Goal: Transaction & Acquisition: Purchase product/service

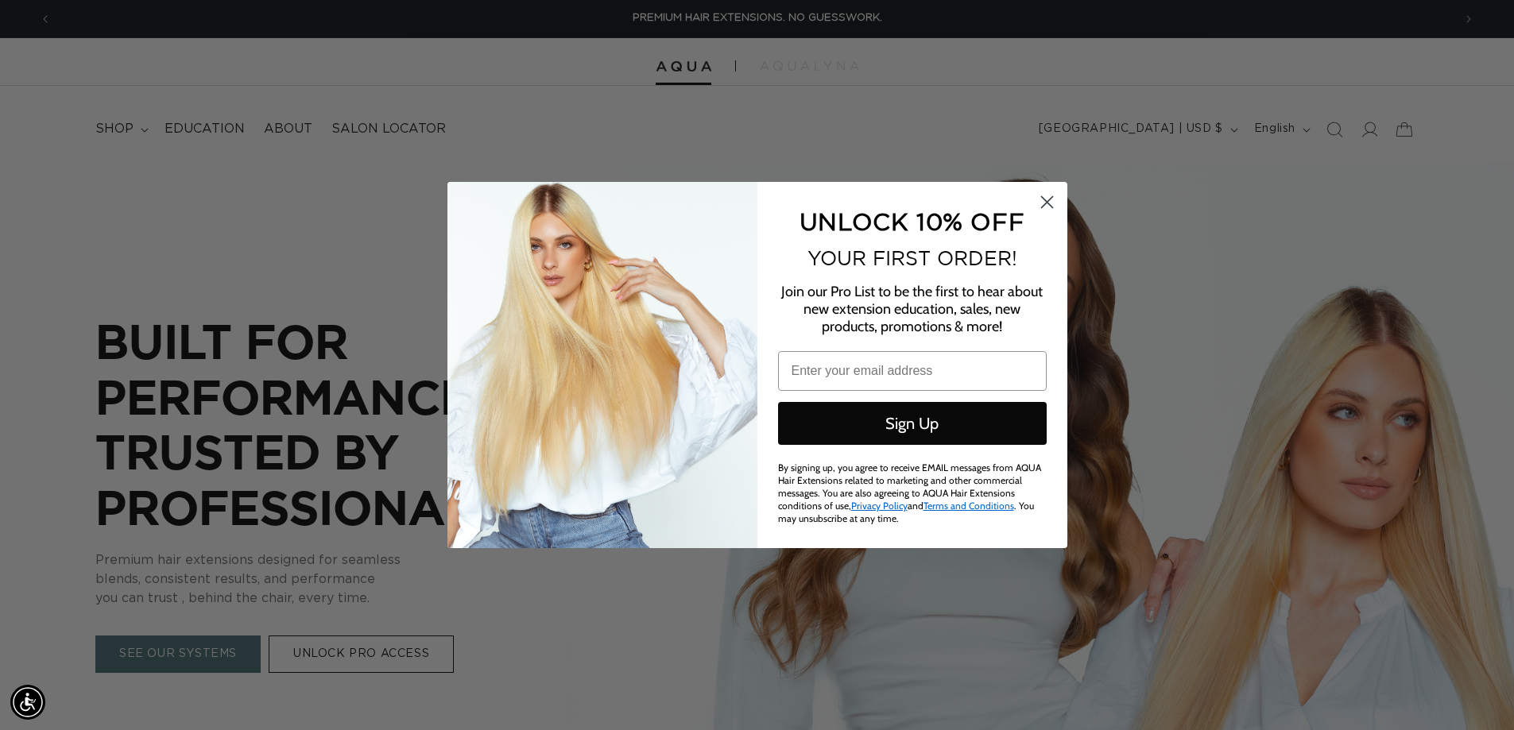
click at [1041, 205] on circle "Close dialog" at bounding box center [1046, 202] width 26 height 26
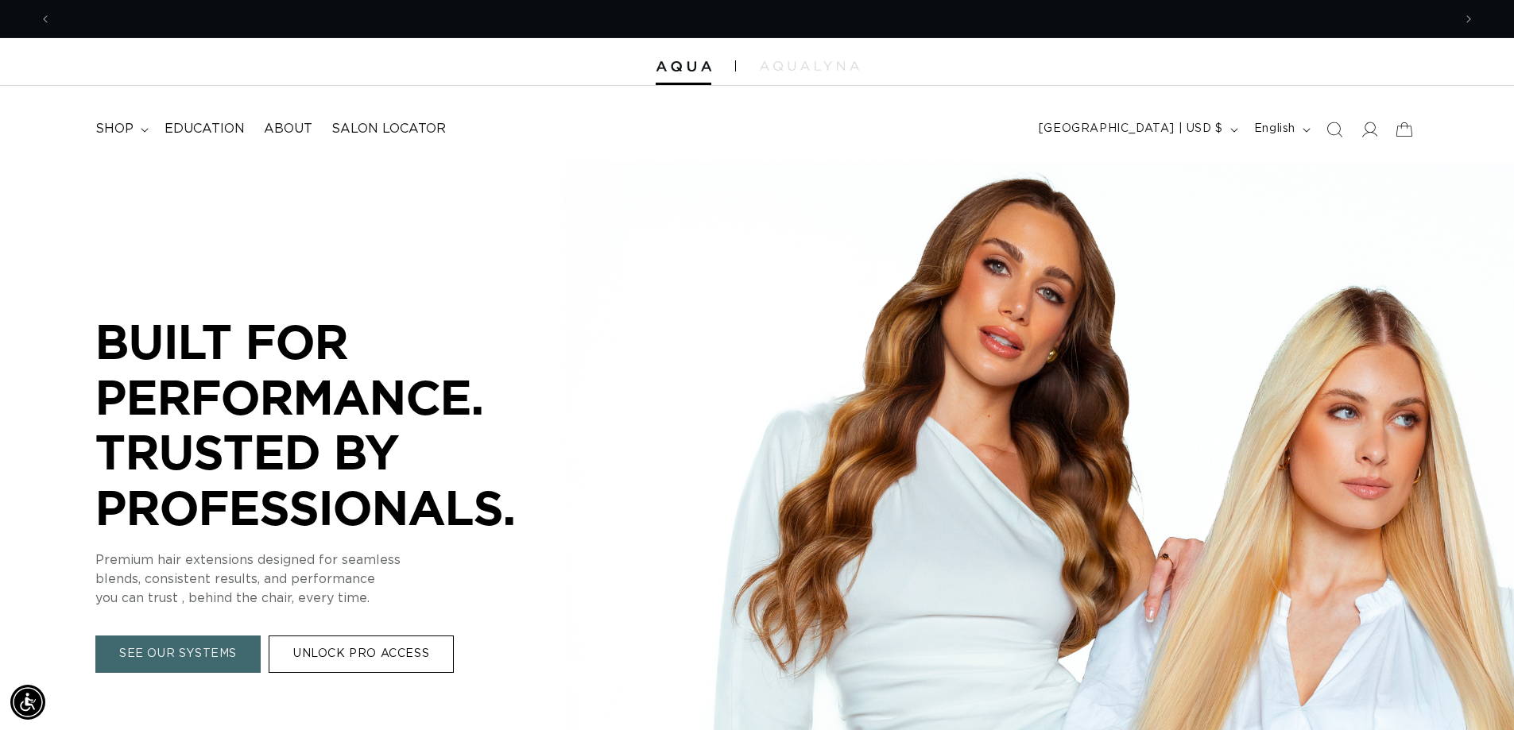
scroll to position [0, 1398]
click at [1362, 129] on icon at bounding box center [1368, 129] width 17 height 17
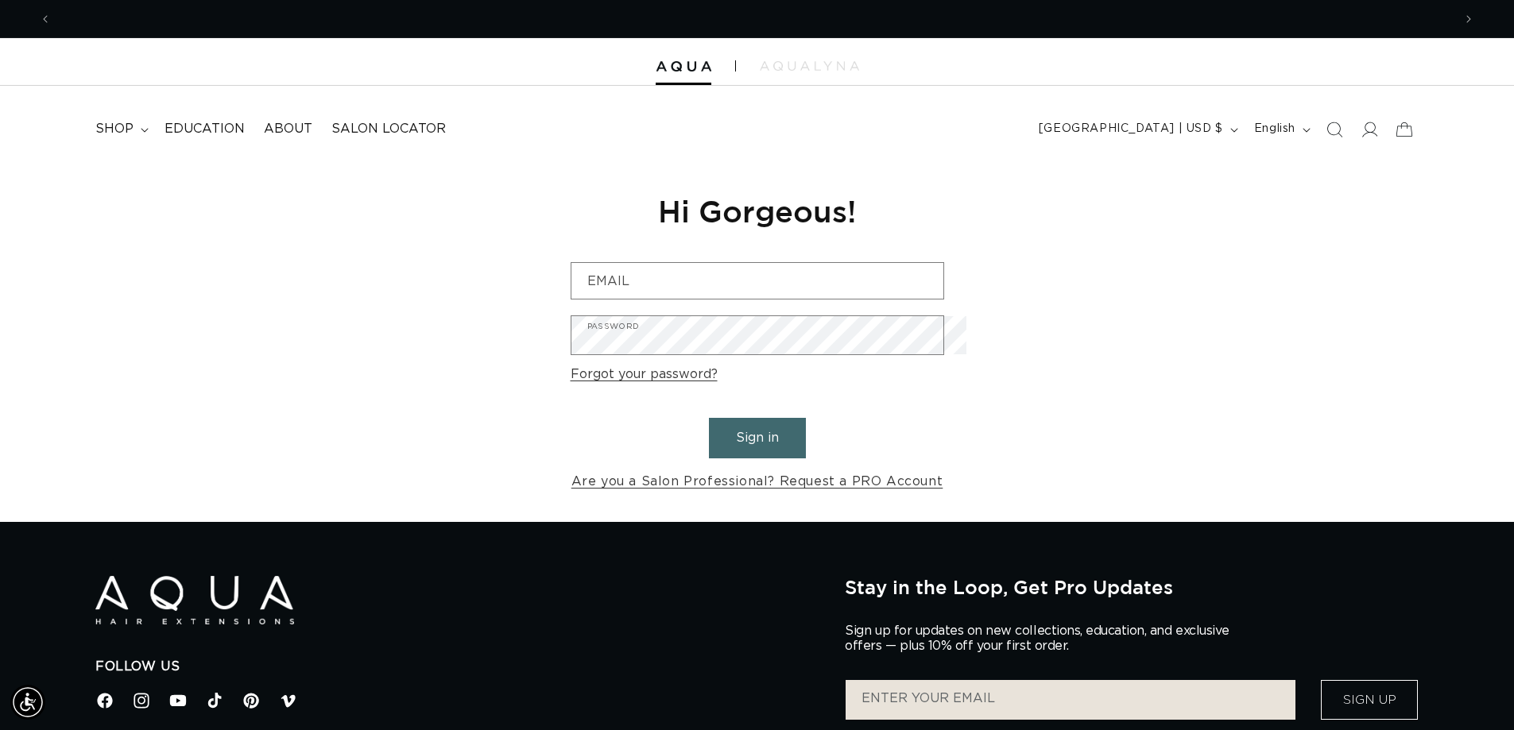
scroll to position [0, 1398]
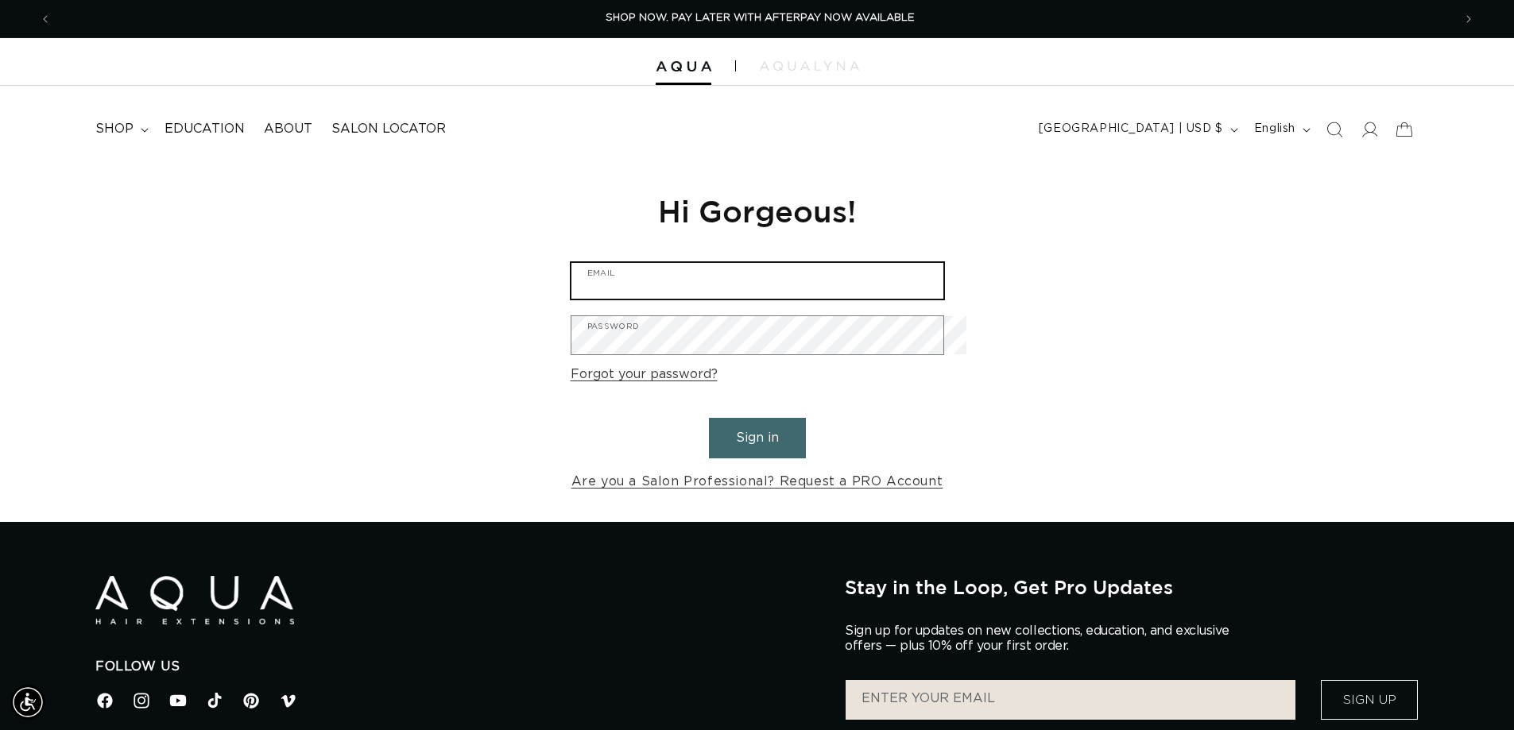
click at [747, 285] on input "Email" at bounding box center [757, 281] width 372 height 36
type input "tracy@inthevillage.com"
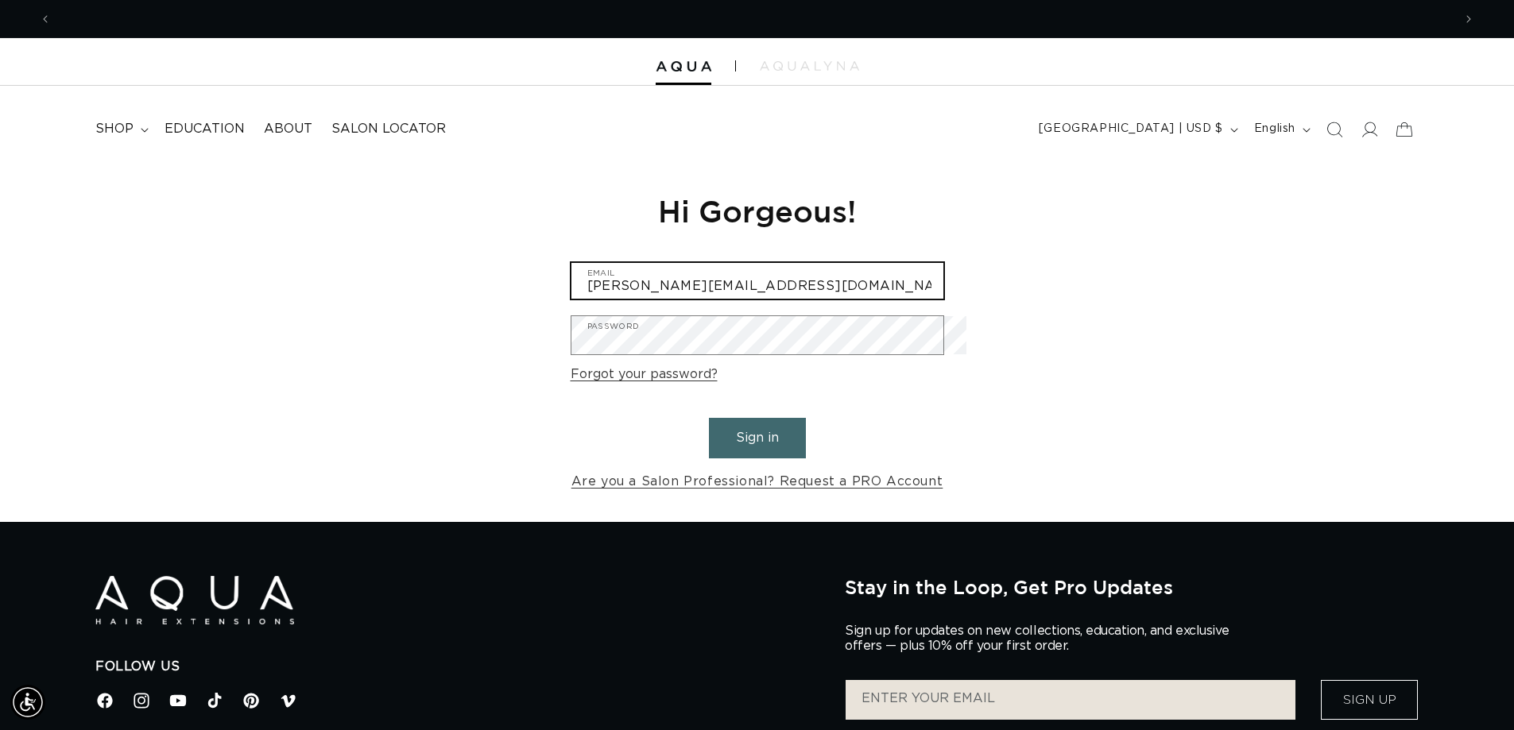
scroll to position [0, 0]
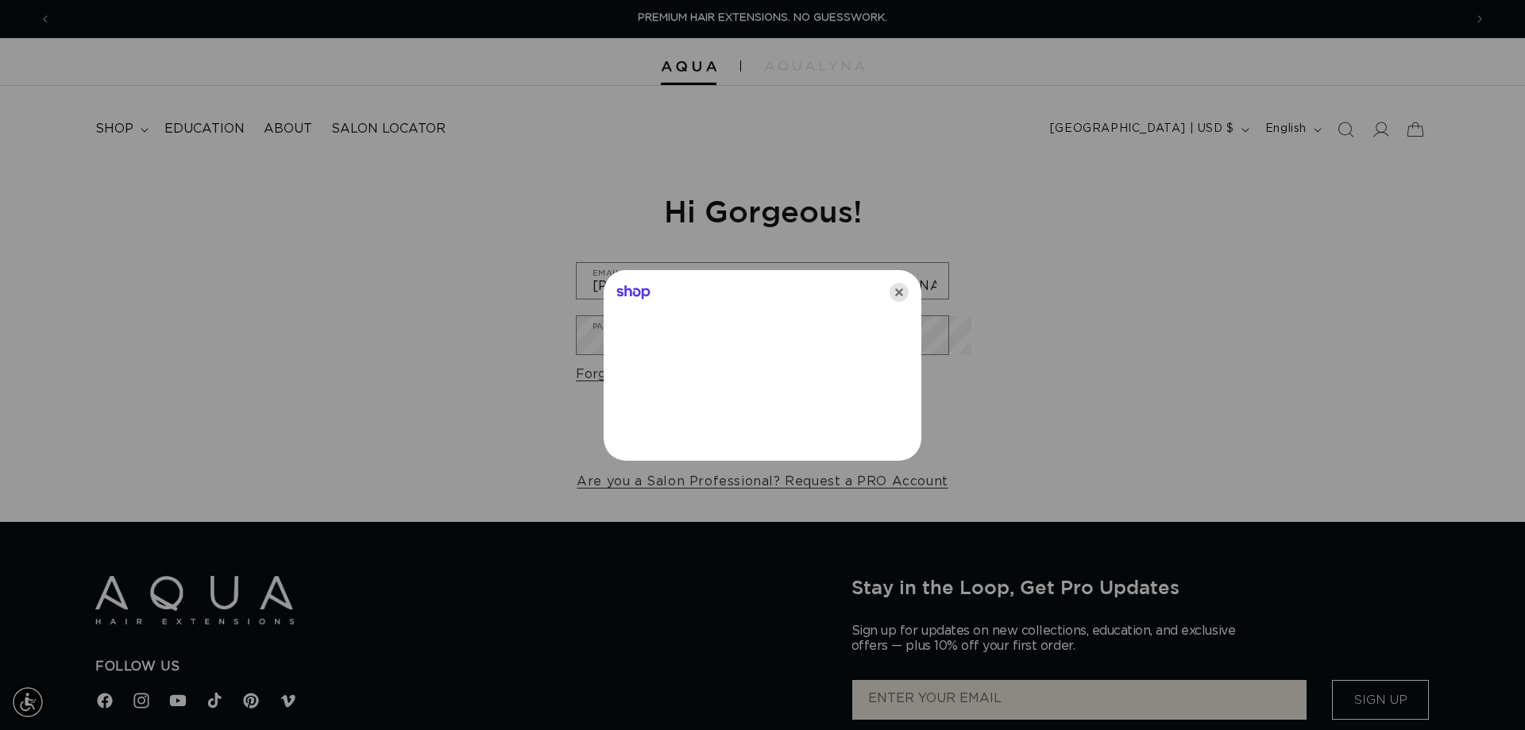
click at [907, 294] on icon "Close" at bounding box center [899, 292] width 19 height 19
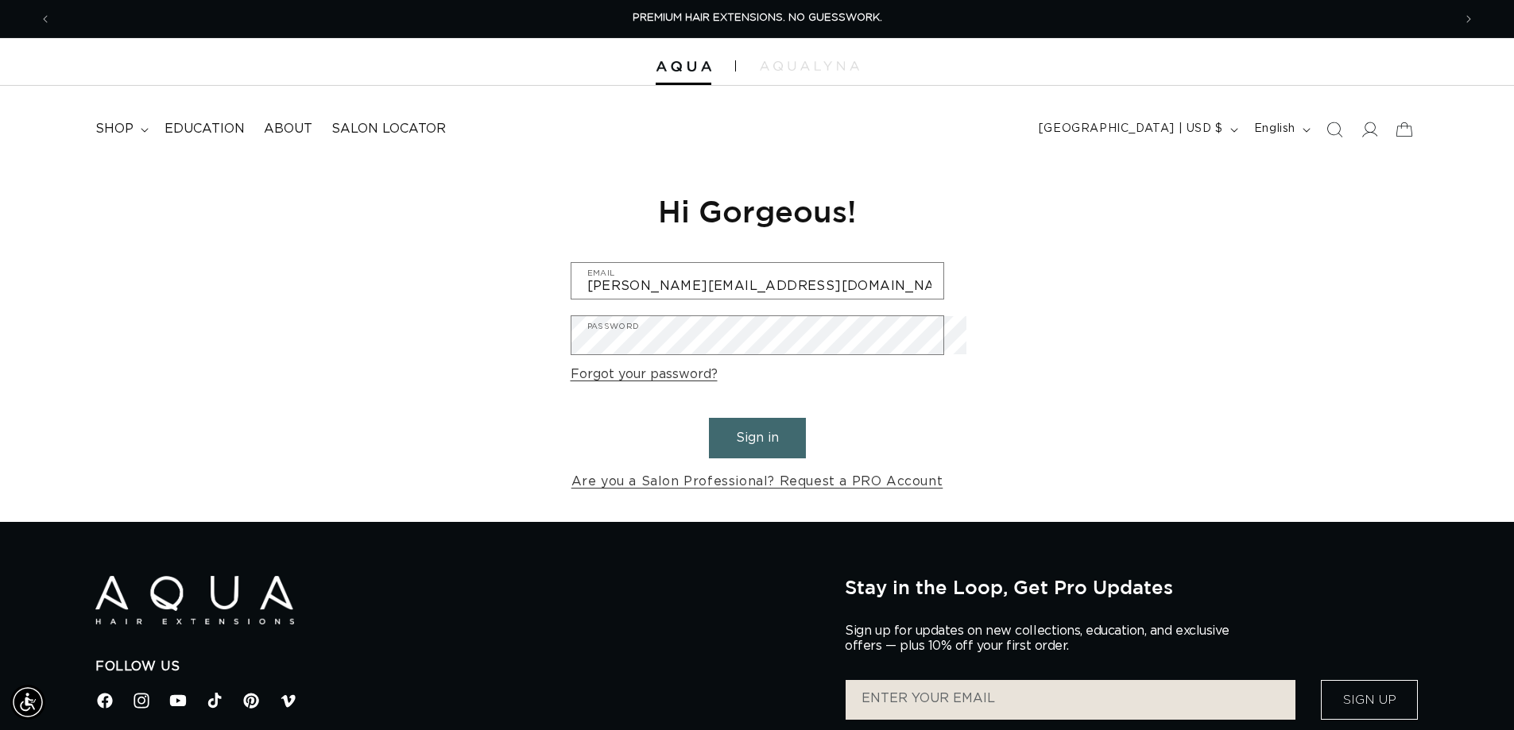
click at [755, 453] on button "Sign in" at bounding box center [757, 438] width 97 height 41
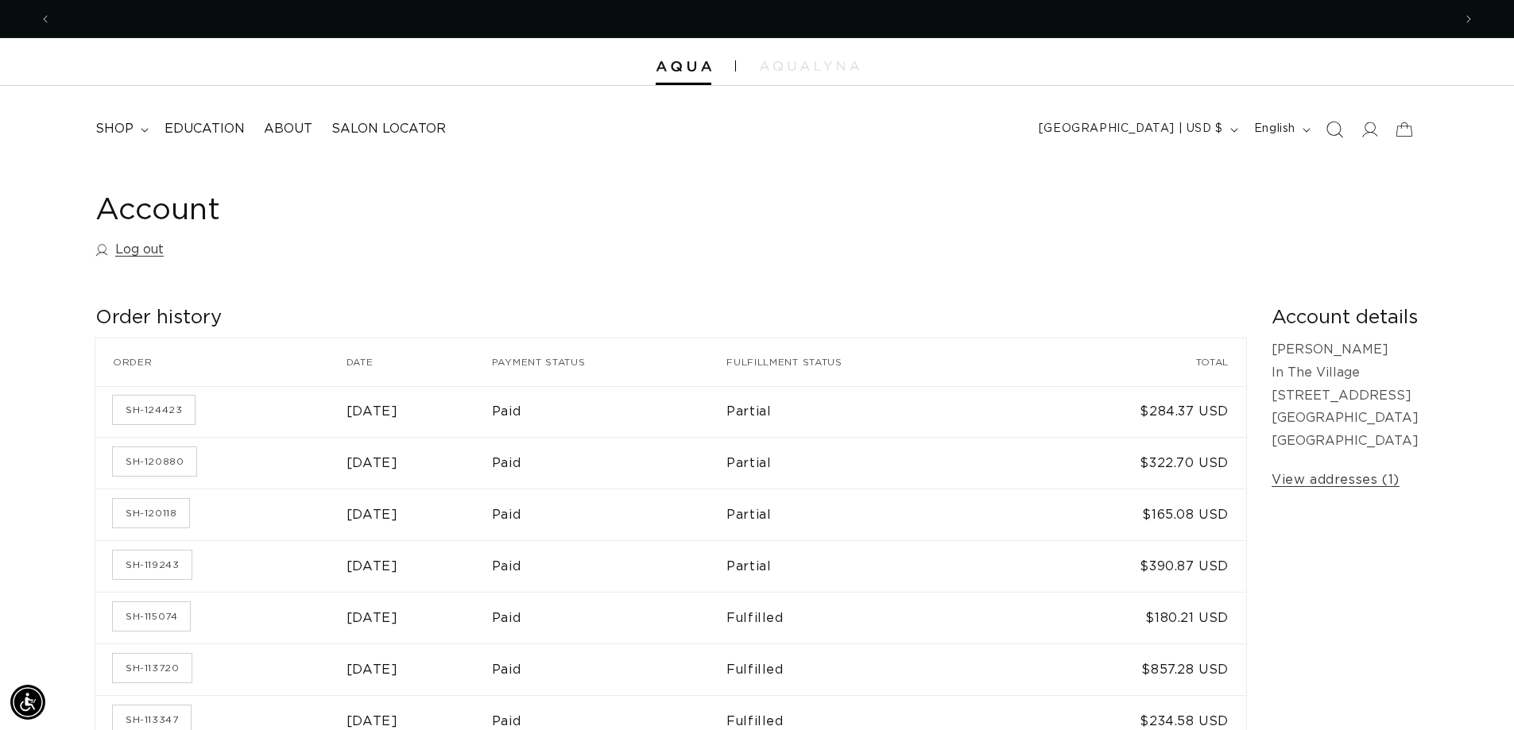
scroll to position [0, 2794]
click at [120, 136] on span "shop" at bounding box center [114, 129] width 38 height 17
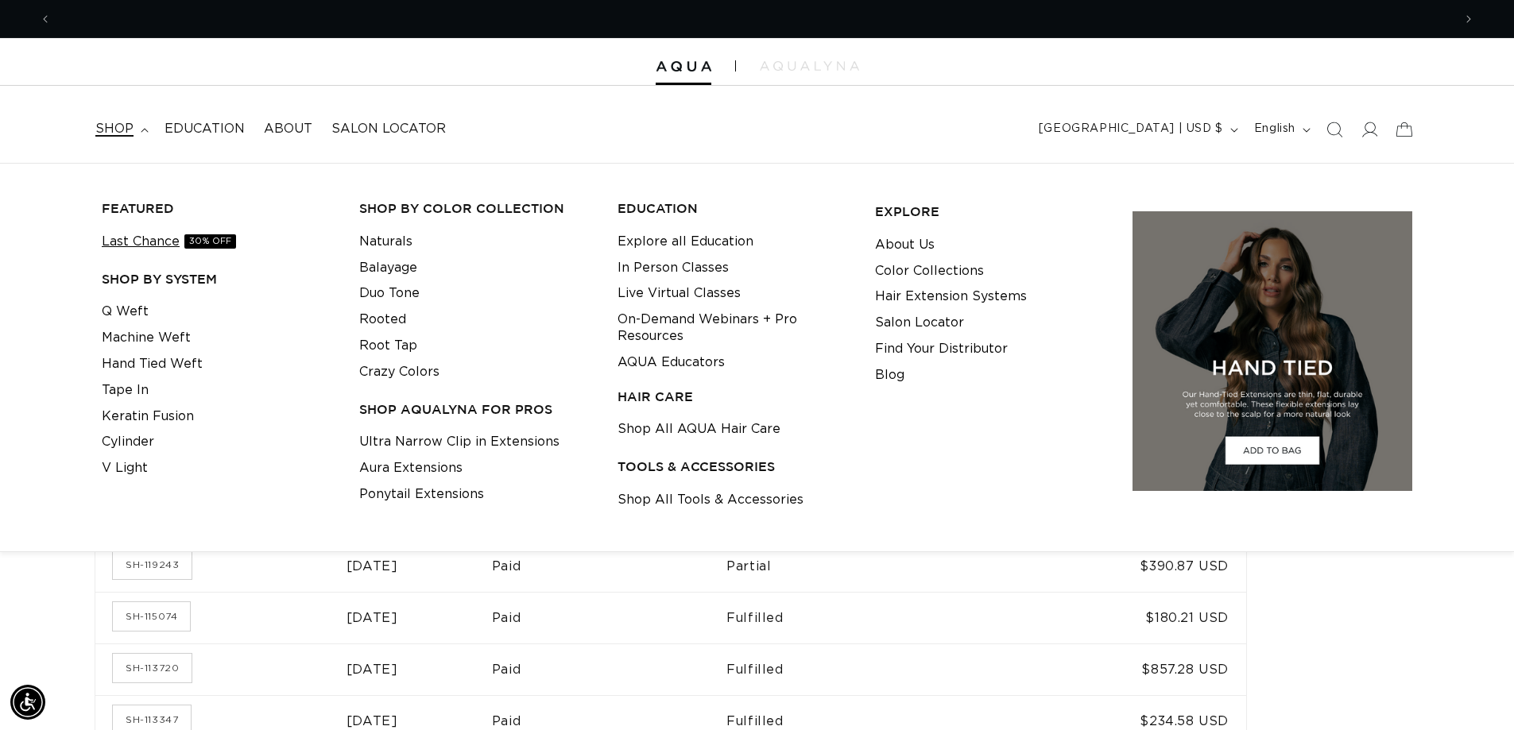
scroll to position [0, 0]
click at [138, 404] on link "Tape In" at bounding box center [125, 390] width 47 height 26
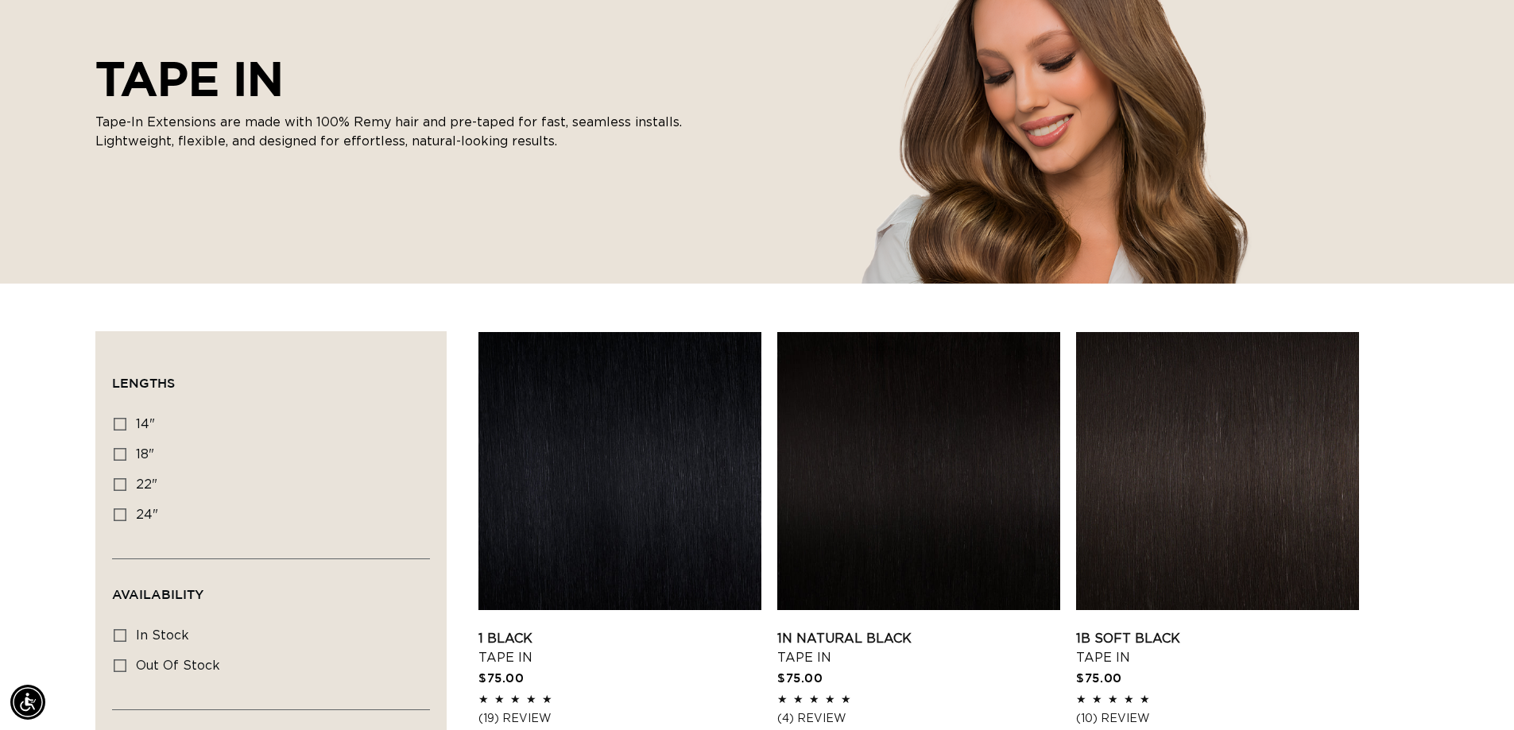
scroll to position [238, 0]
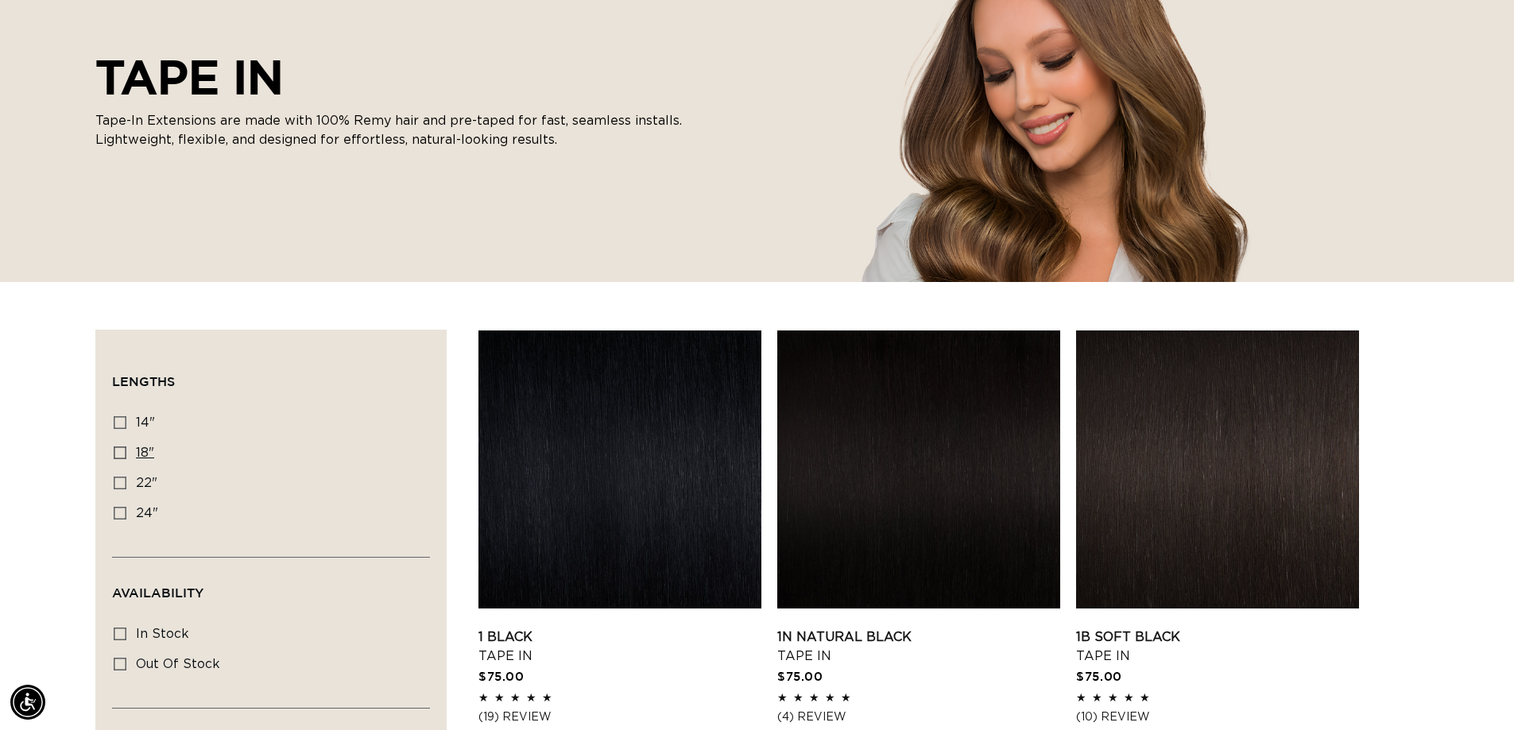
click at [122, 459] on icon at bounding box center [120, 453] width 13 height 13
click at [122, 459] on input "18" 18" (49 products)" at bounding box center [120, 453] width 13 height 13
checkbox input "true"
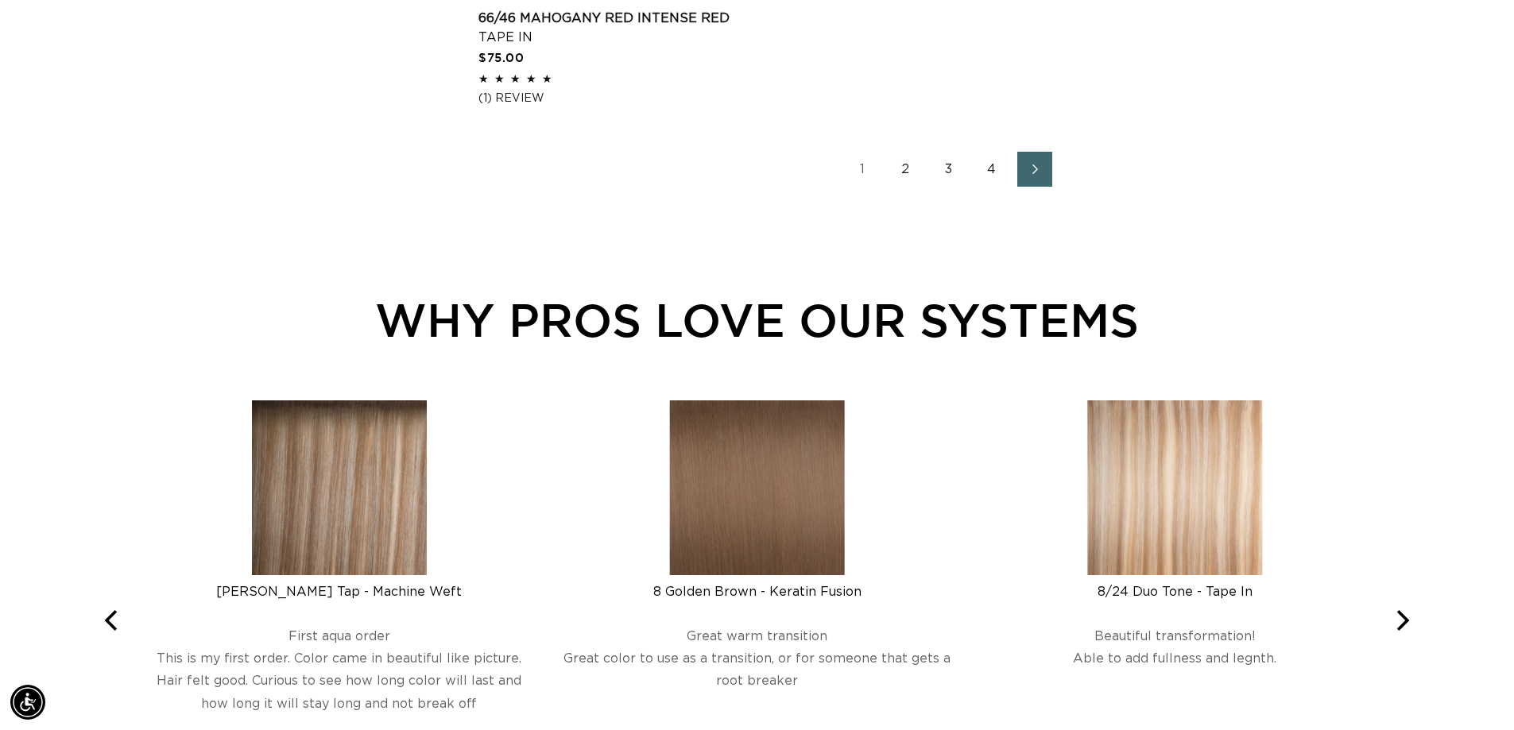
scroll to position [0, 1398]
click at [1039, 179] on span "Next page" at bounding box center [1034, 169] width 10 height 19
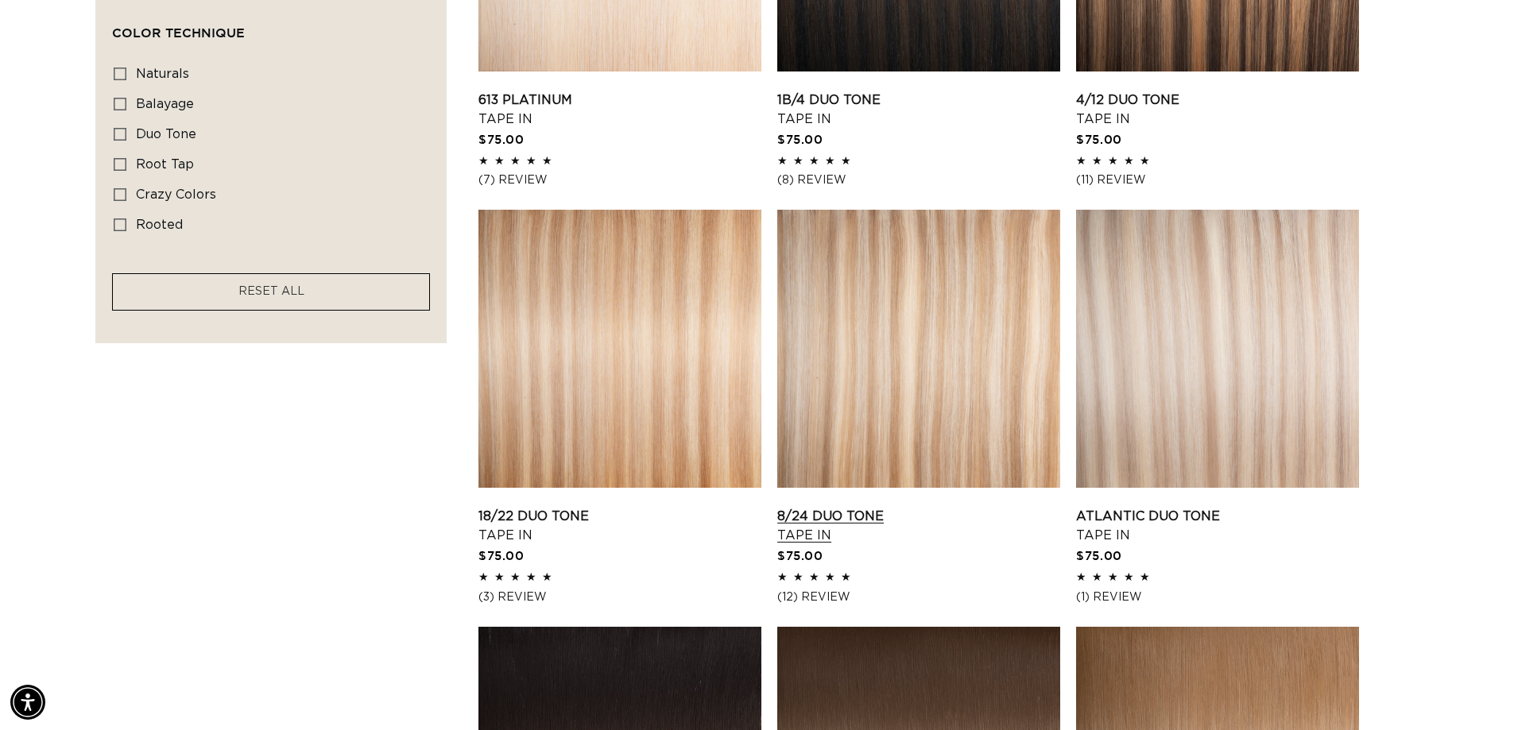
scroll to position [0, 2794]
click at [899, 507] on link "8/24 Duo Tone Tape In" at bounding box center [918, 526] width 283 height 38
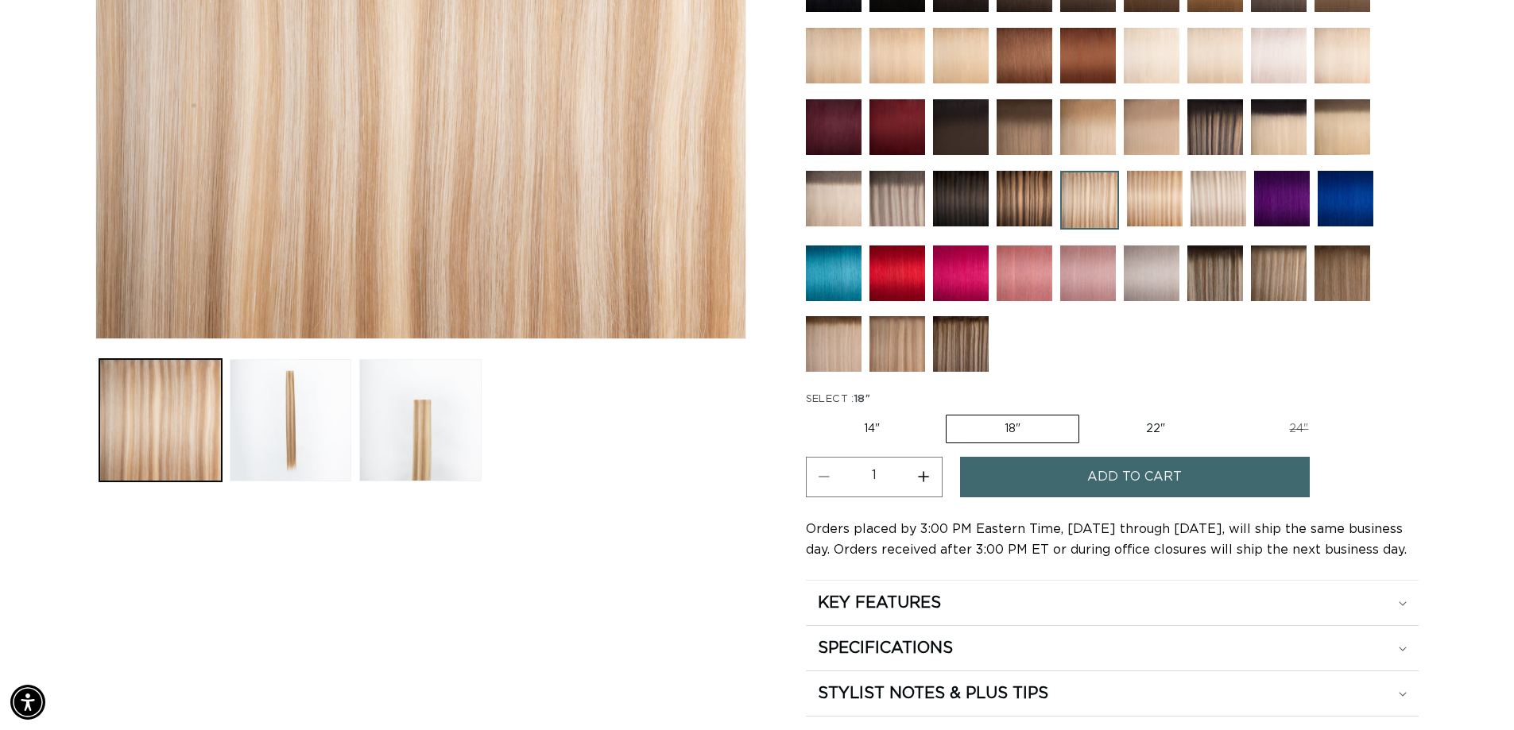
click at [932, 489] on button "Increase quantity for 8/24 Duo Tone - Tape In" at bounding box center [924, 477] width 36 height 41
type input "3"
click at [1064, 496] on button "Add to cart" at bounding box center [1135, 477] width 350 height 41
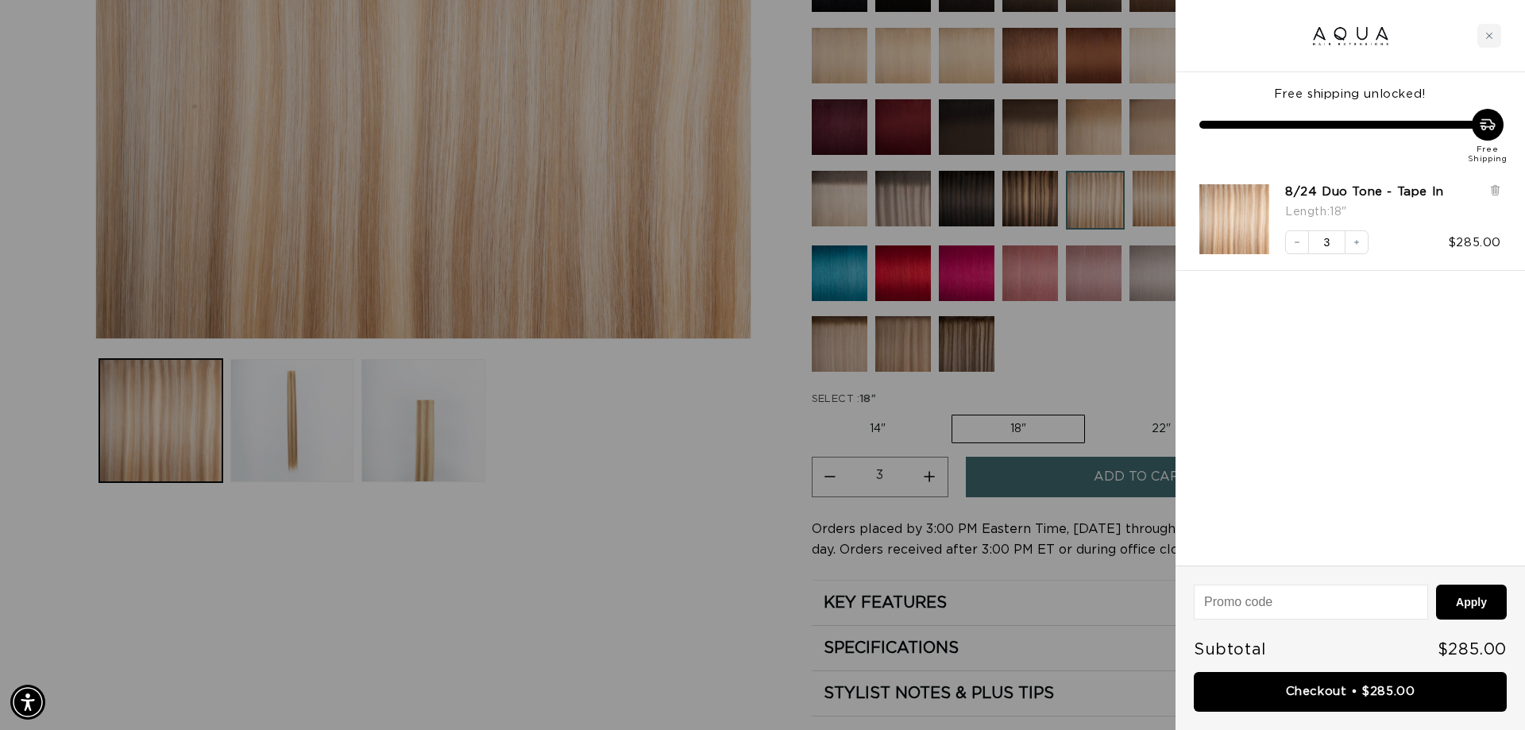
click at [644, 522] on div at bounding box center [762, 365] width 1525 height 730
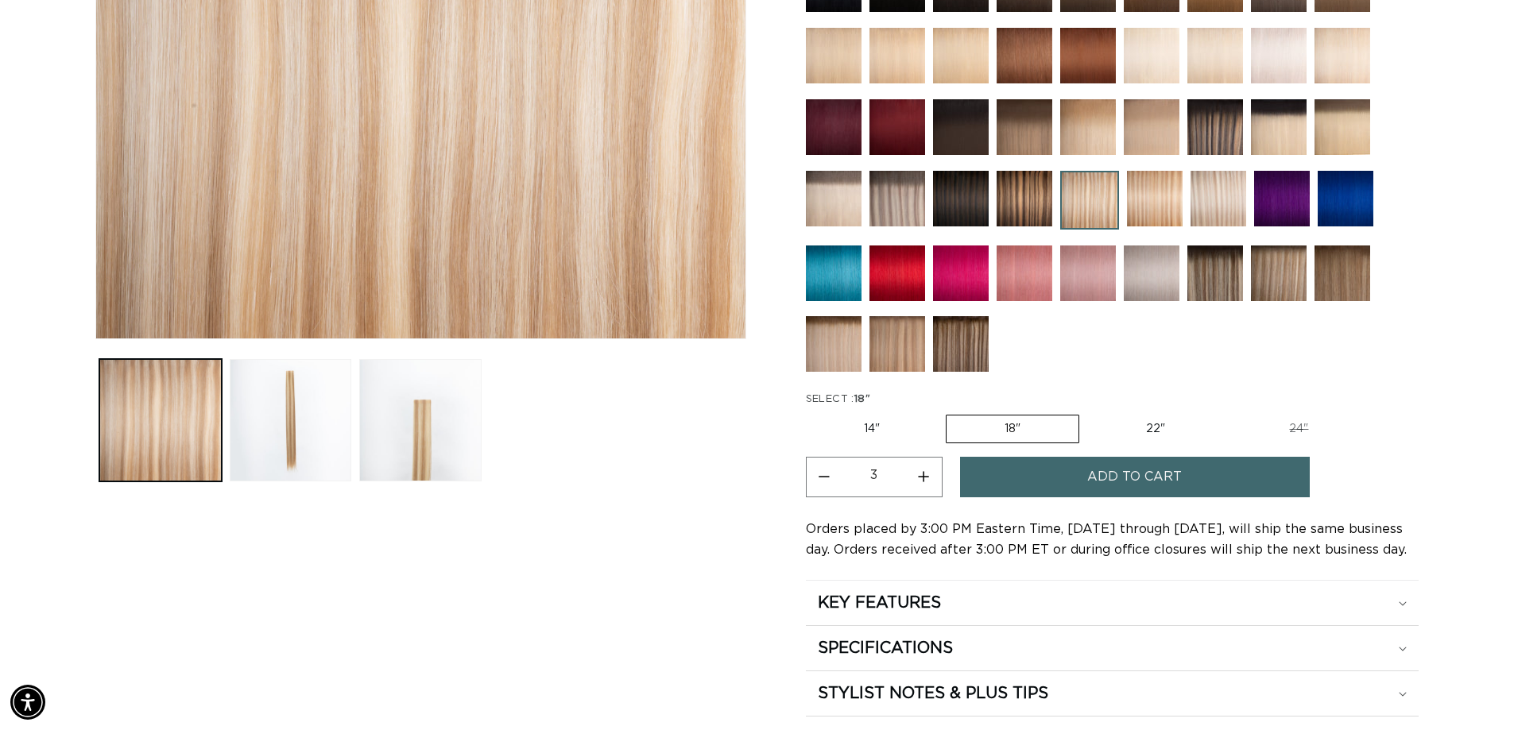
scroll to position [0, 1398]
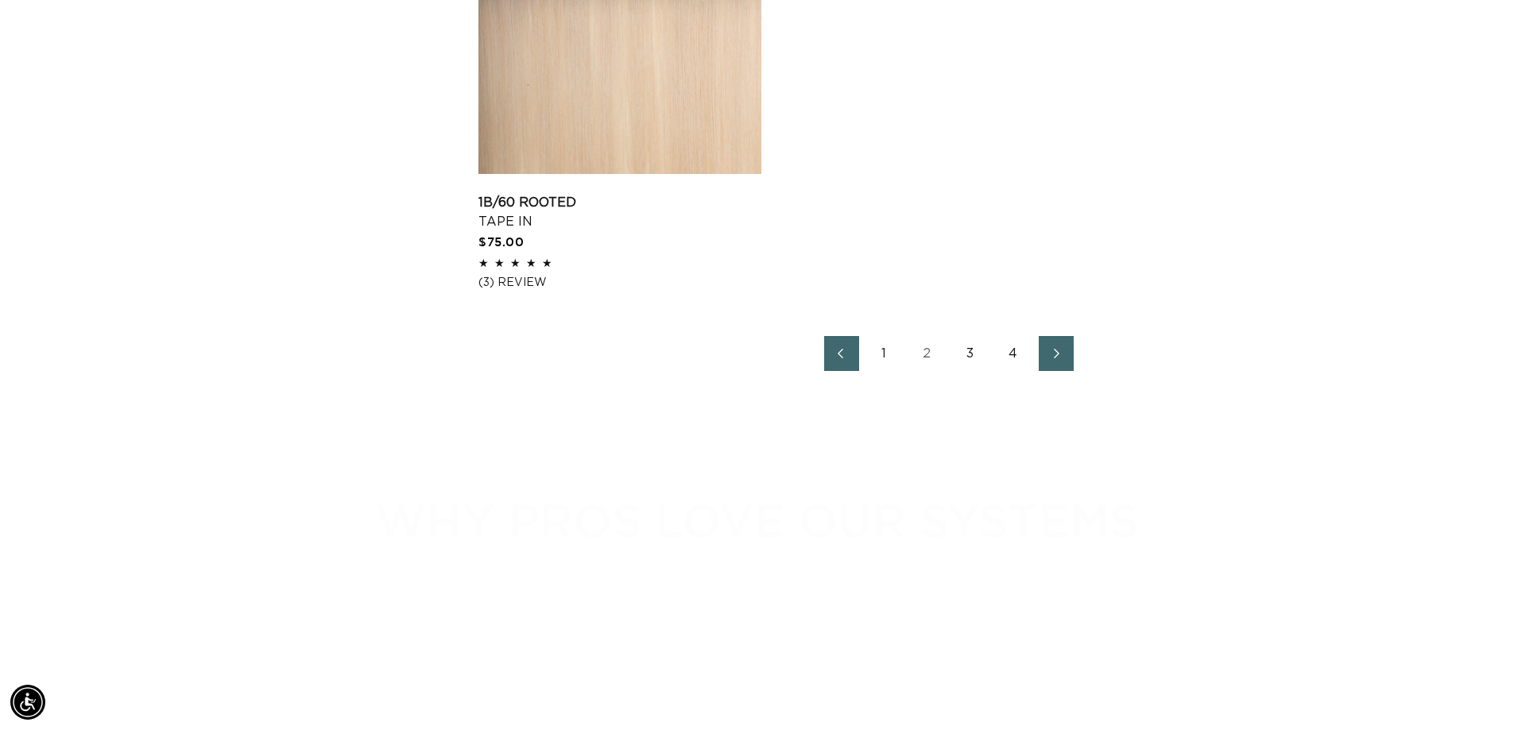
scroll to position [2781, 0]
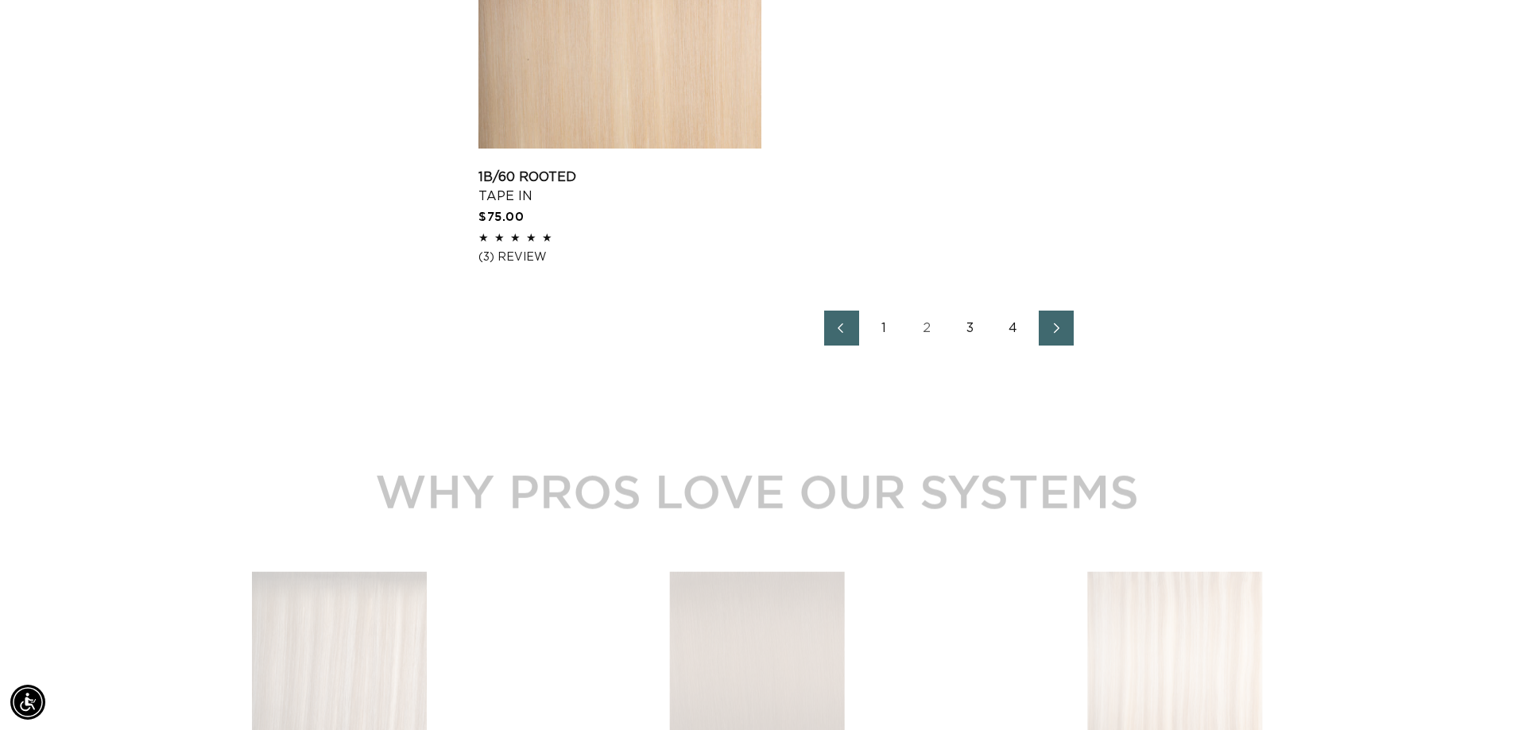
click at [1073, 346] on link "Next page" at bounding box center [1055, 328] width 35 height 35
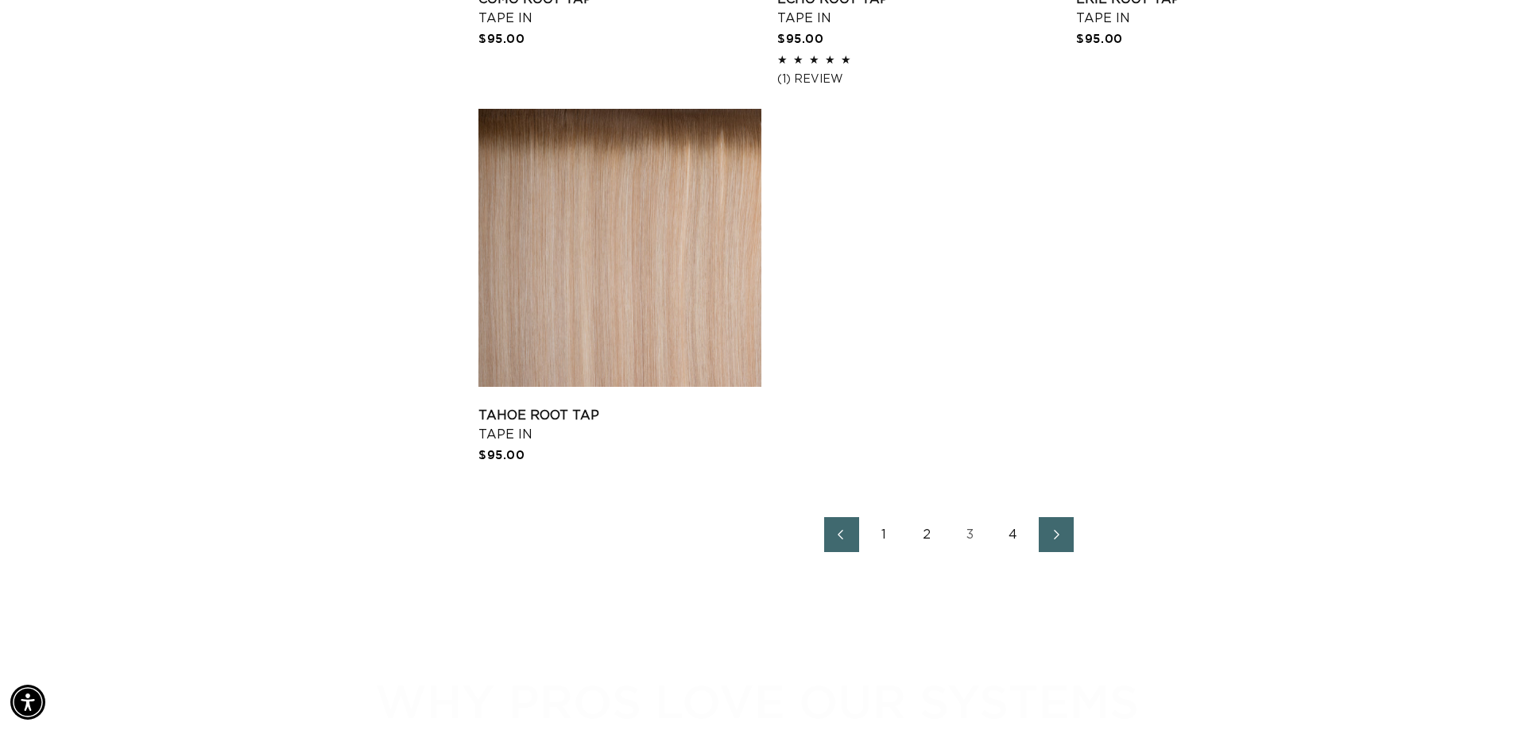
scroll to position [0, 2794]
click at [1073, 552] on link "Next page" at bounding box center [1055, 534] width 35 height 35
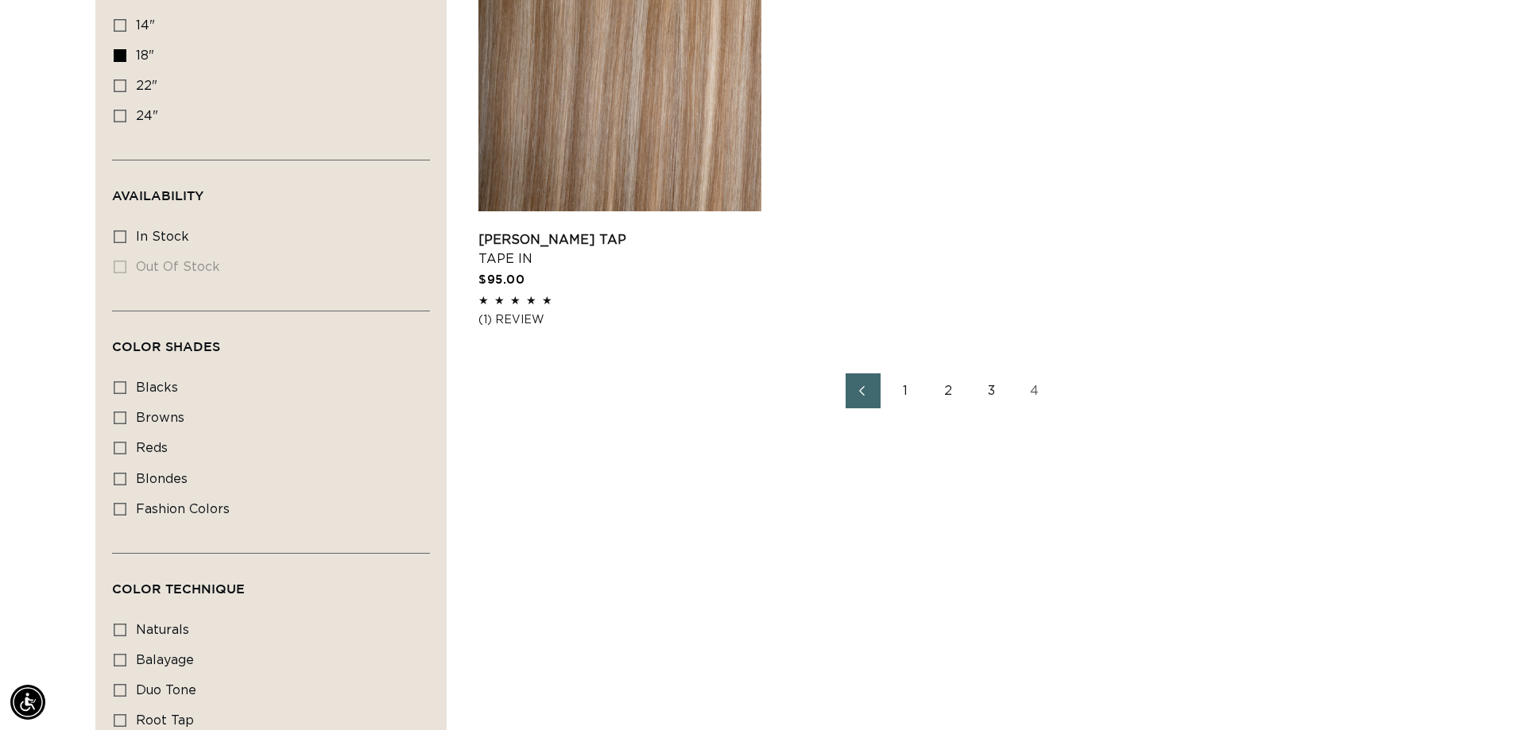
scroll to position [0, 2794]
click at [124, 283] on li "Out of stock Out of stock (0 products)" at bounding box center [266, 268] width 305 height 30
click at [126, 485] on icon at bounding box center [120, 479] width 13 height 13
click at [126, 485] on input "blondes blondes (29 products)" at bounding box center [120, 479] width 13 height 13
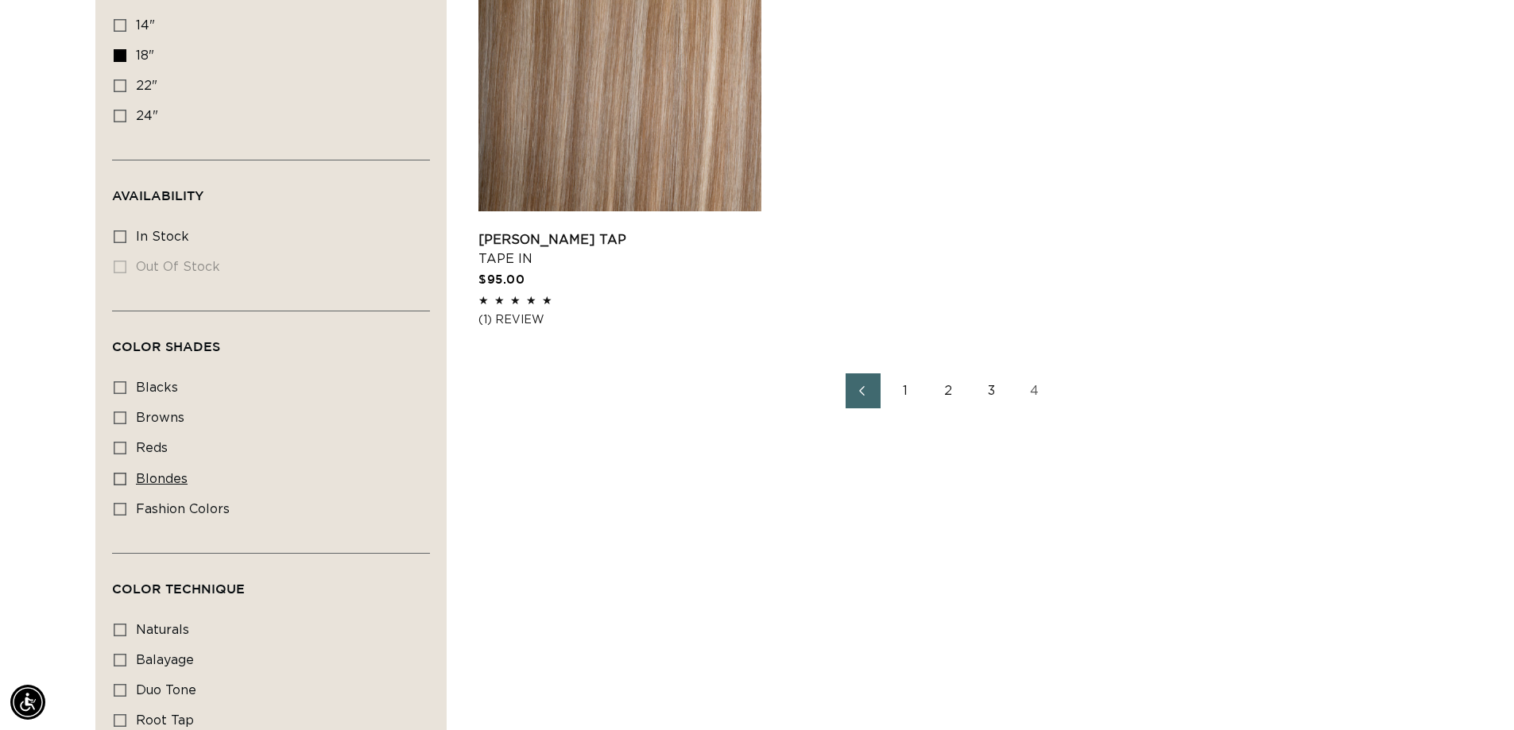
checkbox input "true"
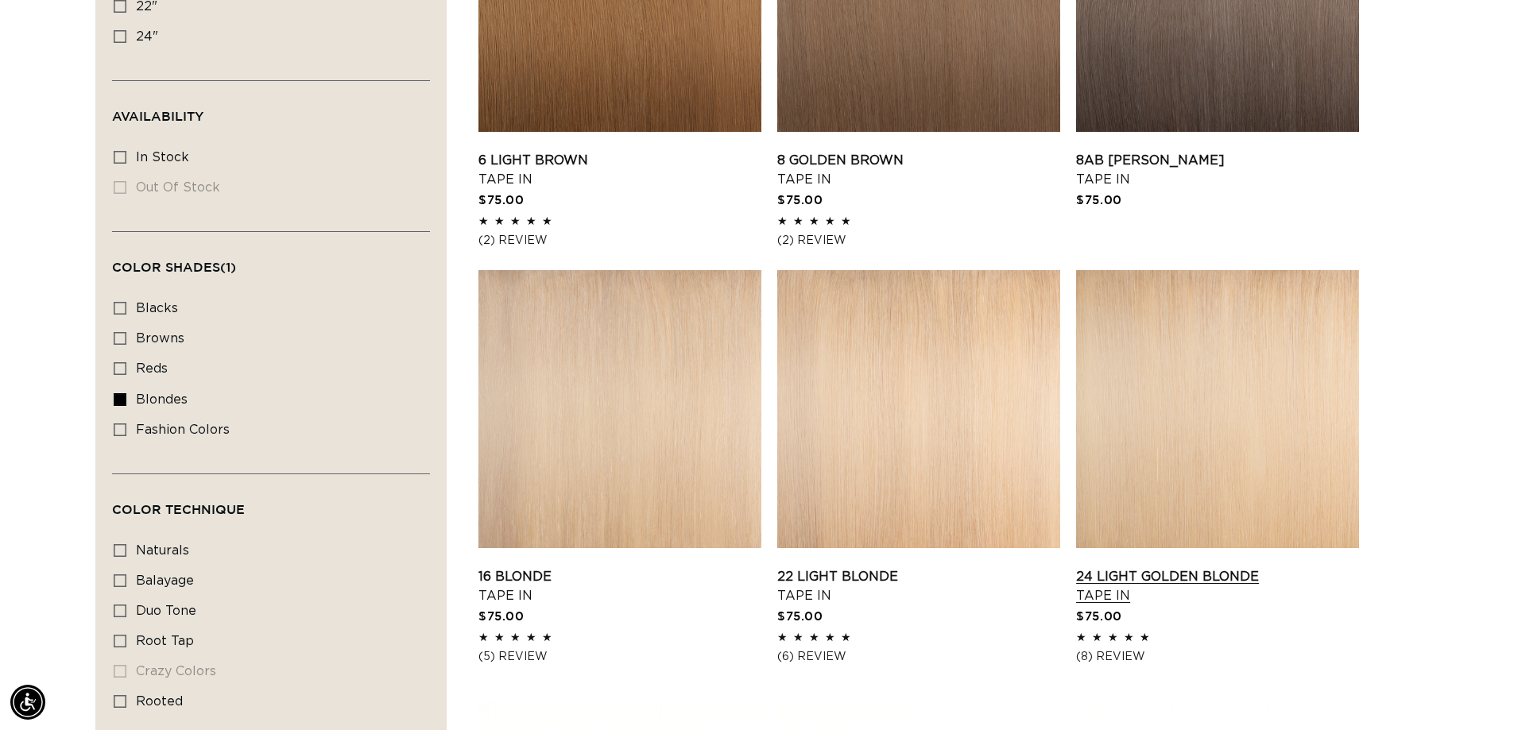
scroll to position [0, 2794]
click at [1240, 567] on link "24 Light Golden Blonde Tape In" at bounding box center [1217, 586] width 283 height 38
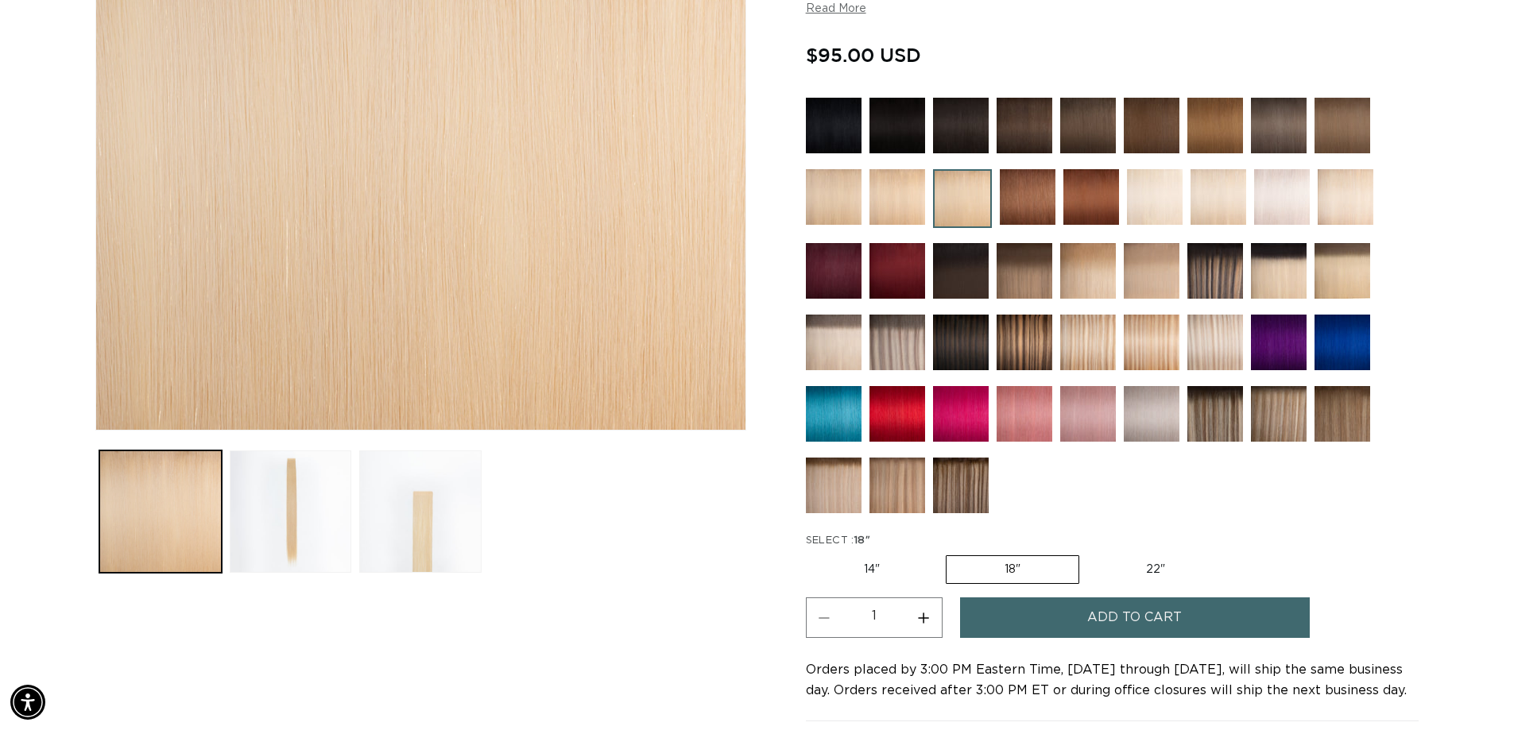
scroll to position [636, 0]
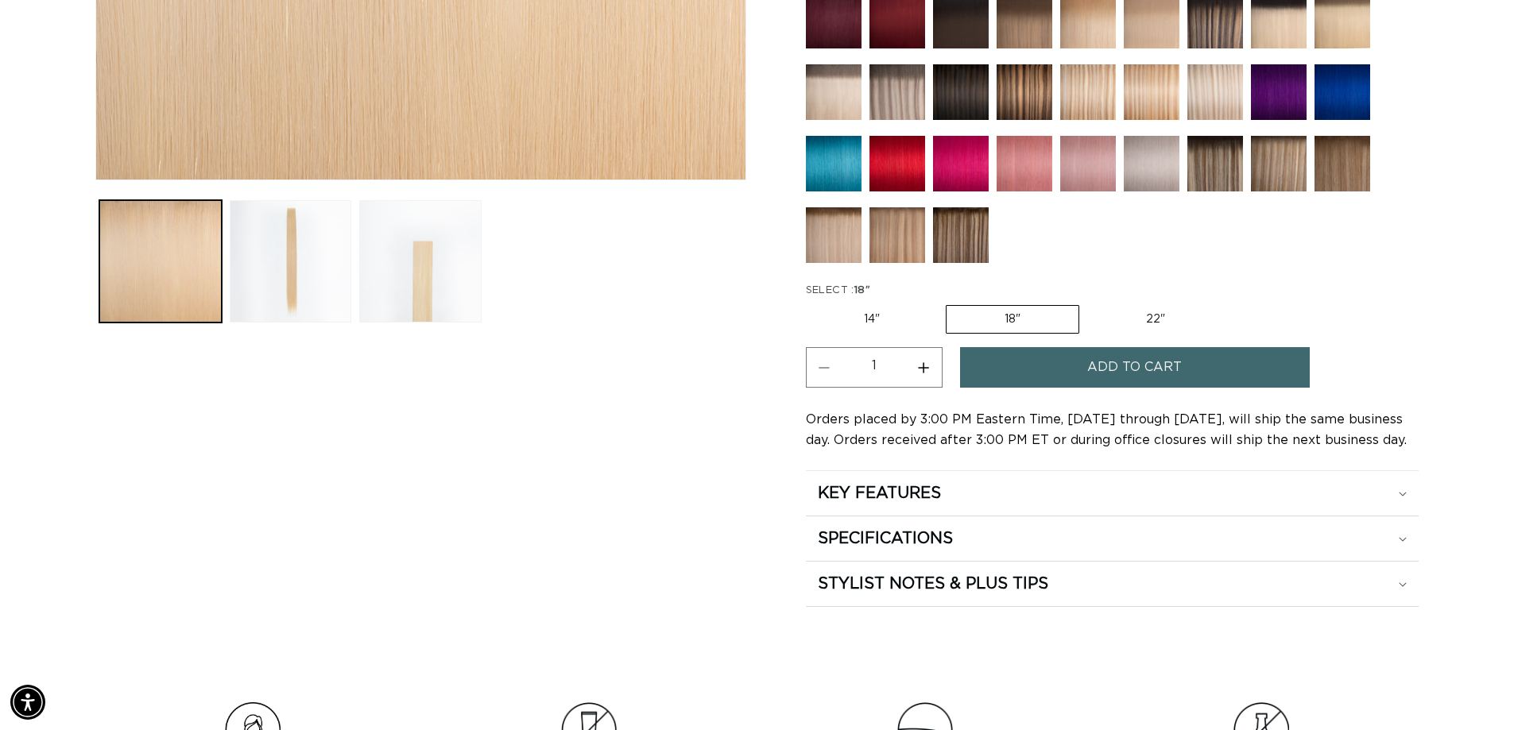
click at [1108, 377] on span "Add to cart" at bounding box center [1134, 367] width 95 height 41
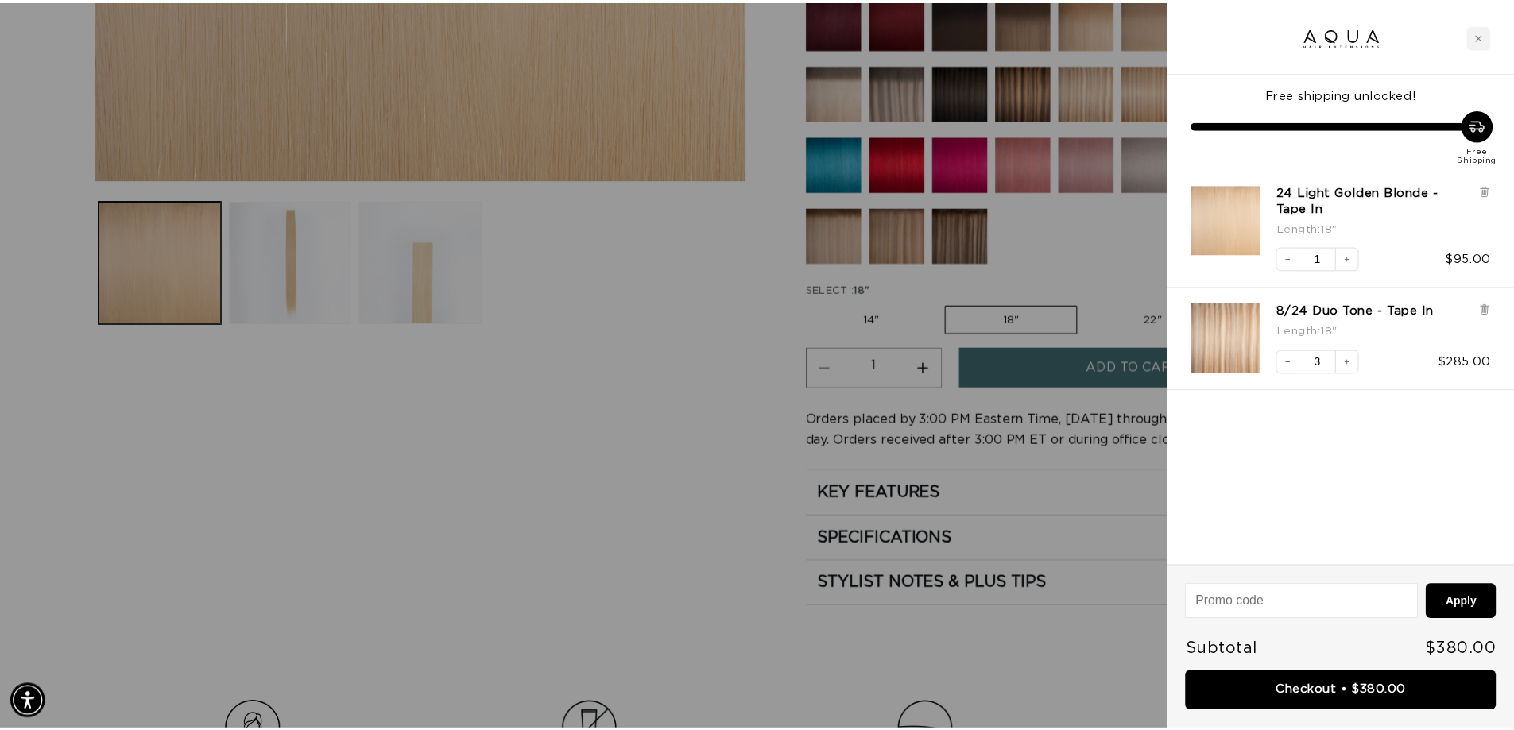
scroll to position [0, 1409]
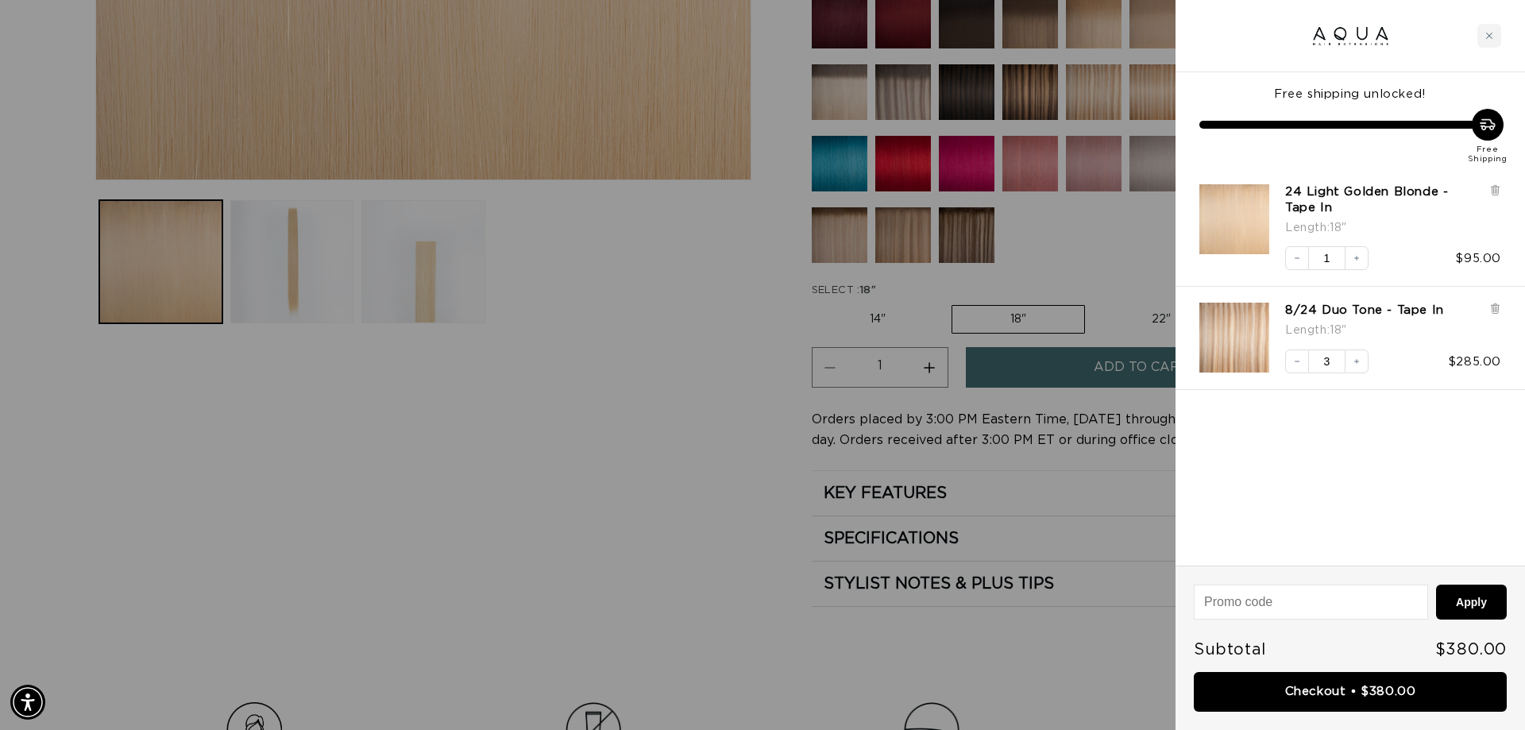
click at [470, 512] on div at bounding box center [762, 365] width 1525 height 730
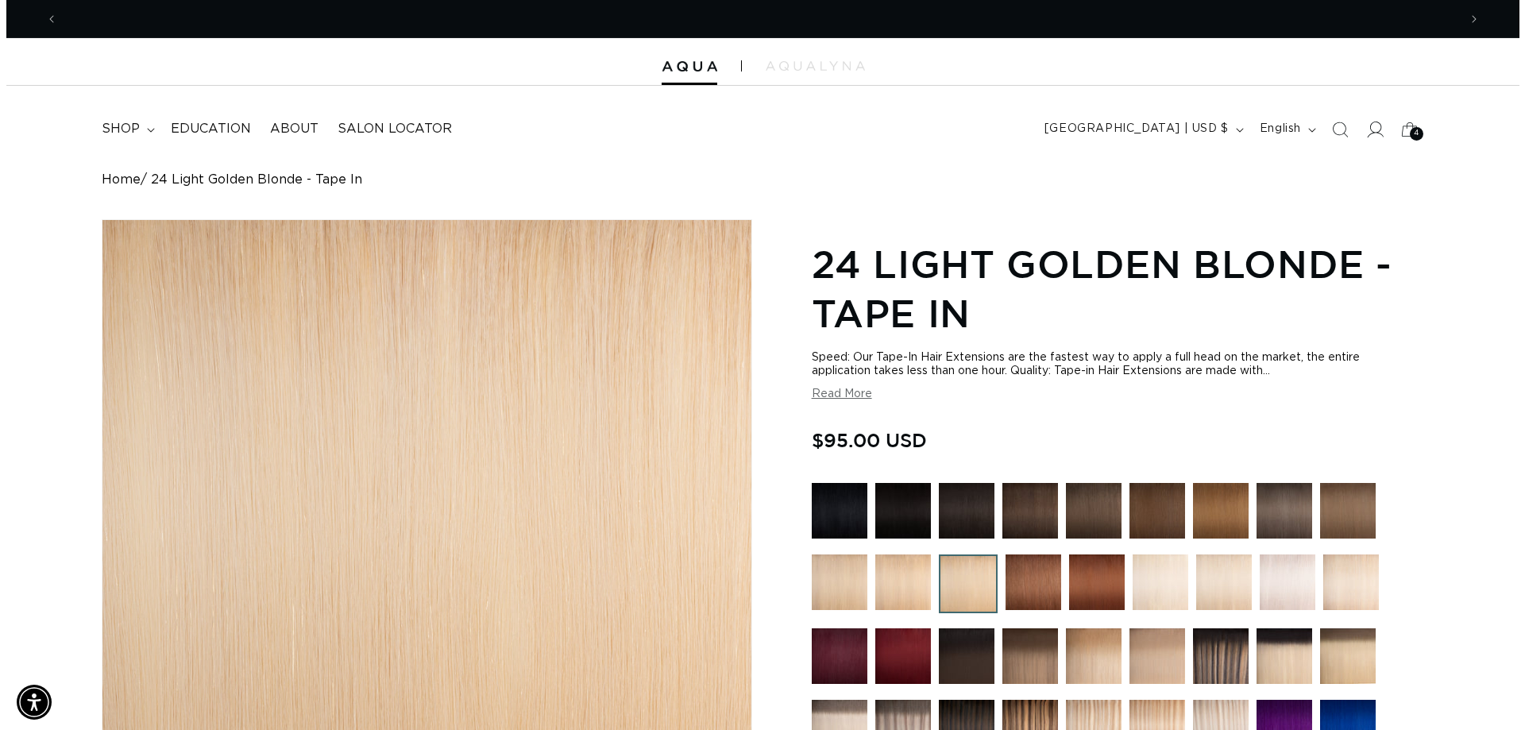
scroll to position [0, 0]
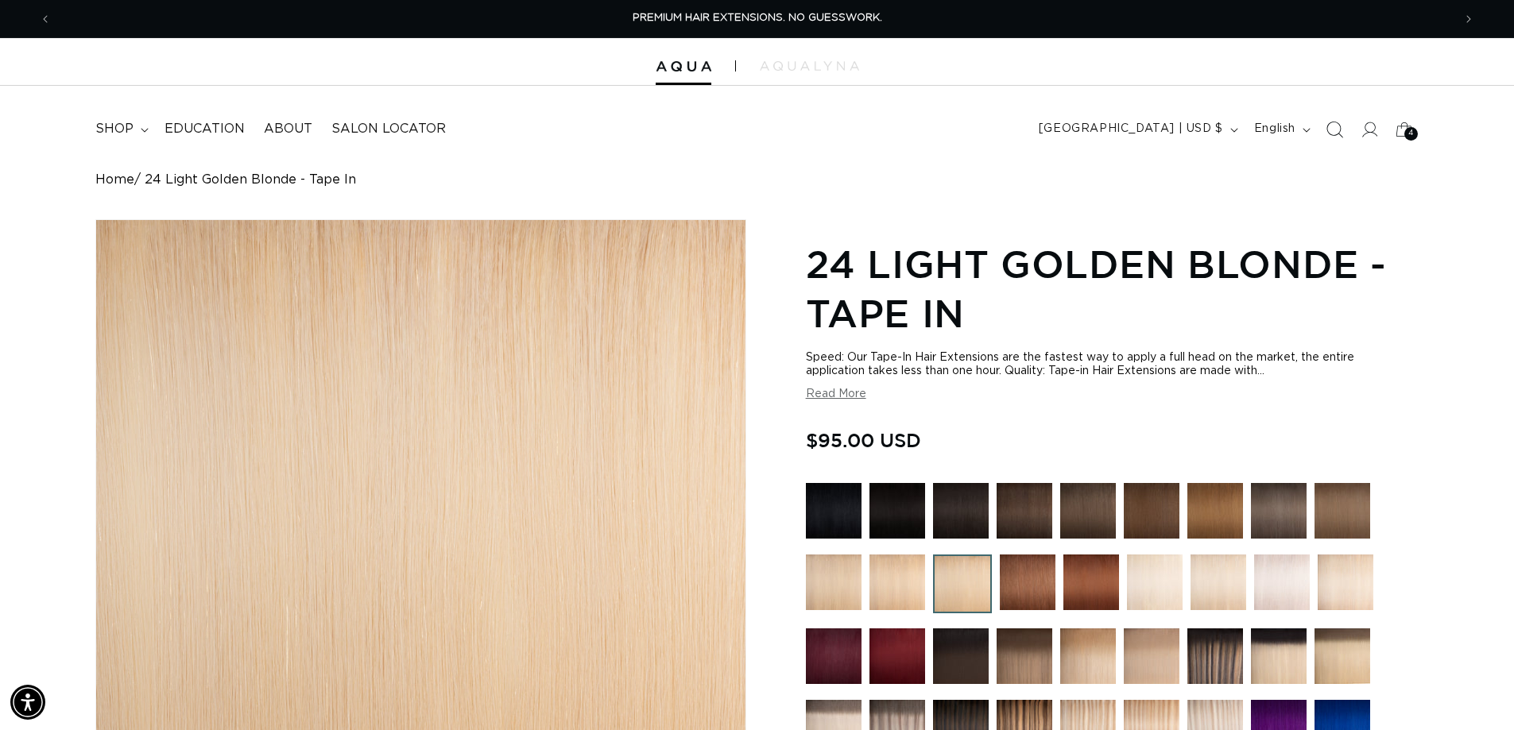
click at [1325, 136] on icon "Search" at bounding box center [1333, 129] width 17 height 17
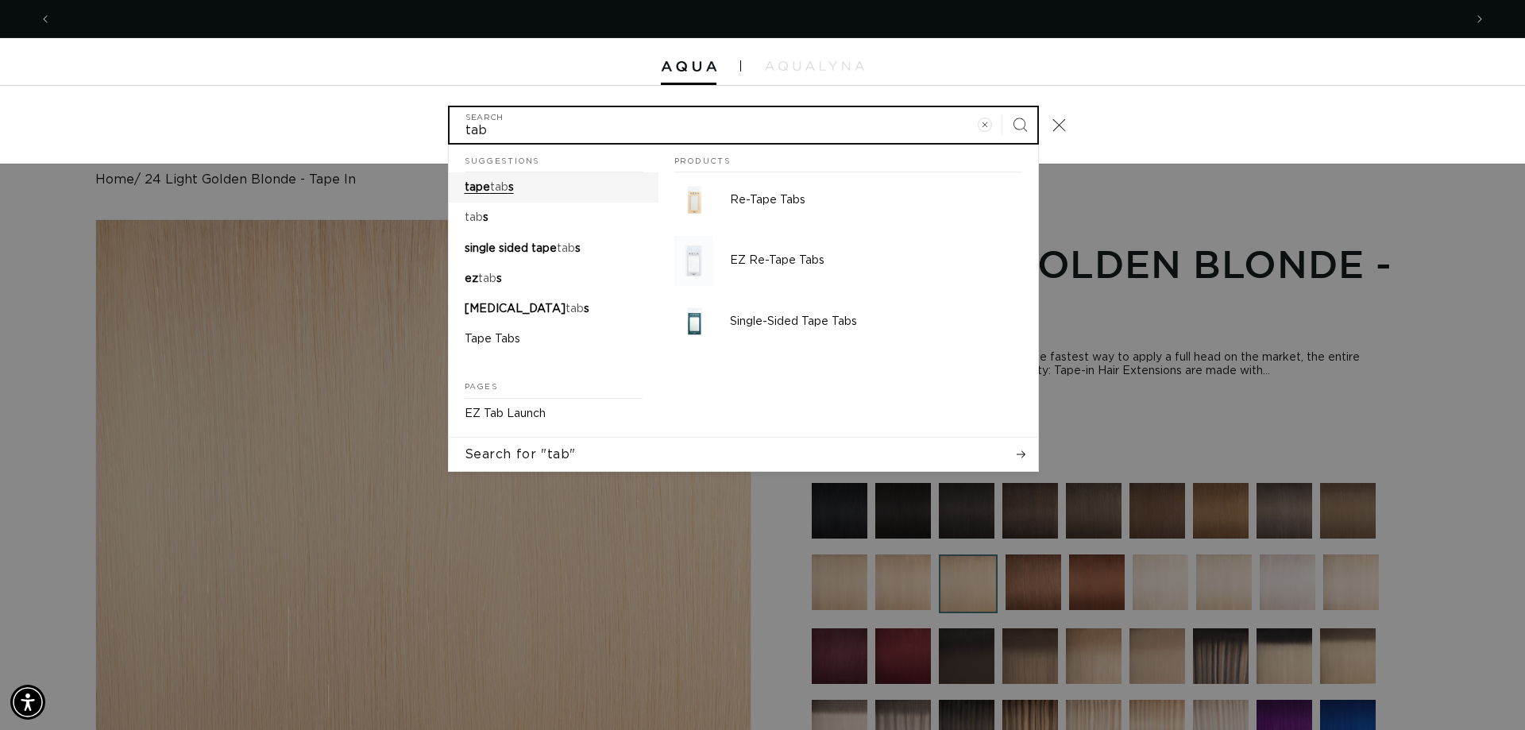
scroll to position [0, 2818]
type input "tab"
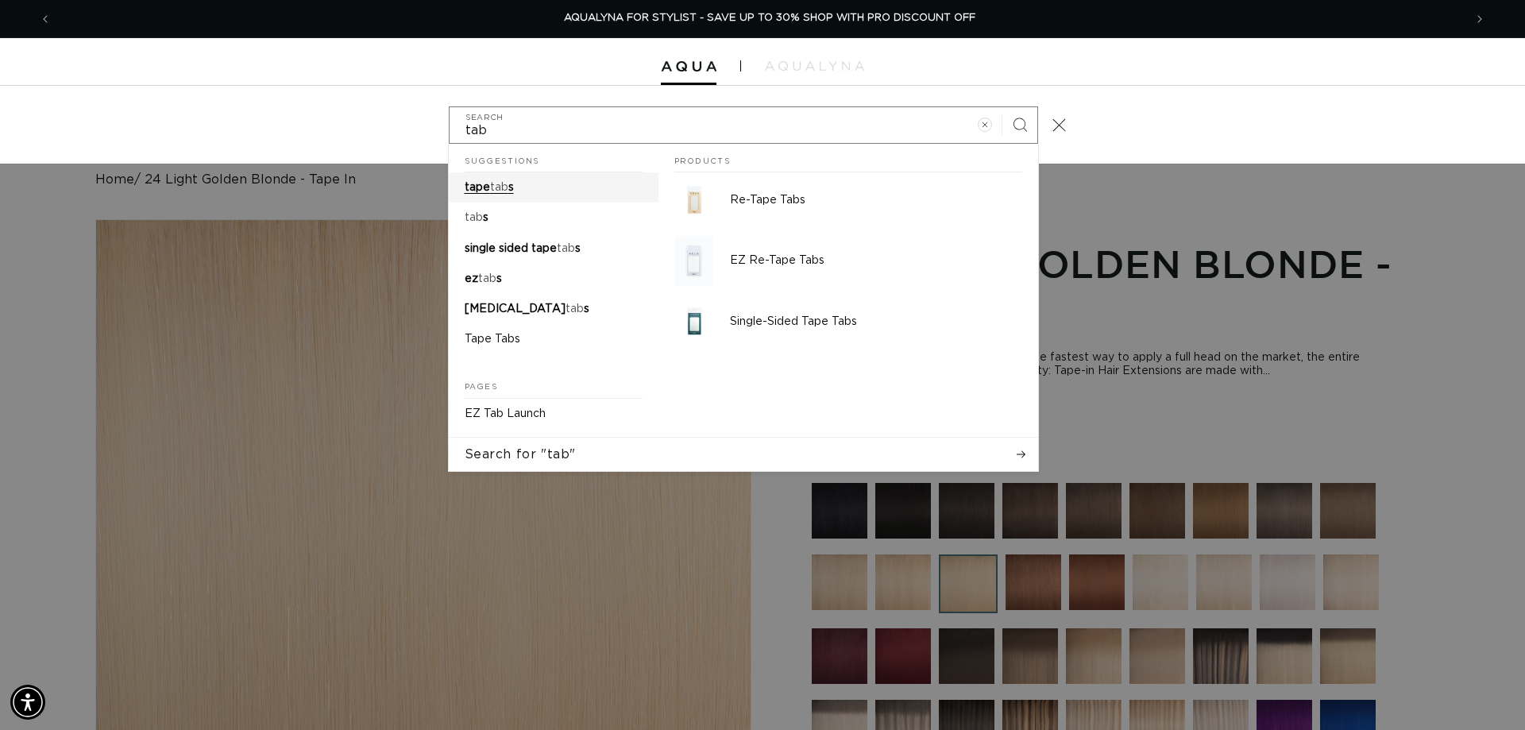
click at [465, 193] on span "tape" at bounding box center [477, 187] width 25 height 11
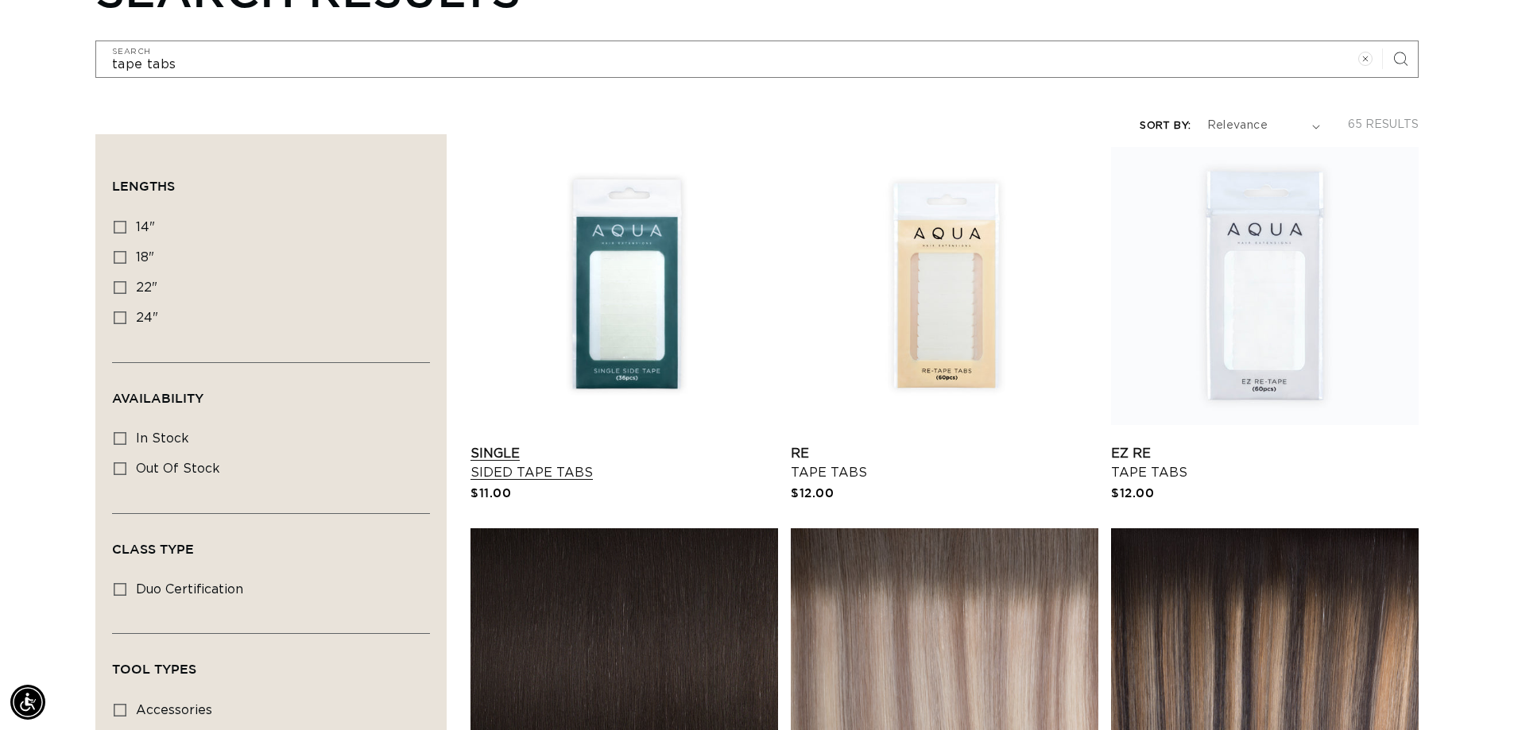
scroll to position [0, 2794]
click at [644, 444] on link "Single Sided Tape Tabs" at bounding box center [623, 463] width 307 height 38
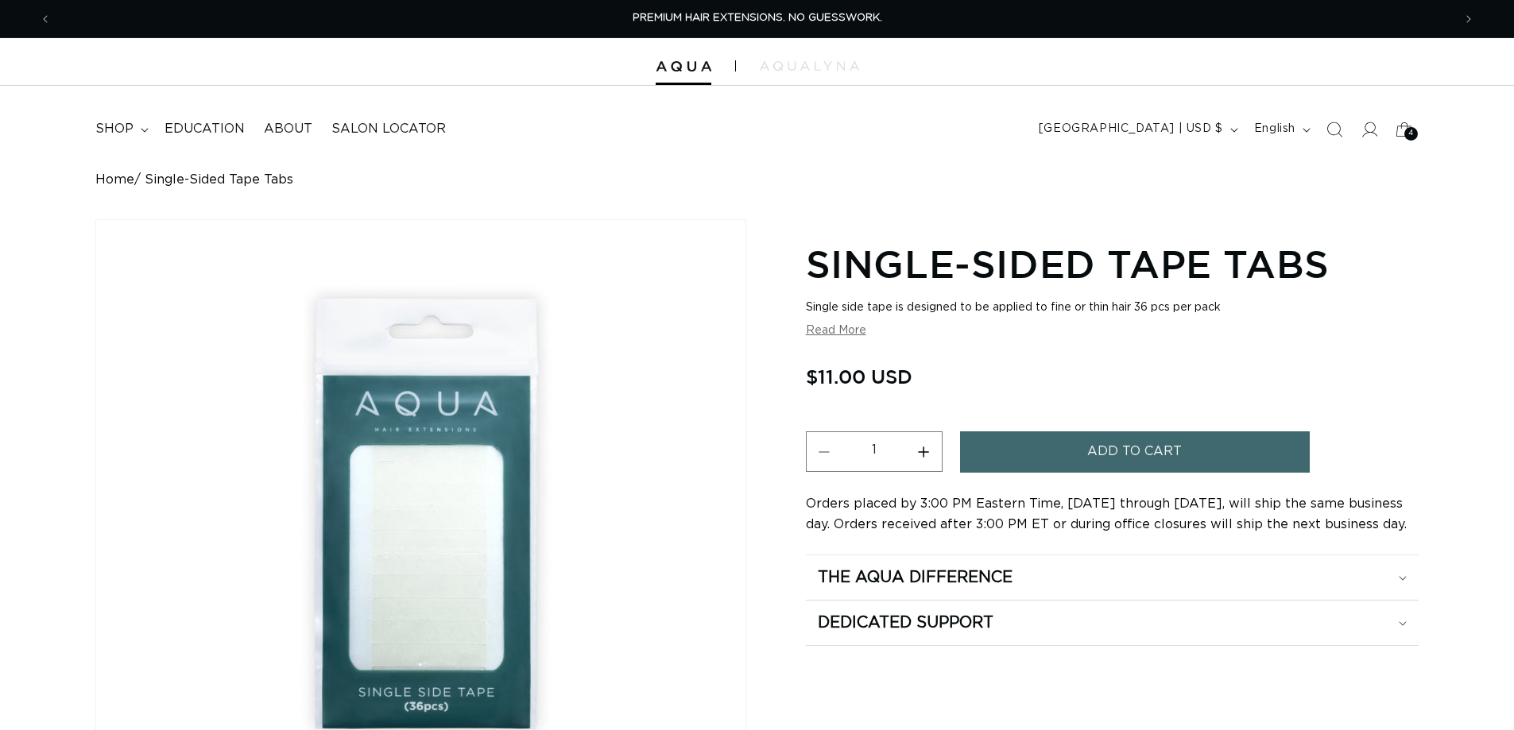
click at [927, 462] on button "Increase quantity for Single-Sided Tape Tabs" at bounding box center [924, 451] width 36 height 41
type input "2"
click at [1078, 451] on button "Add to cart" at bounding box center [1135, 451] width 350 height 41
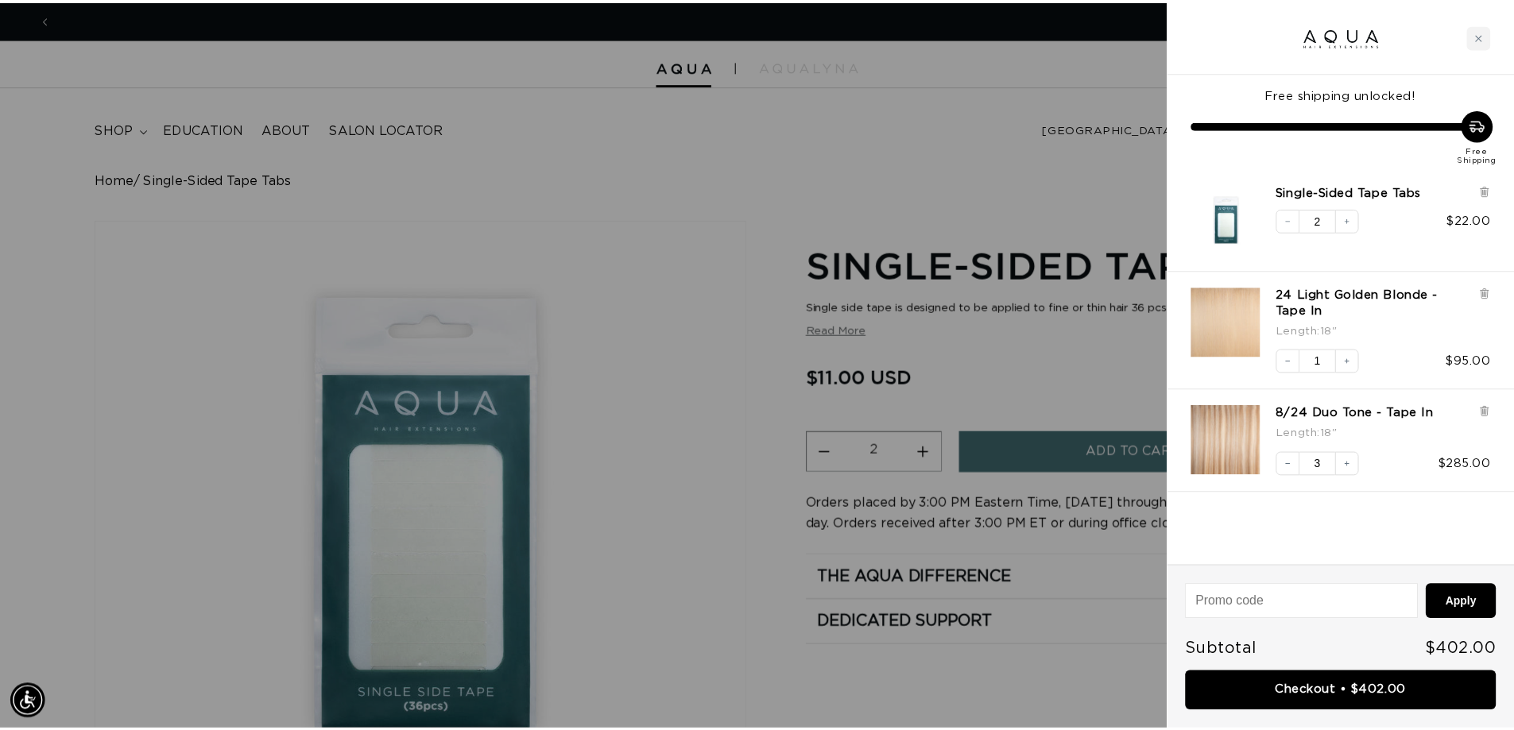
scroll to position [0, 1409]
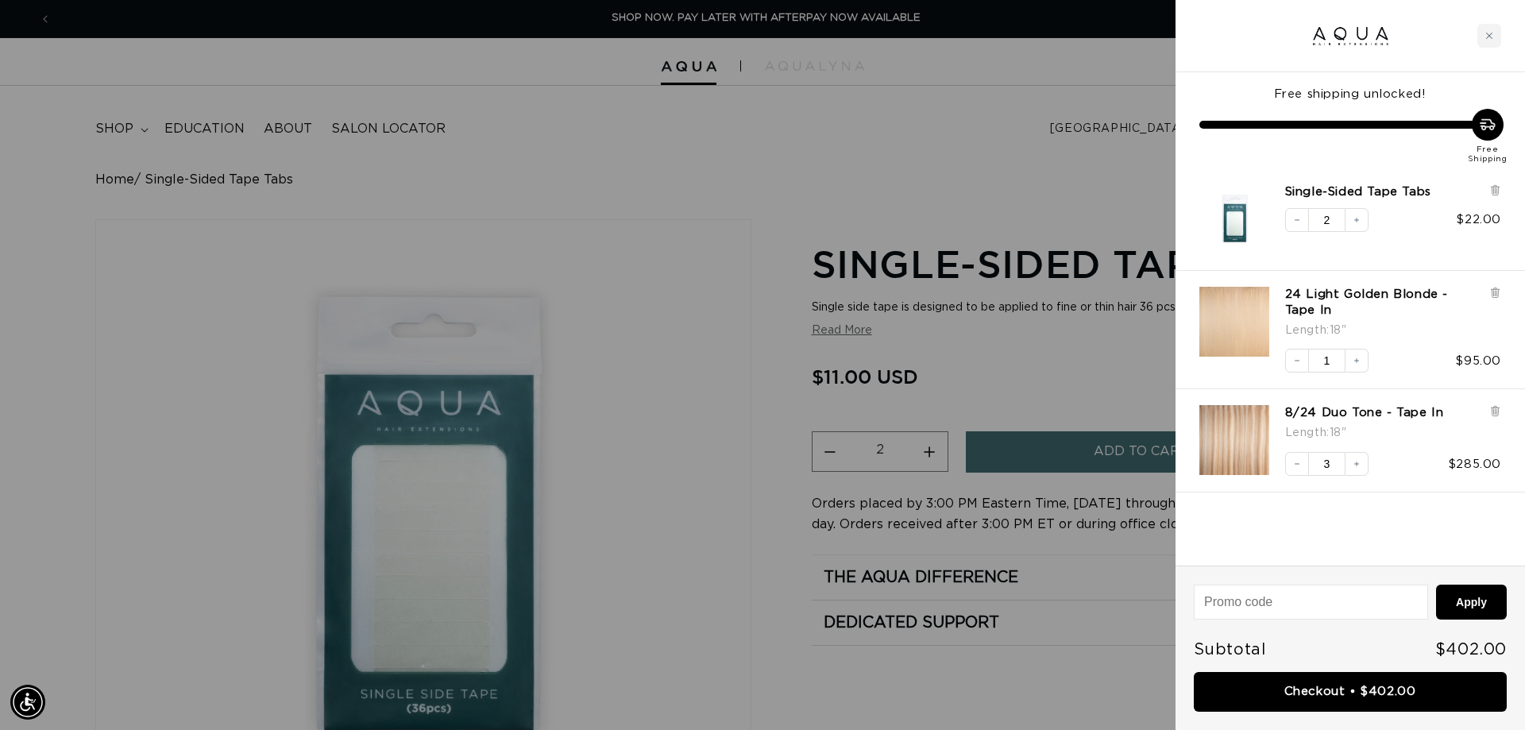
click at [648, 437] on div at bounding box center [762, 365] width 1525 height 730
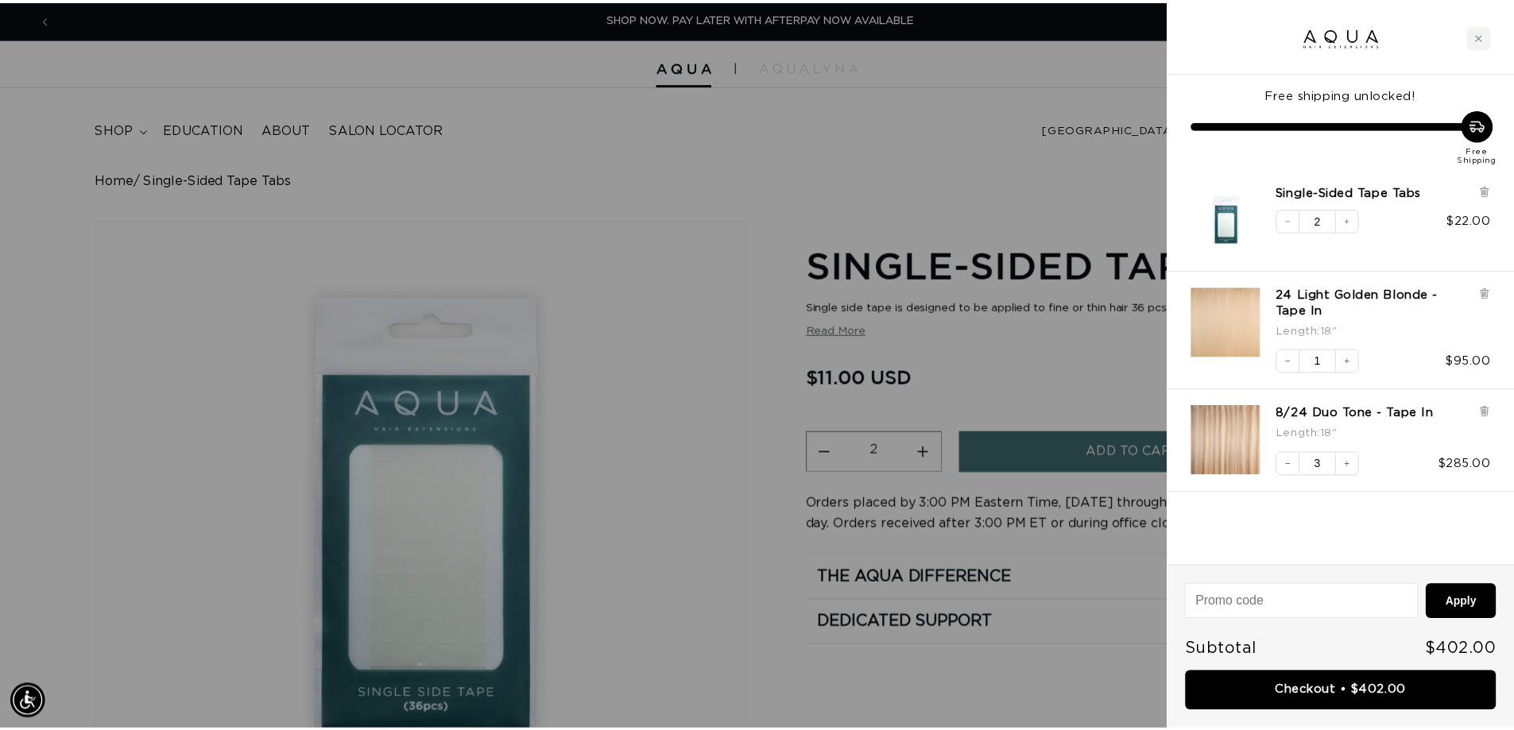
scroll to position [0, 1398]
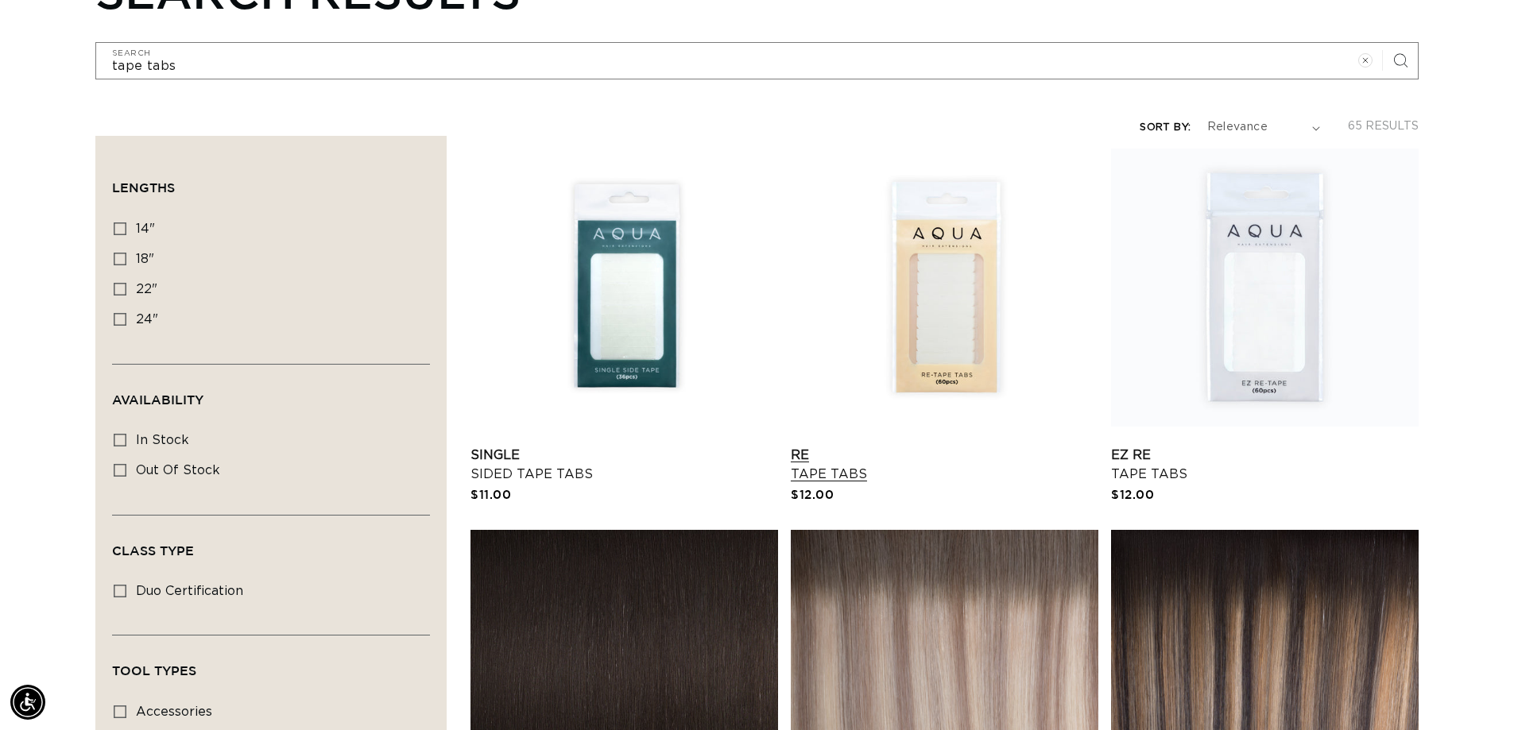
scroll to position [0, 1398]
click at [943, 446] on link "Re Tape Tabs" at bounding box center [944, 465] width 307 height 38
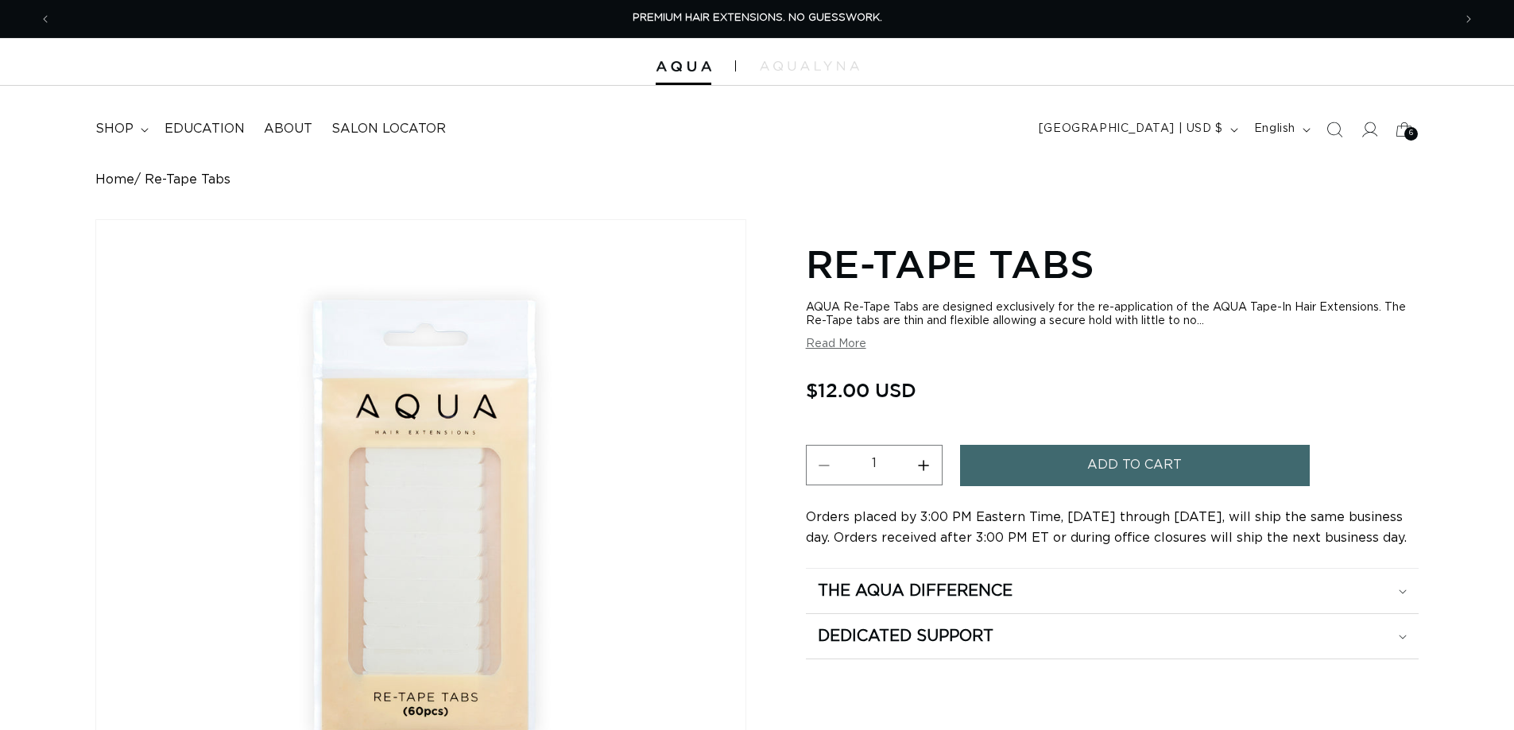
click at [931, 470] on button "Increase quantity for Re-Tape Tabs" at bounding box center [924, 465] width 36 height 41
type input "2"
click at [1061, 472] on button "Add to cart" at bounding box center [1135, 465] width 350 height 41
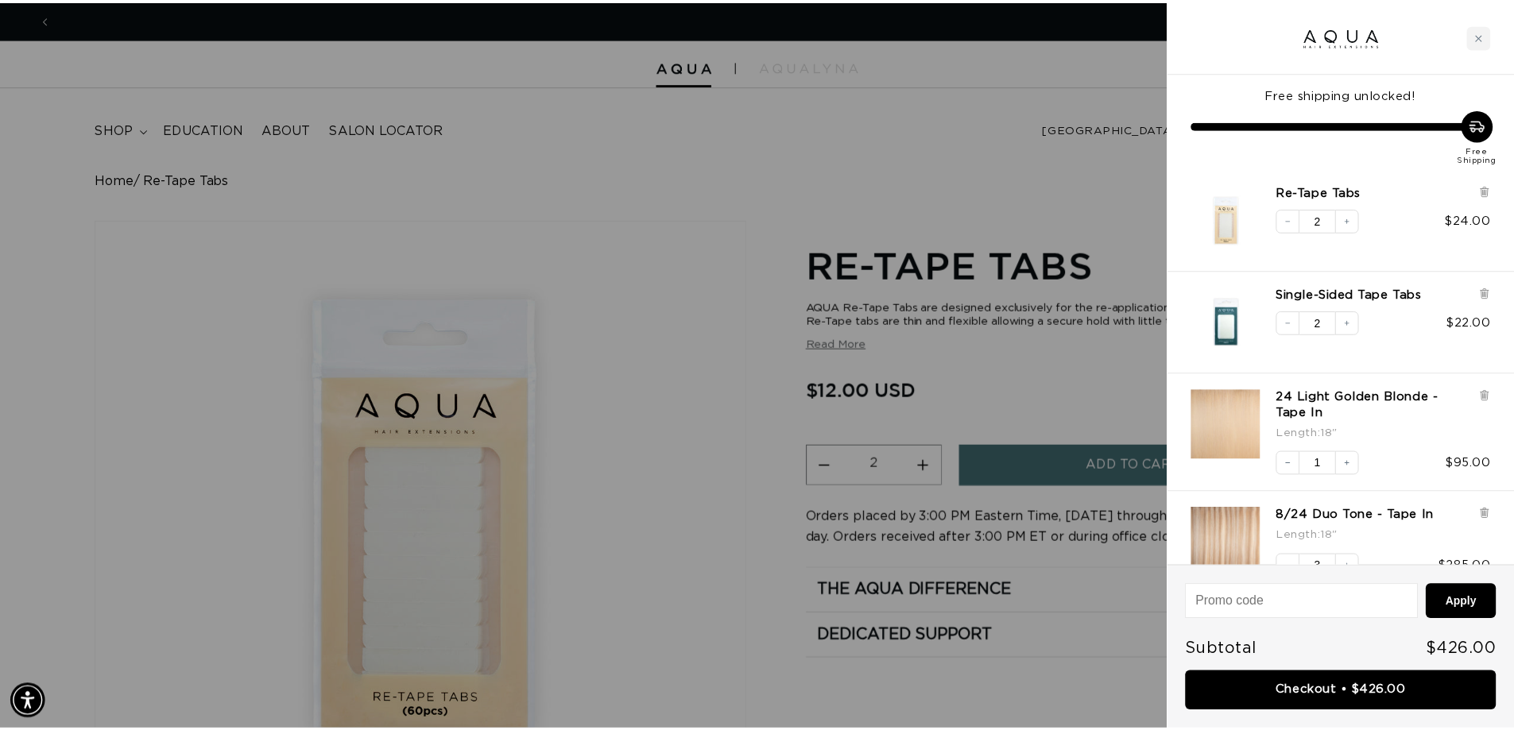
scroll to position [0, 2818]
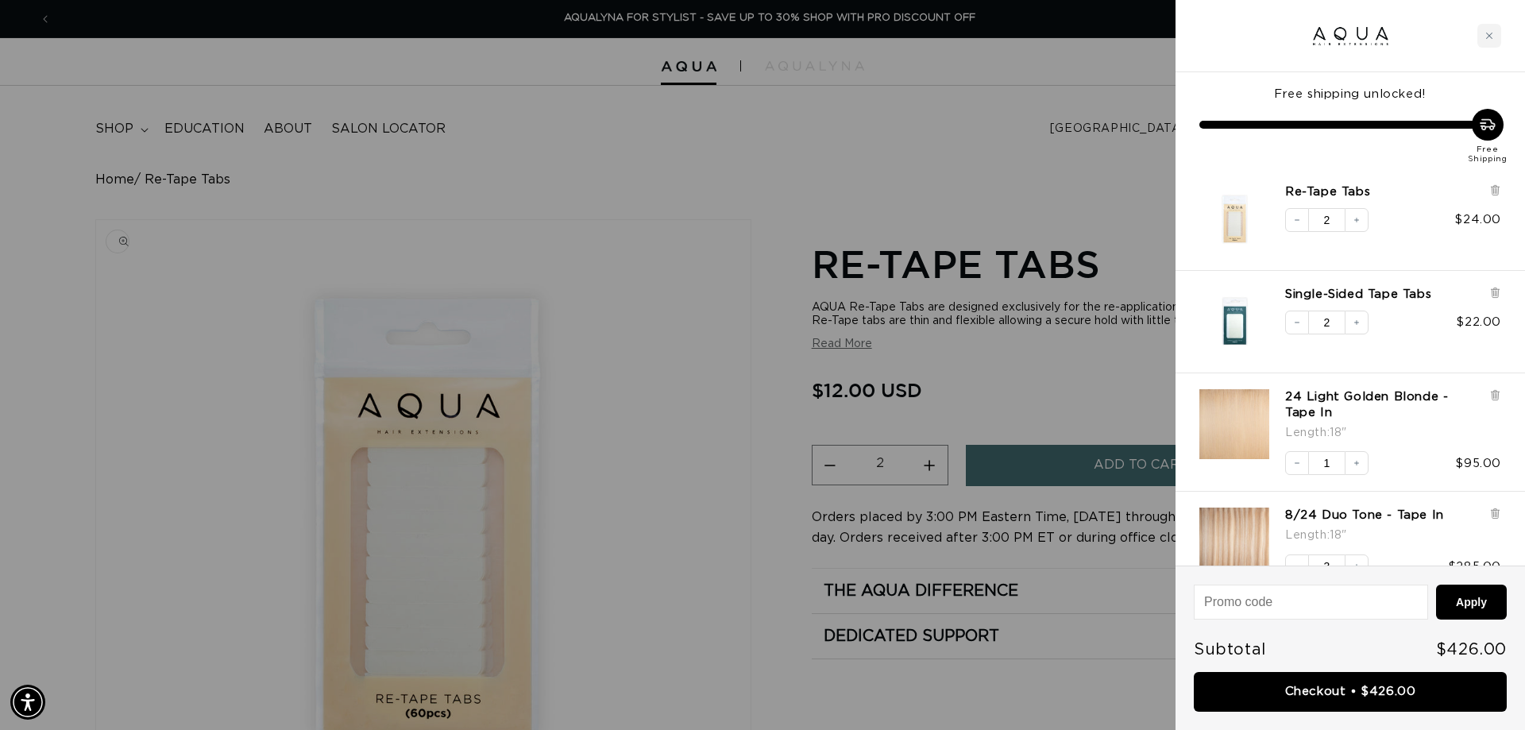
click at [627, 243] on div at bounding box center [762, 365] width 1525 height 730
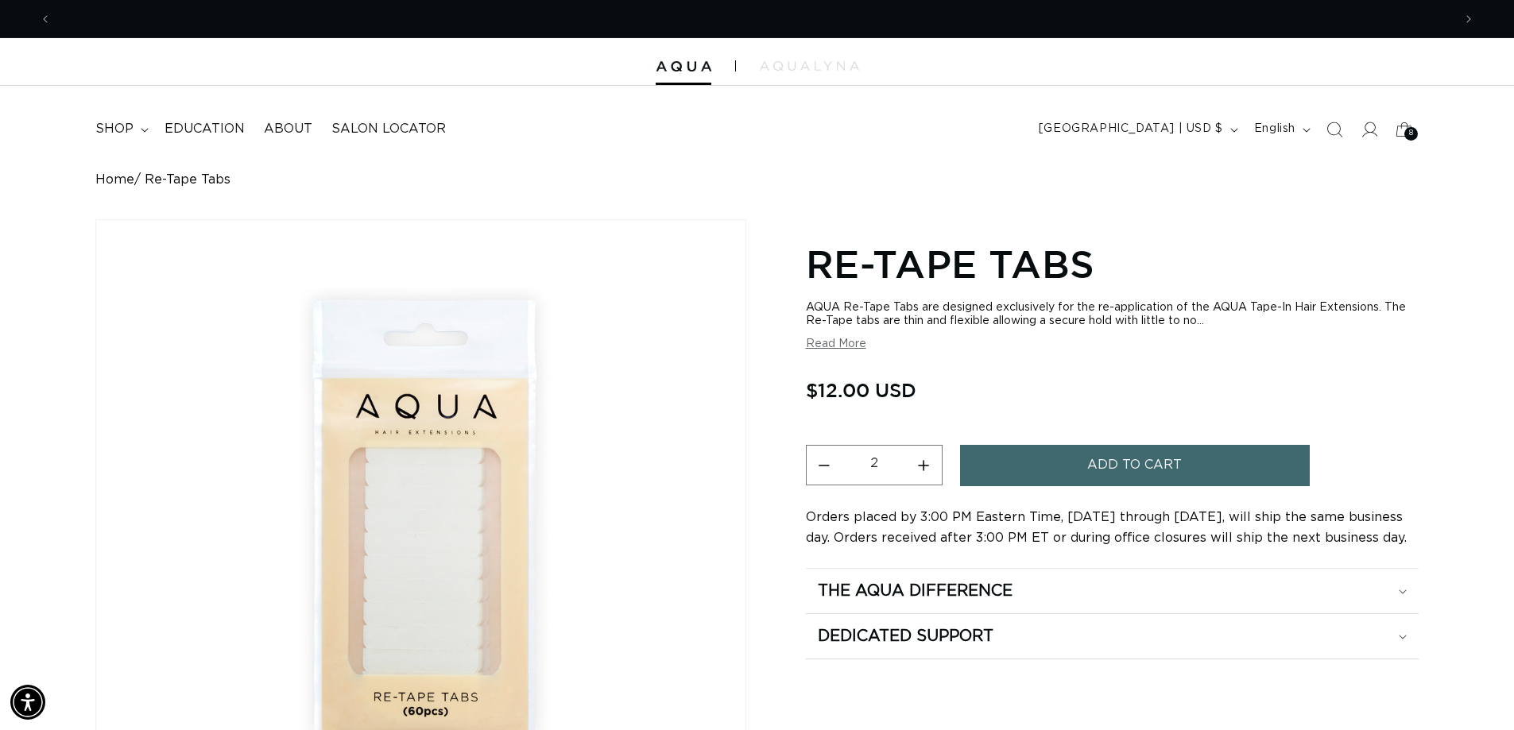
scroll to position [0, 2794]
click at [124, 135] on span "shop" at bounding box center [114, 129] width 38 height 17
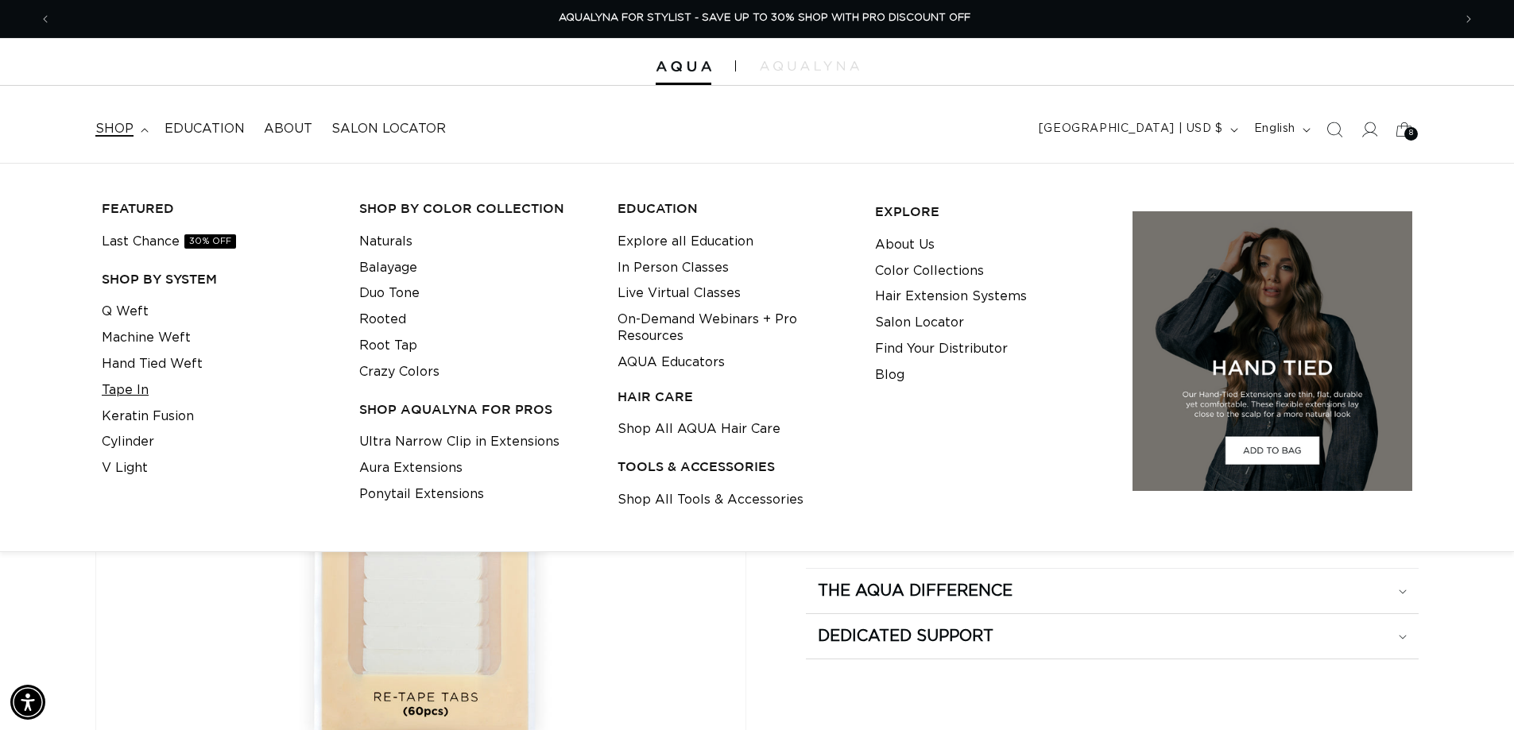
click at [139, 404] on link "Tape In" at bounding box center [125, 390] width 47 height 26
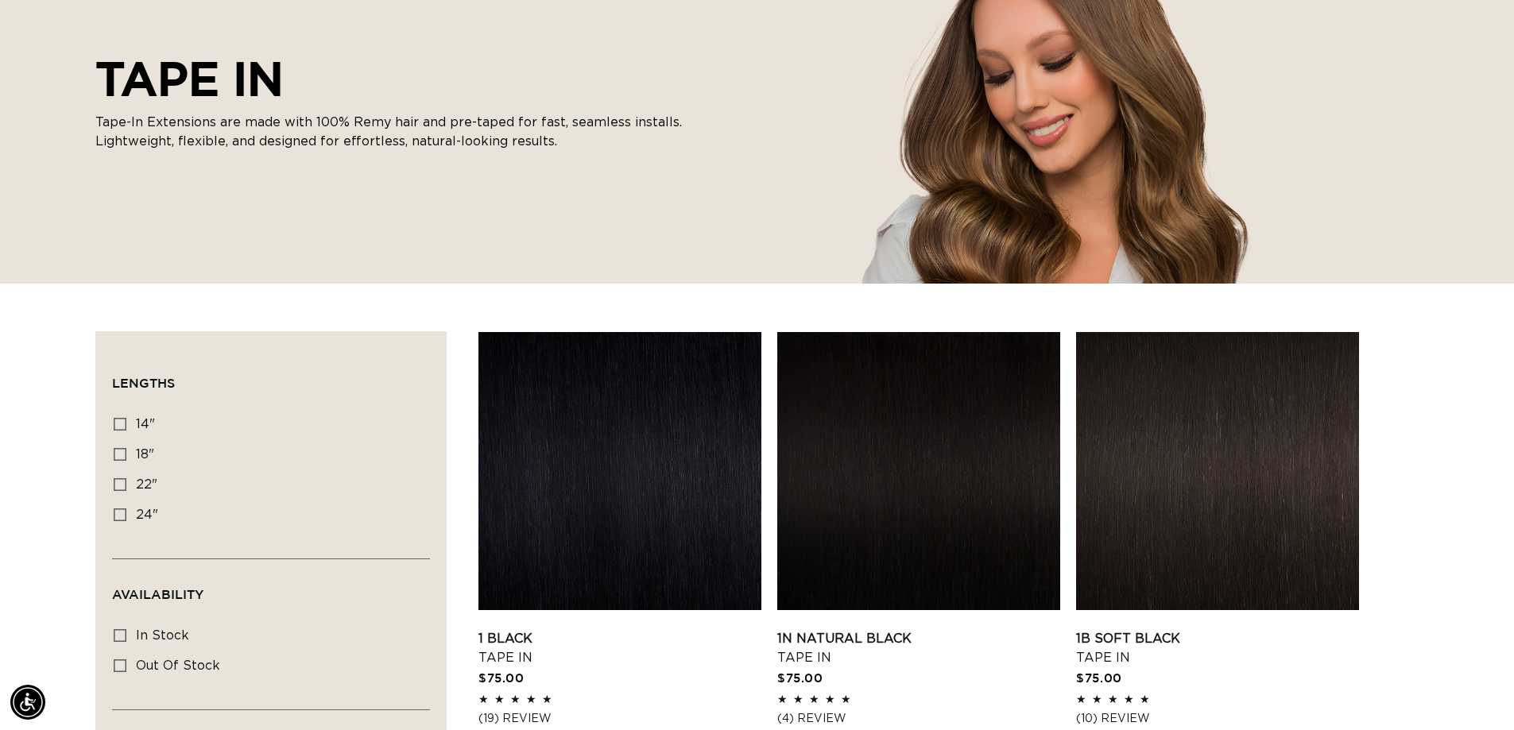
scroll to position [238, 0]
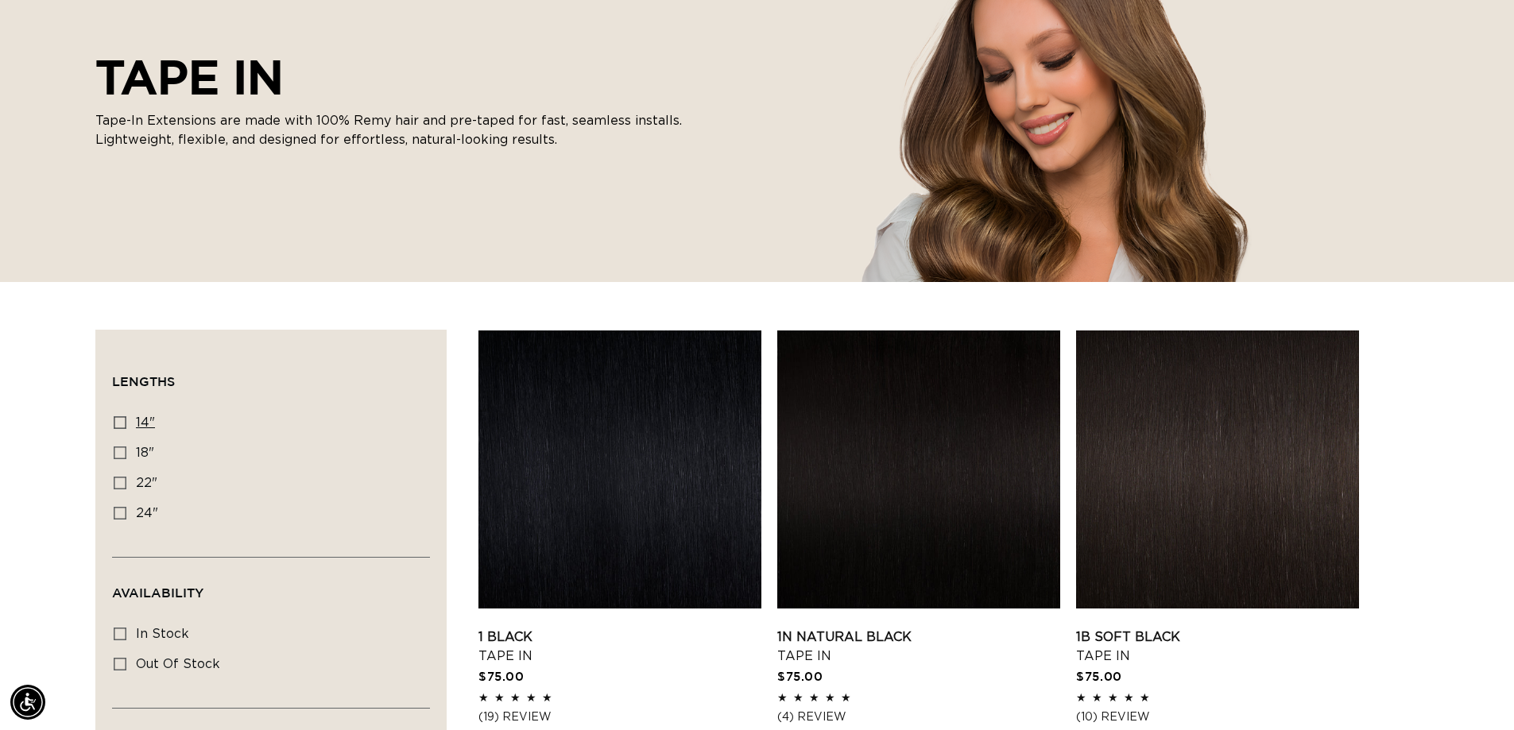
click at [126, 429] on icon at bounding box center [120, 422] width 13 height 13
click at [126, 429] on input "14" 14" (35 products)" at bounding box center [120, 422] width 13 height 13
checkbox input "true"
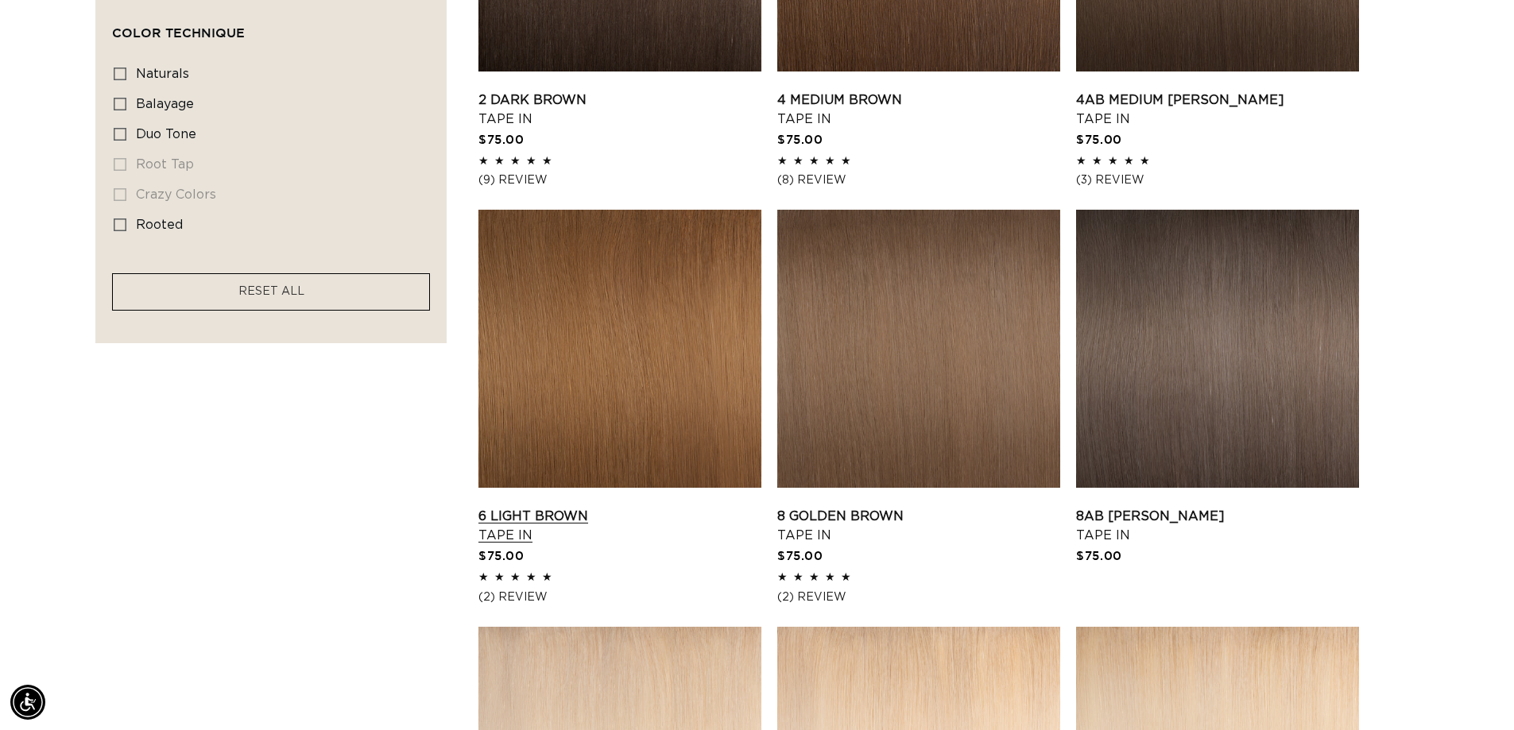
scroll to position [0, 1398]
click at [677, 507] on link "6 Light Brown Tape In" at bounding box center [619, 526] width 283 height 38
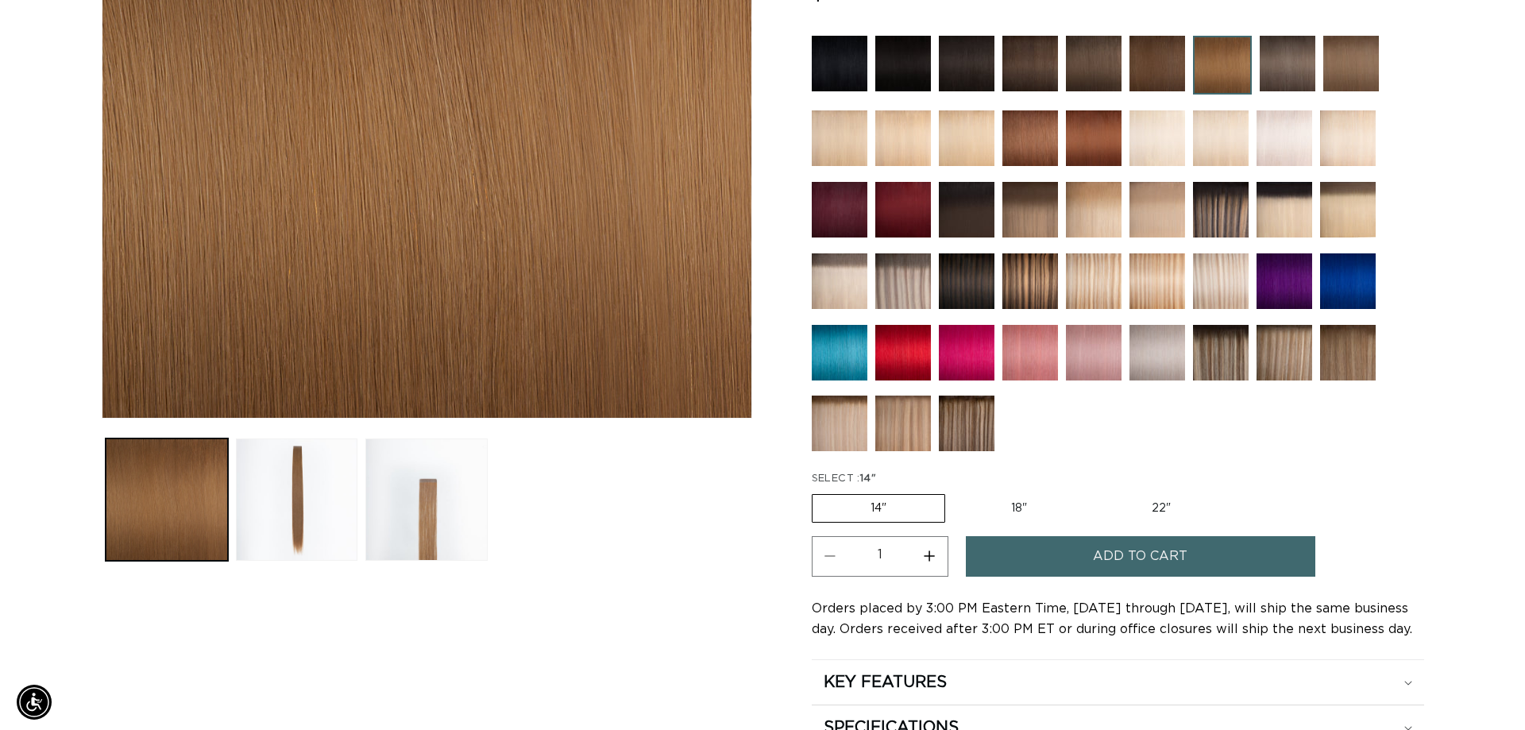
scroll to position [0, 1398]
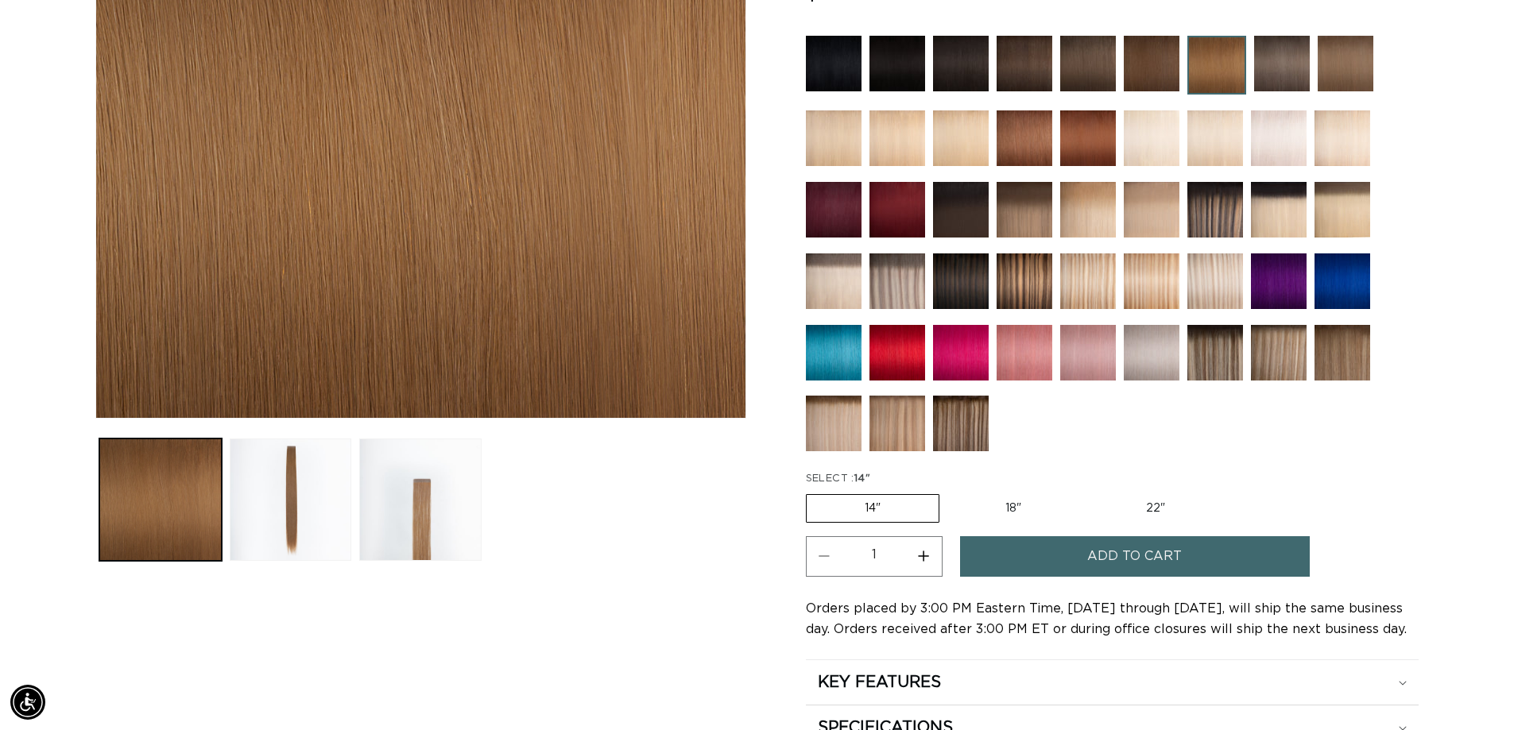
click at [1063, 563] on button "Add to cart" at bounding box center [1135, 556] width 350 height 41
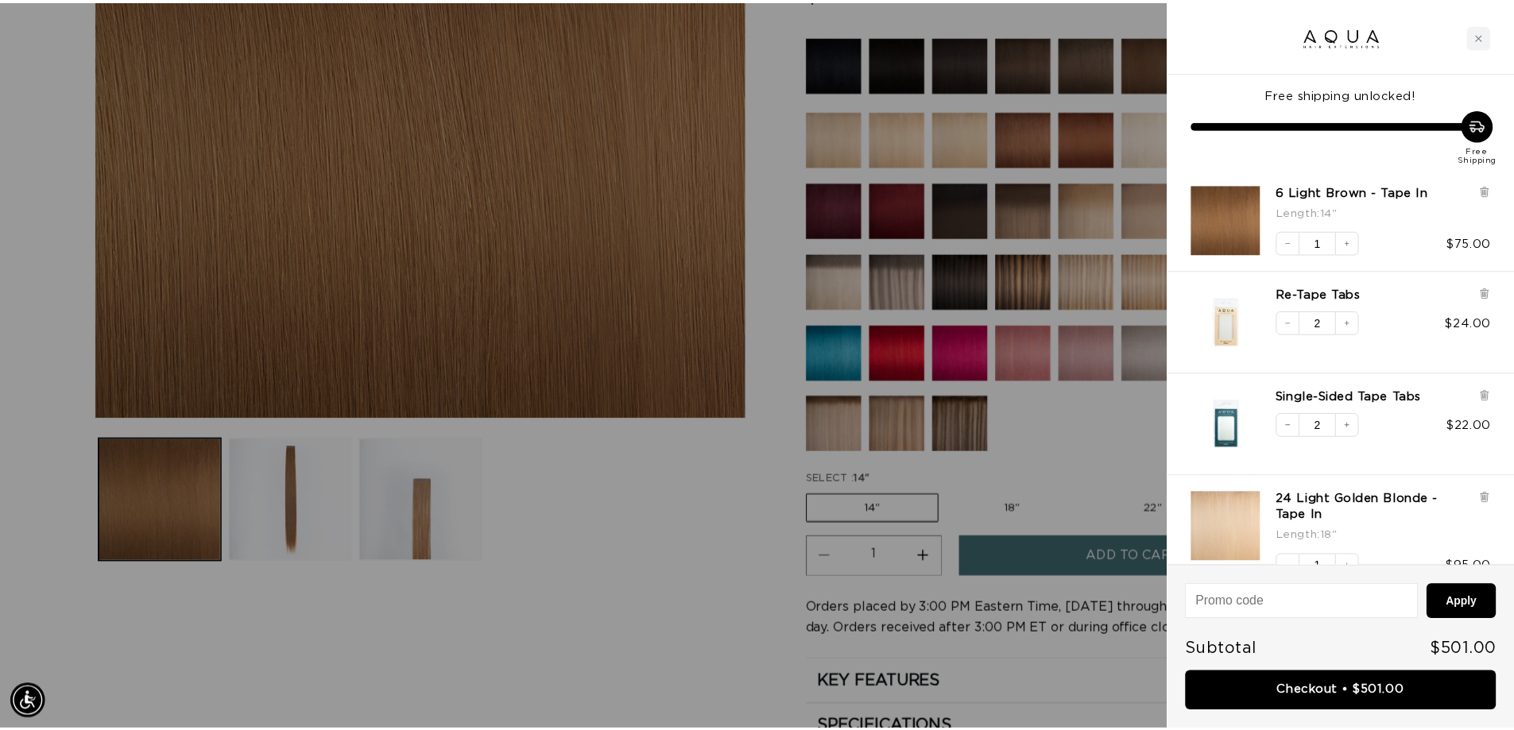
scroll to position [0, 2818]
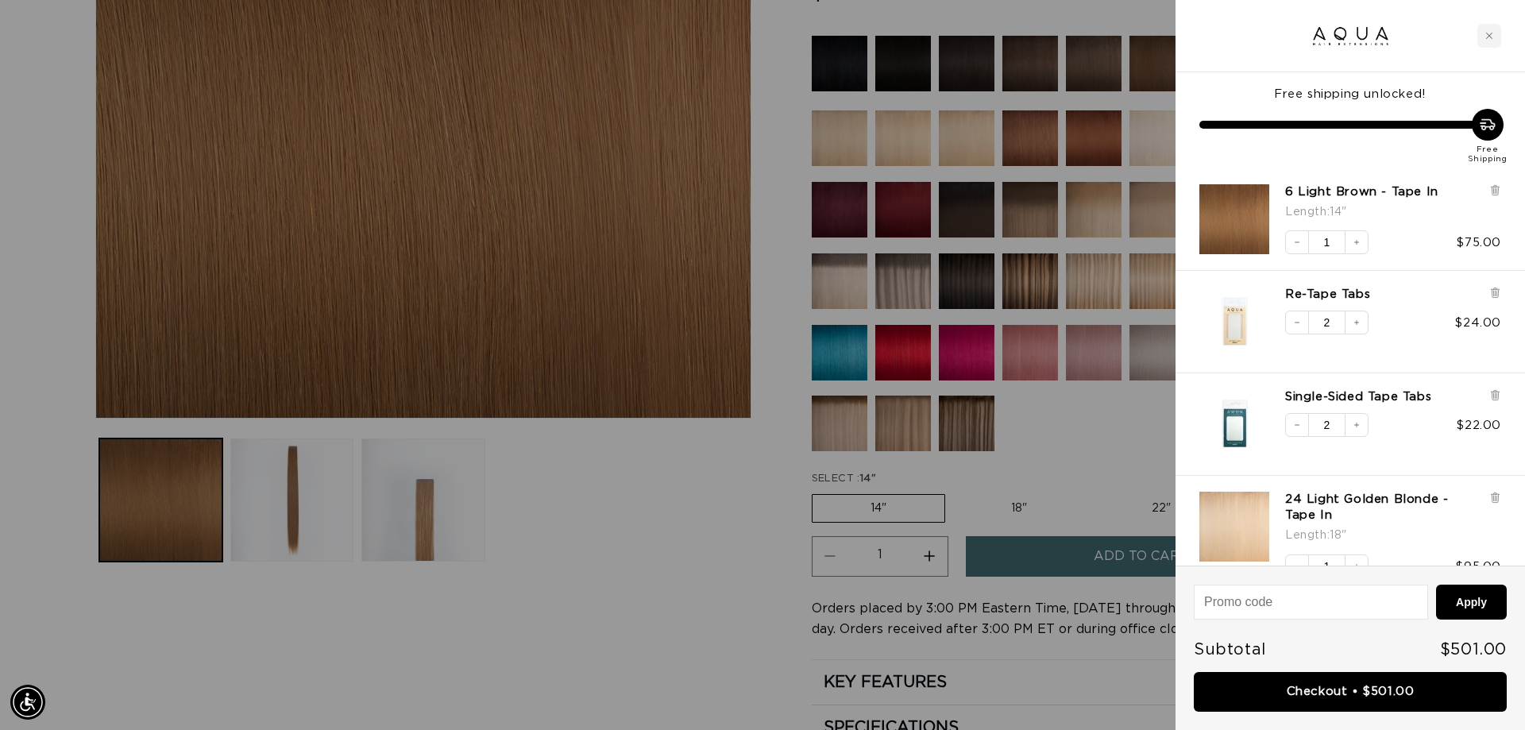
click at [662, 505] on div at bounding box center [762, 365] width 1525 height 730
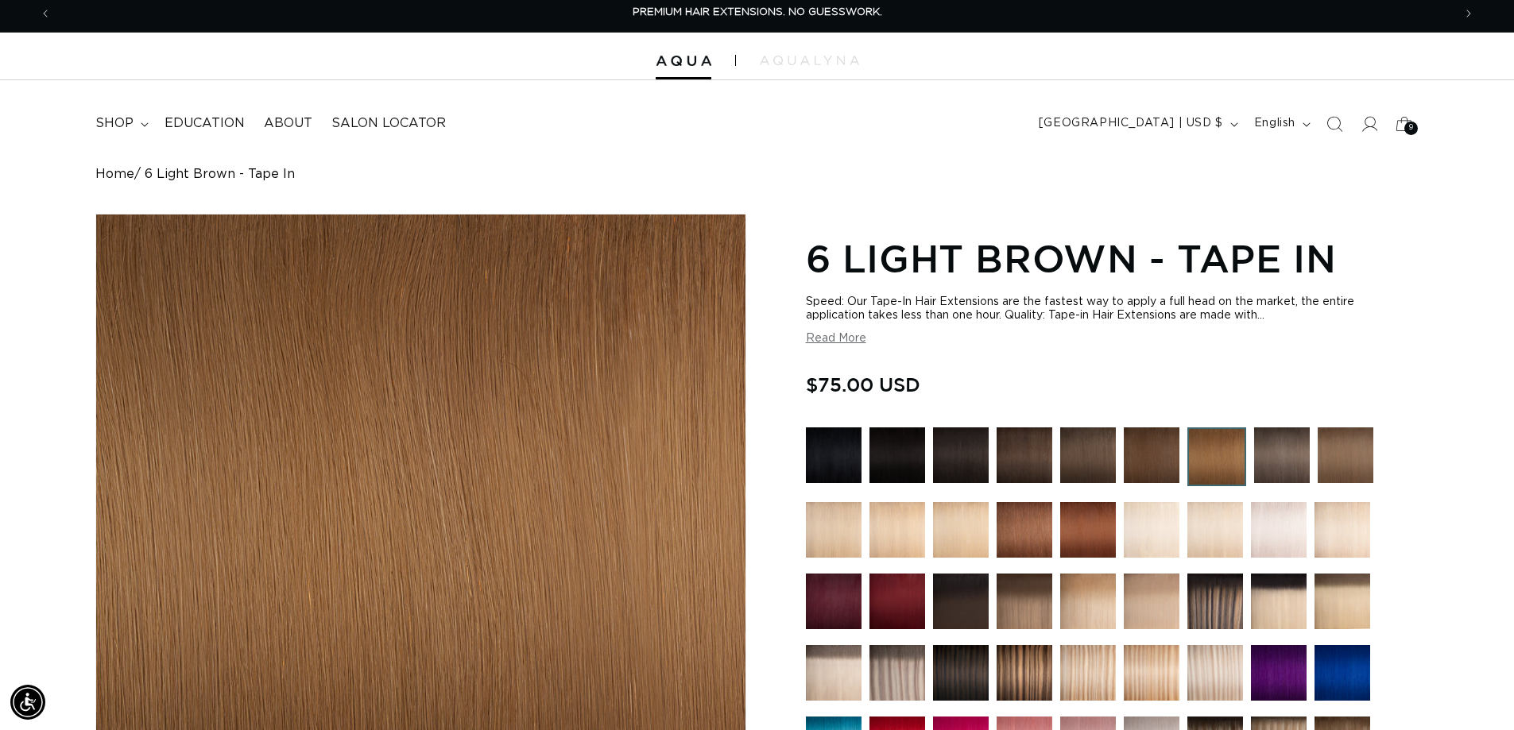
scroll to position [0, 0]
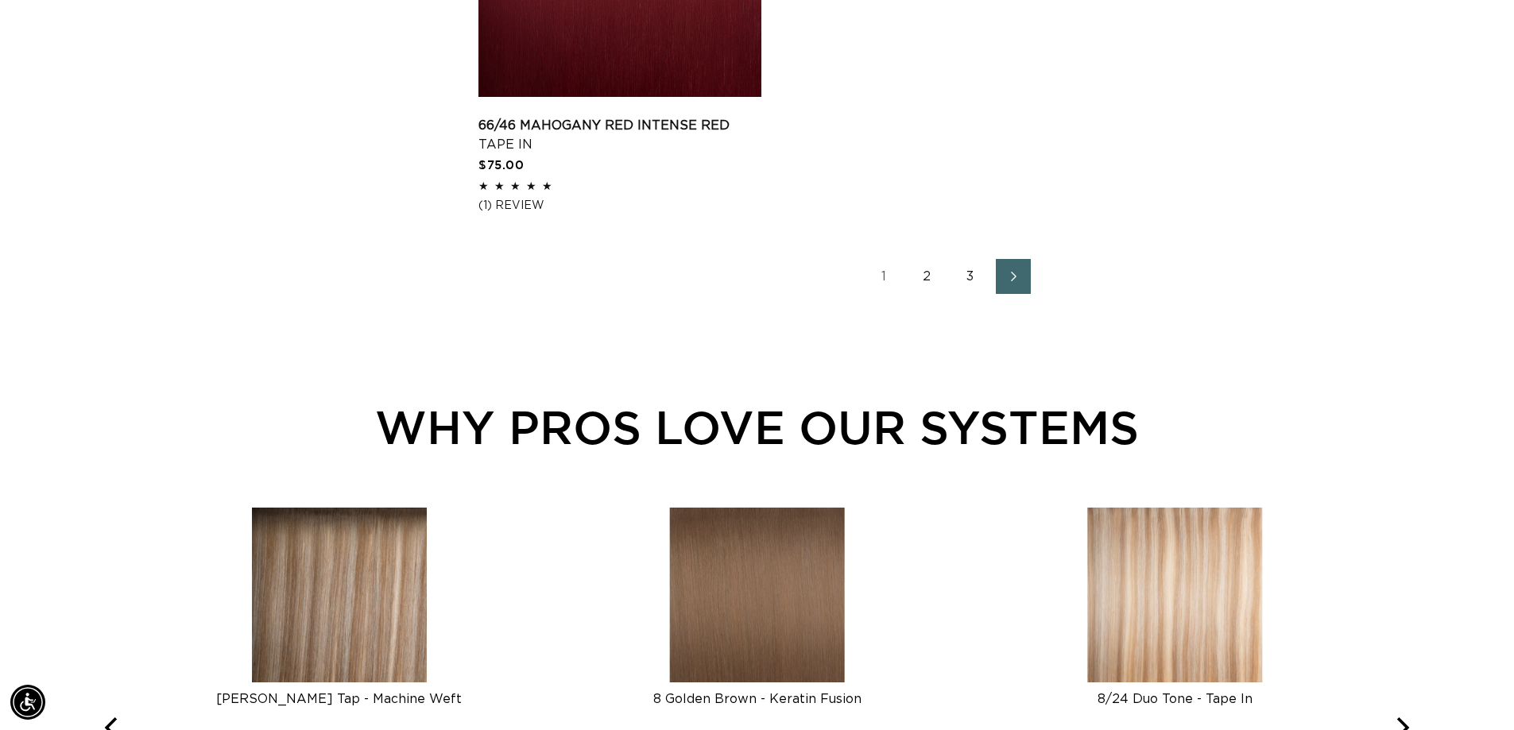
scroll to position [2860, 0]
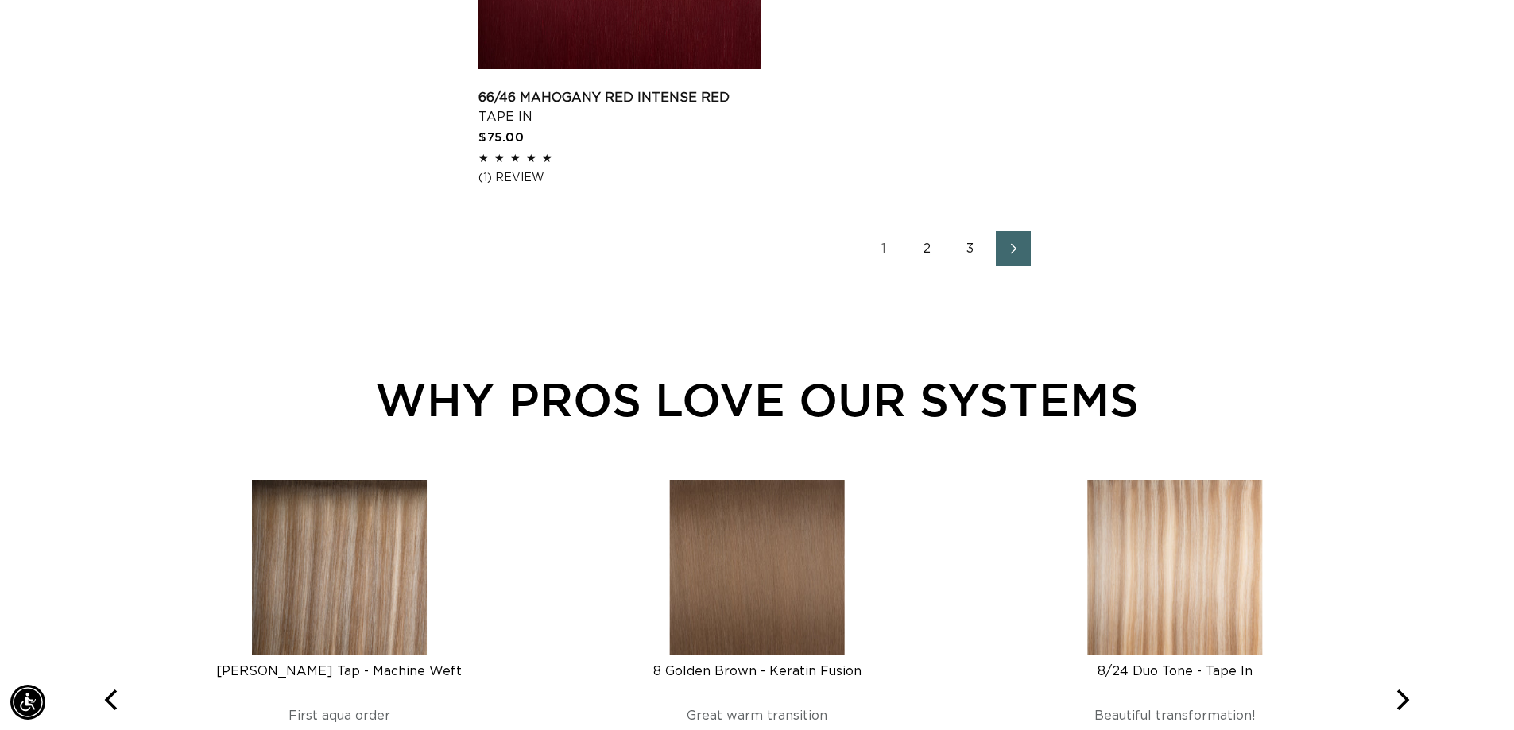
click at [1024, 254] on icon "Next page" at bounding box center [1013, 248] width 21 height 11
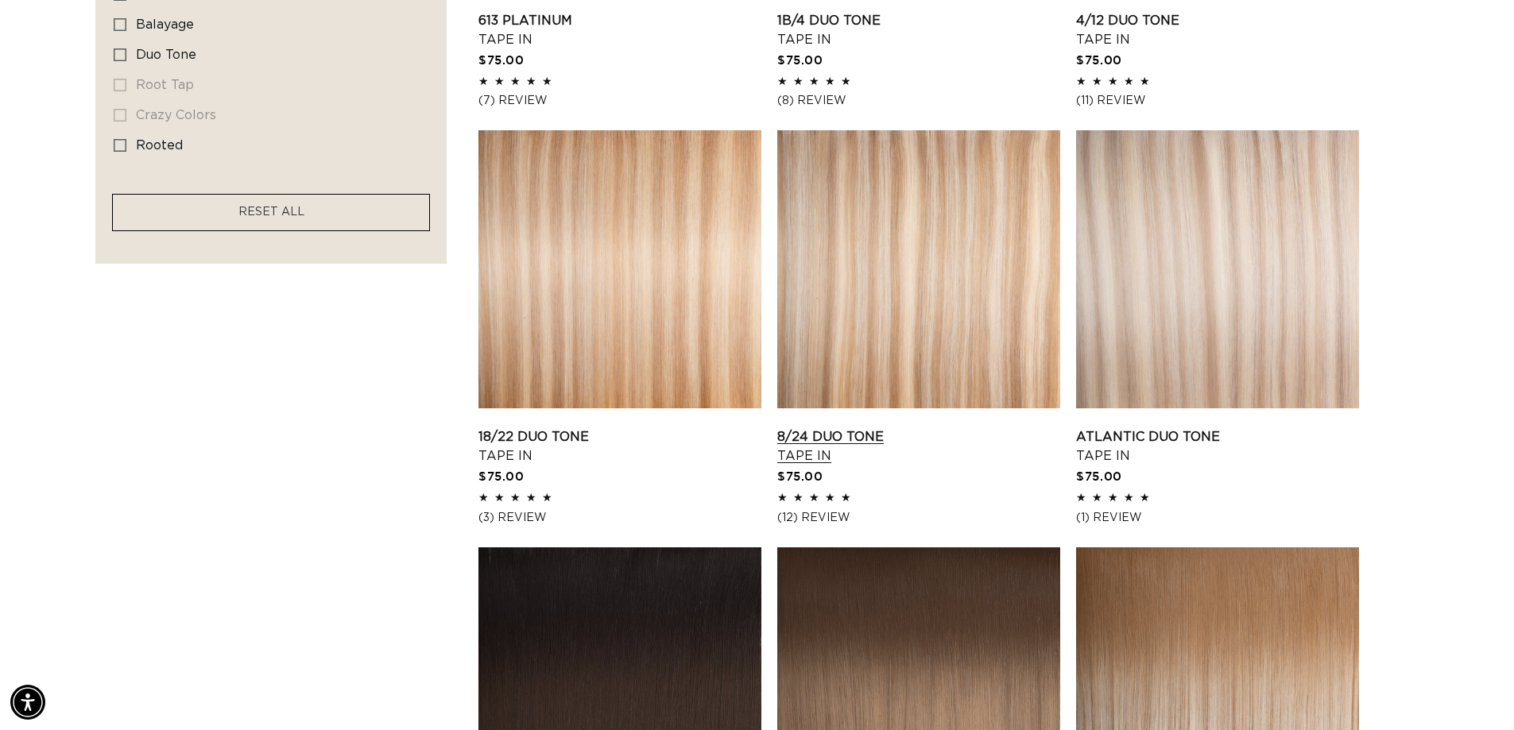
scroll to position [0, 2794]
click at [689, 427] on link "18/22 Duo Tone Tape In" at bounding box center [619, 446] width 283 height 38
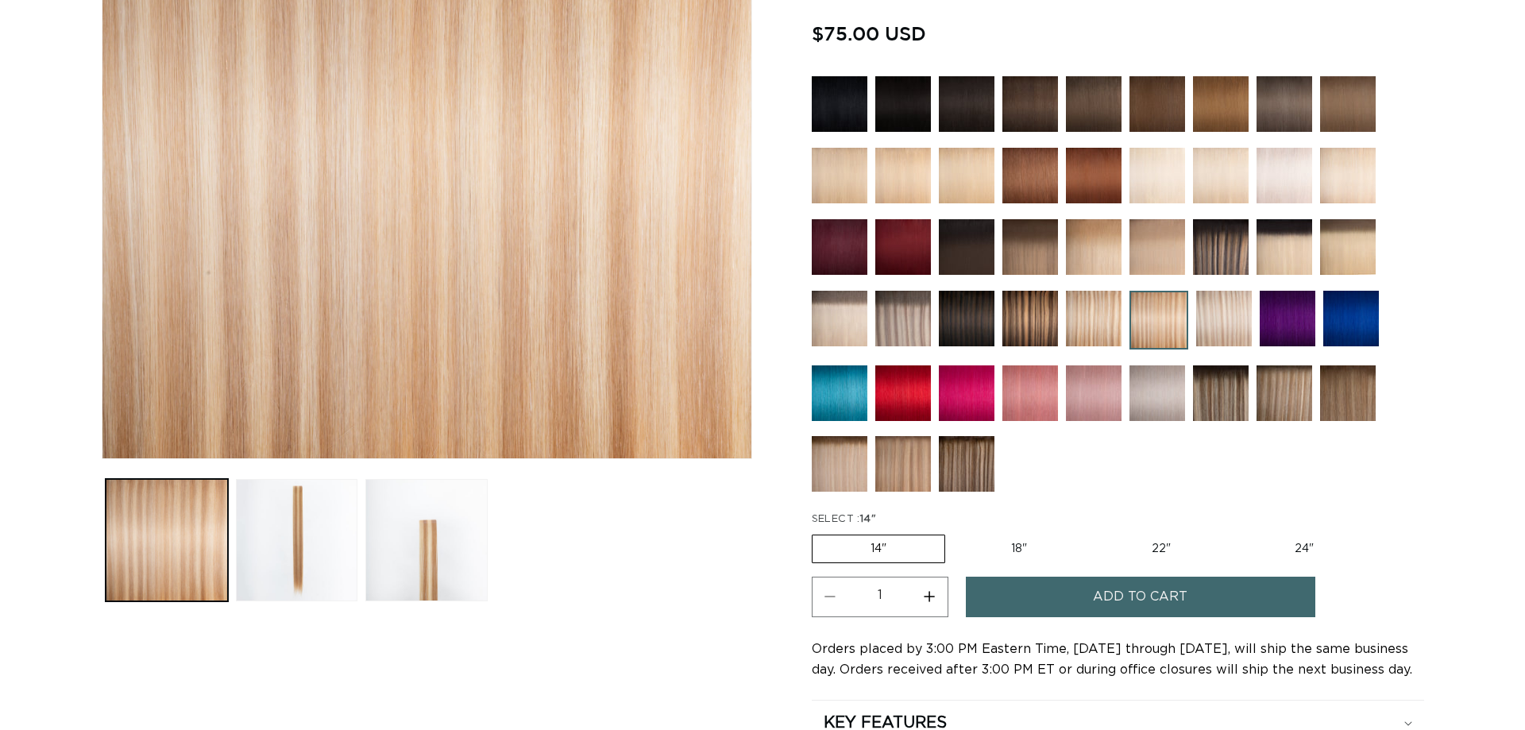
scroll to position [397, 0]
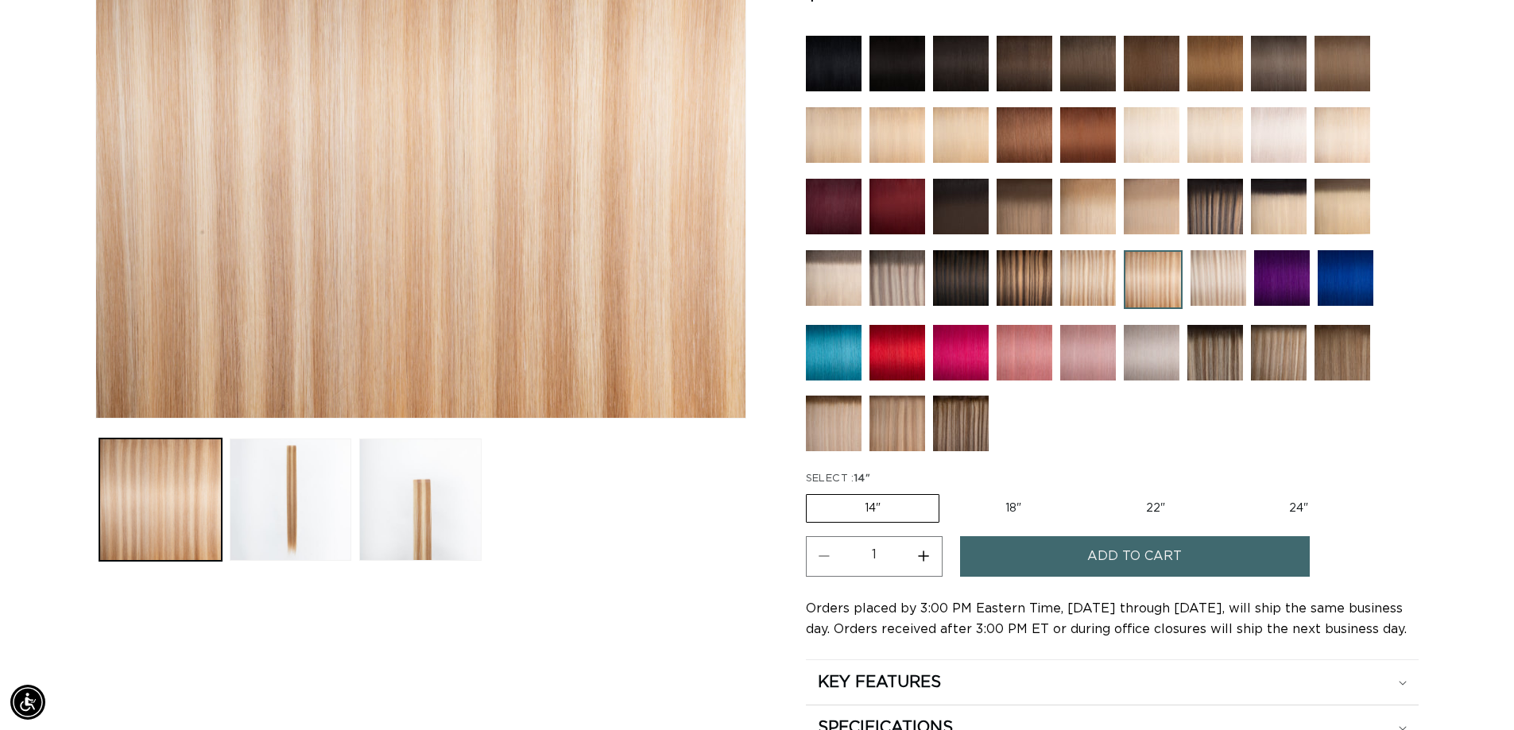
click at [1042, 567] on button "Add to cart" at bounding box center [1135, 556] width 350 height 41
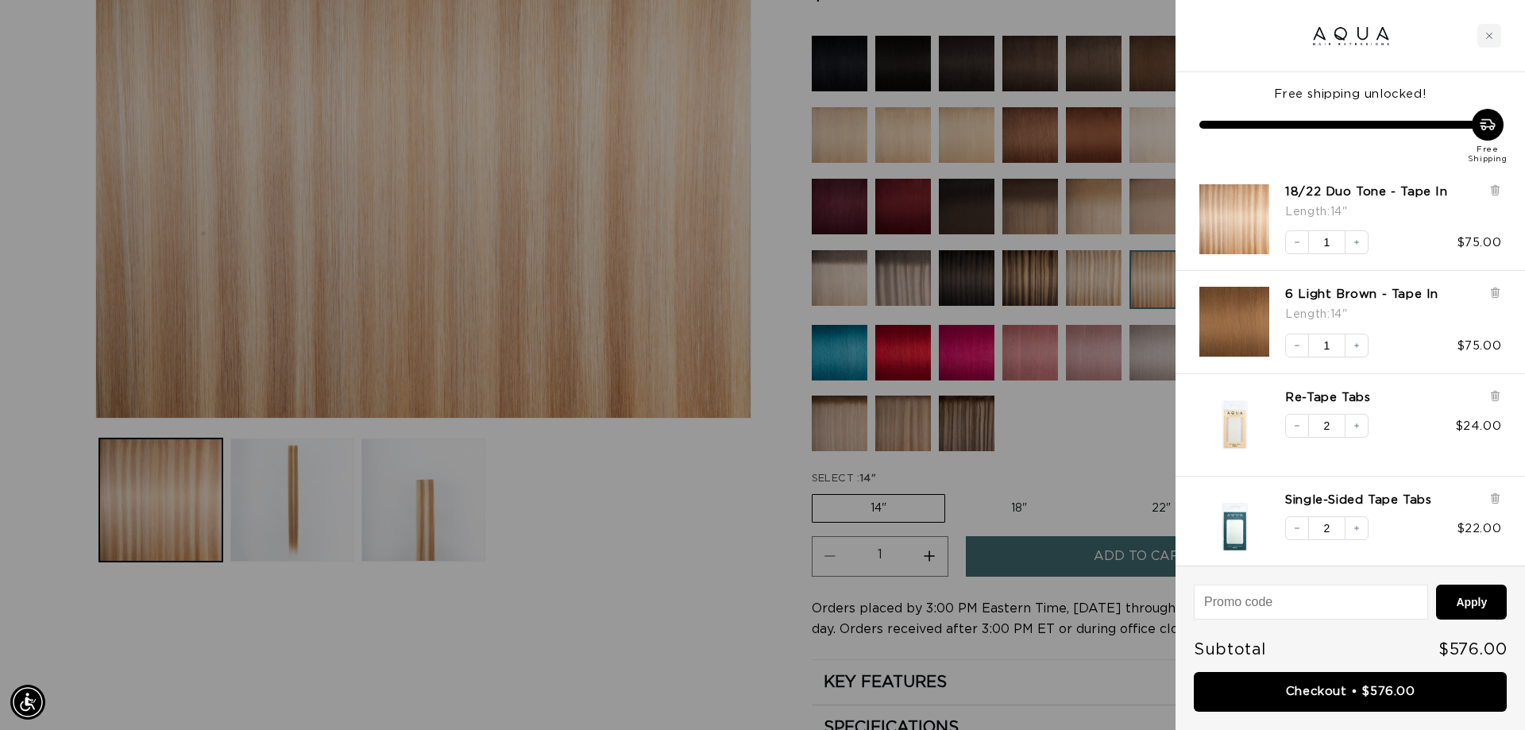
scroll to position [0, 0]
click at [1355, 431] on icon "Increase quantity" at bounding box center [1357, 426] width 10 height 10
click at [1360, 533] on icon "Increase quantity" at bounding box center [1357, 529] width 10 height 10
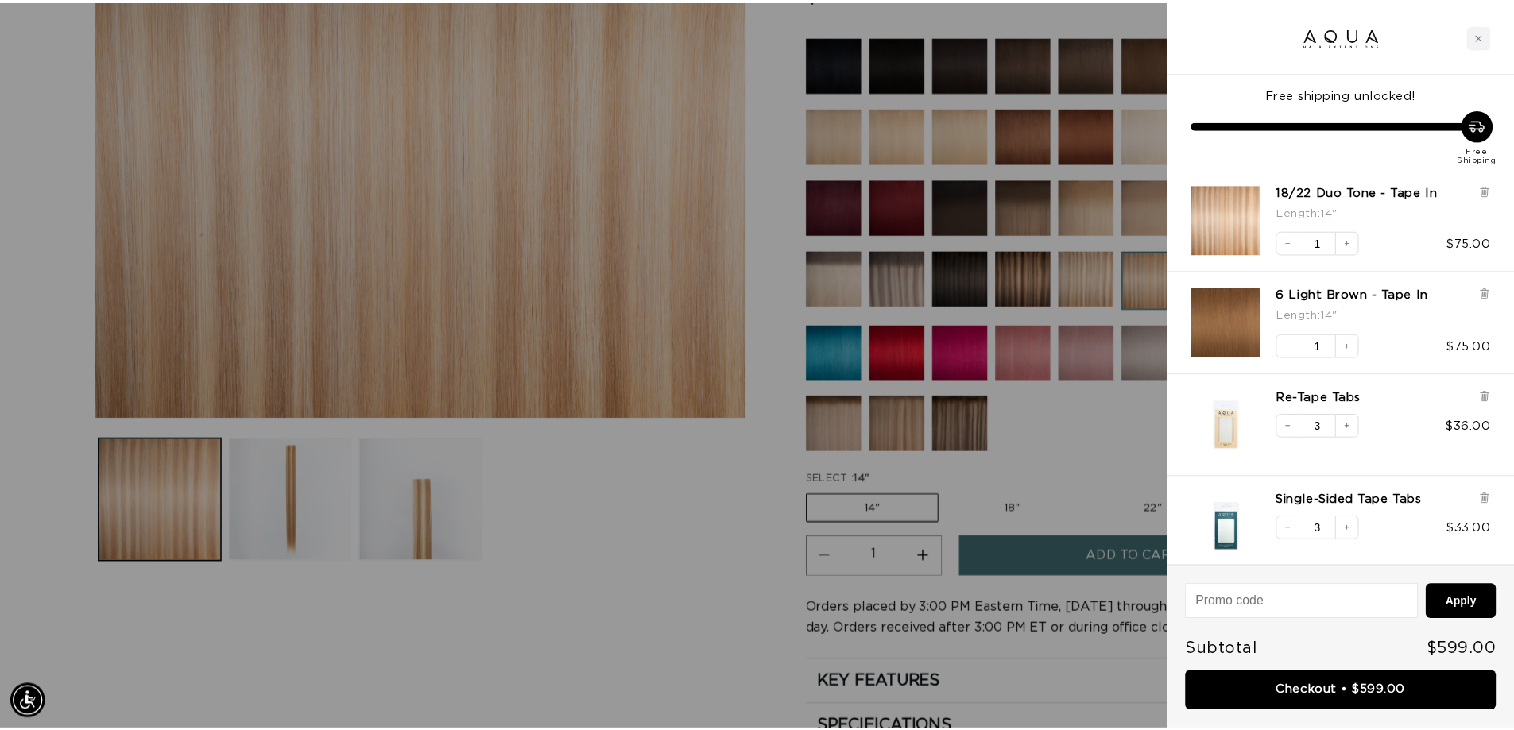
scroll to position [0, 2818]
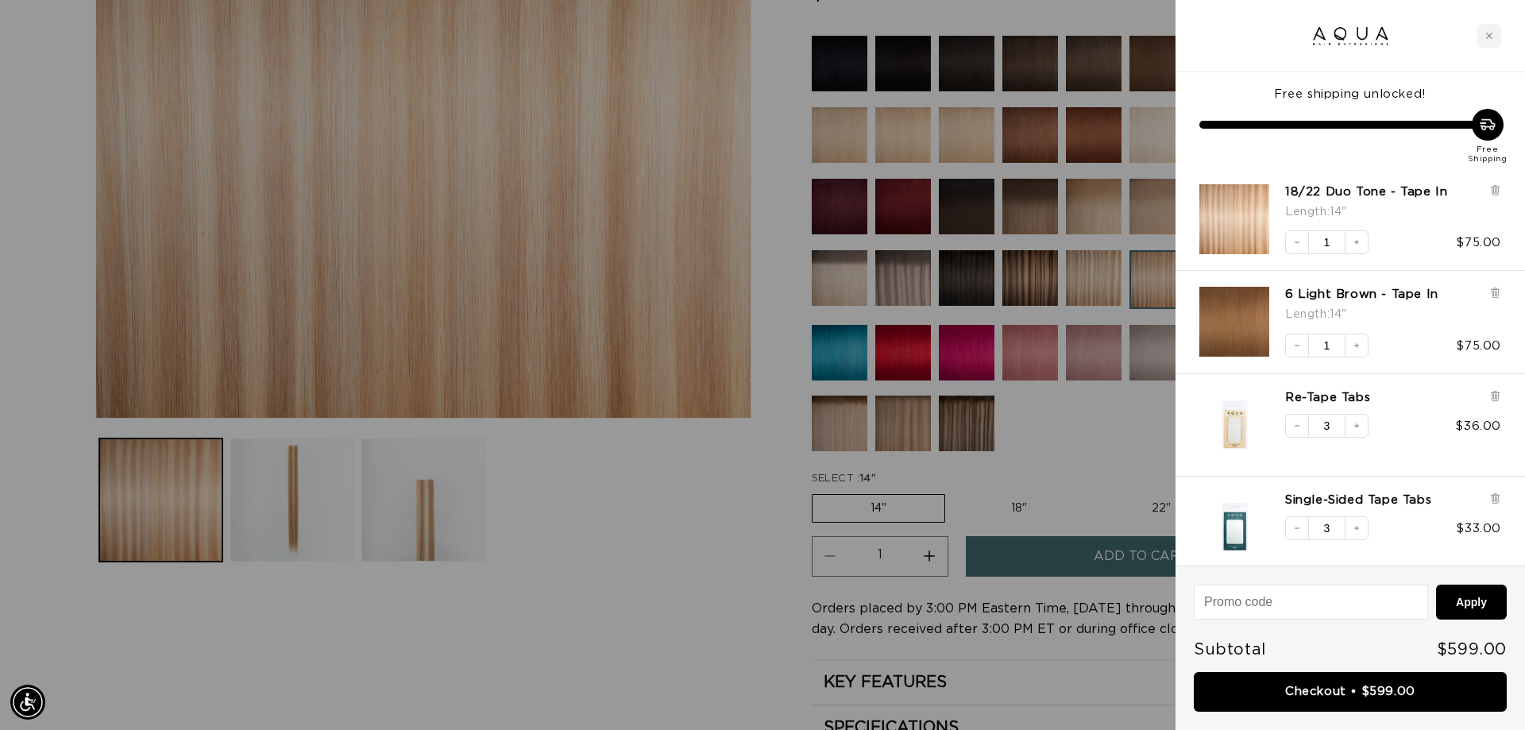
click at [584, 531] on div at bounding box center [762, 365] width 1525 height 730
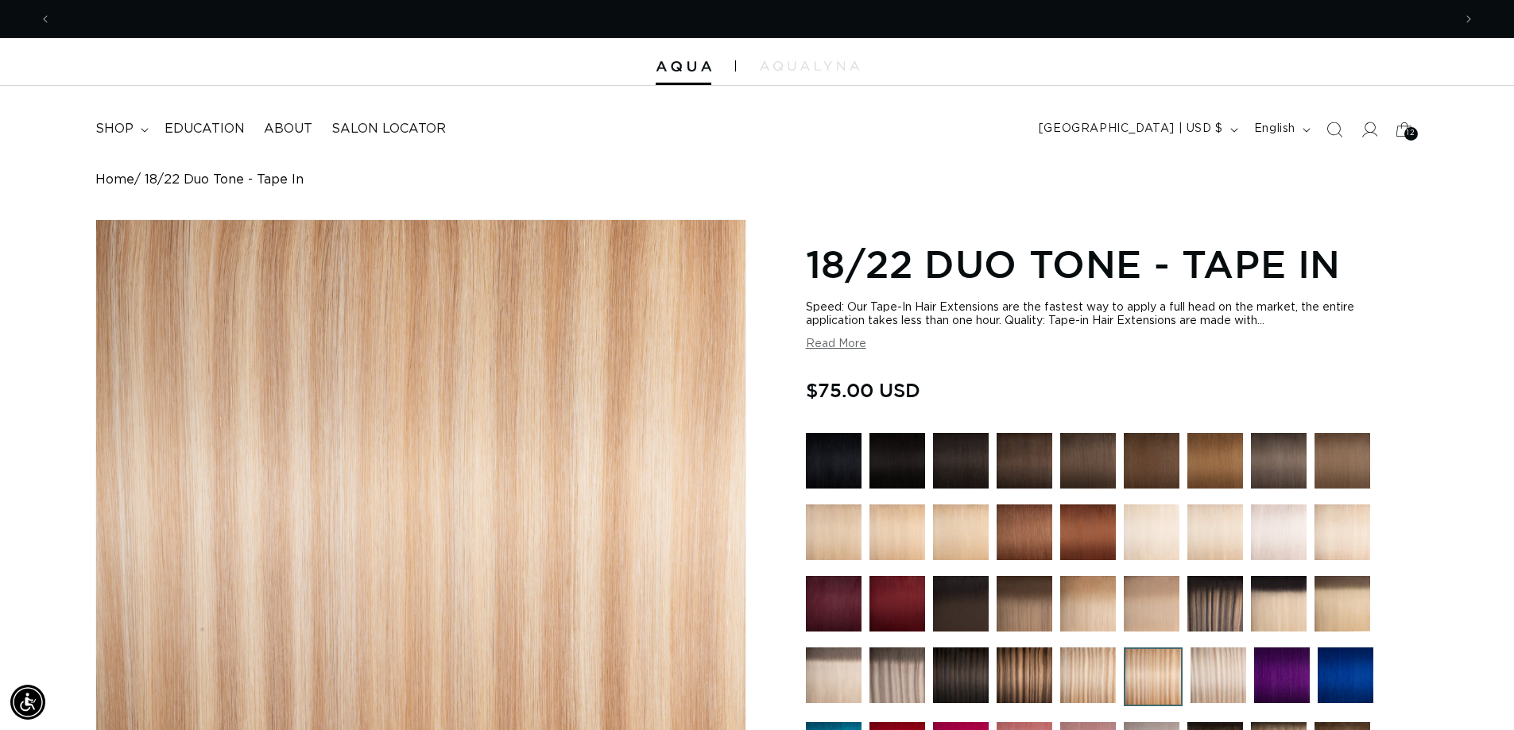
scroll to position [0, 2794]
click at [1325, 129] on icon "Search" at bounding box center [1333, 129] width 17 height 17
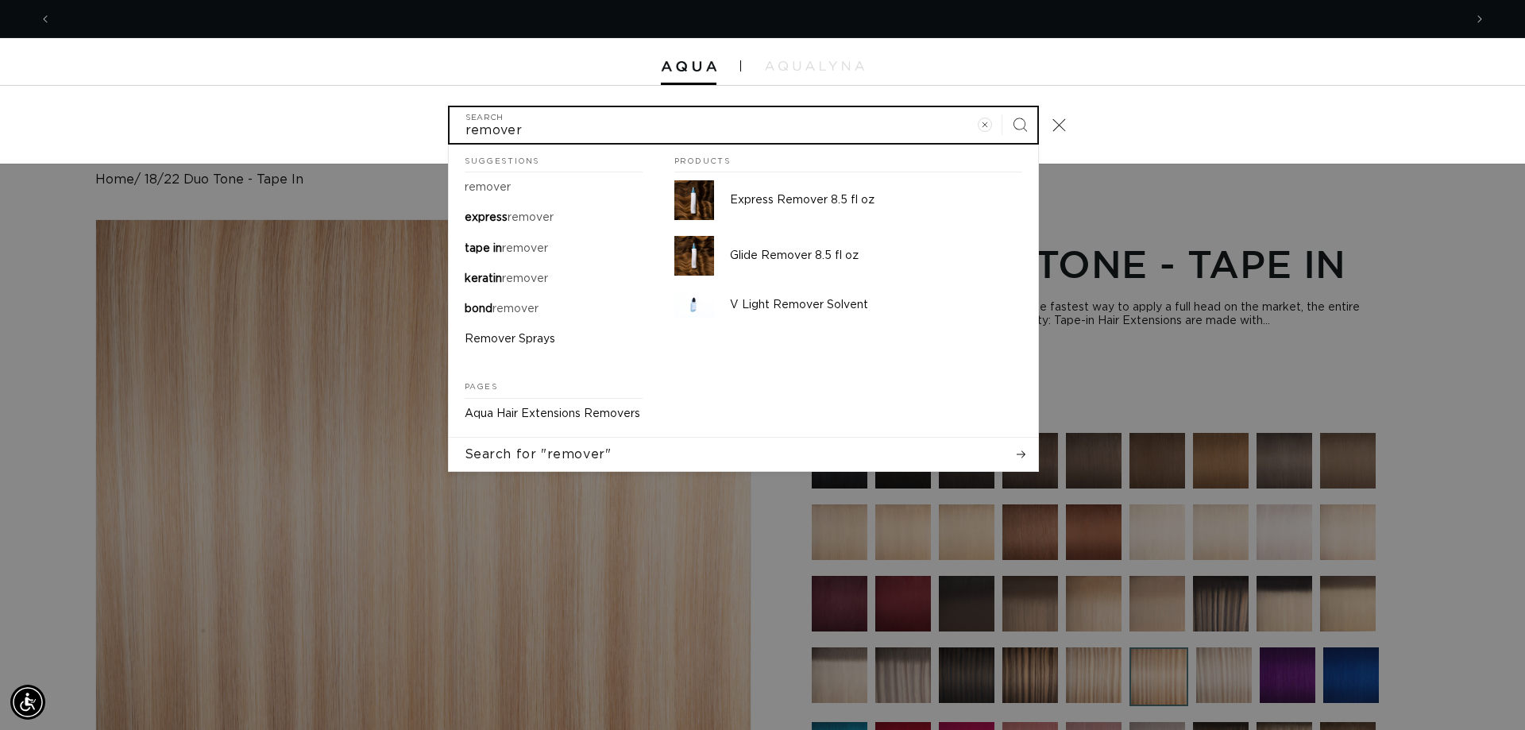
scroll to position [0, 1409]
type input "remover"
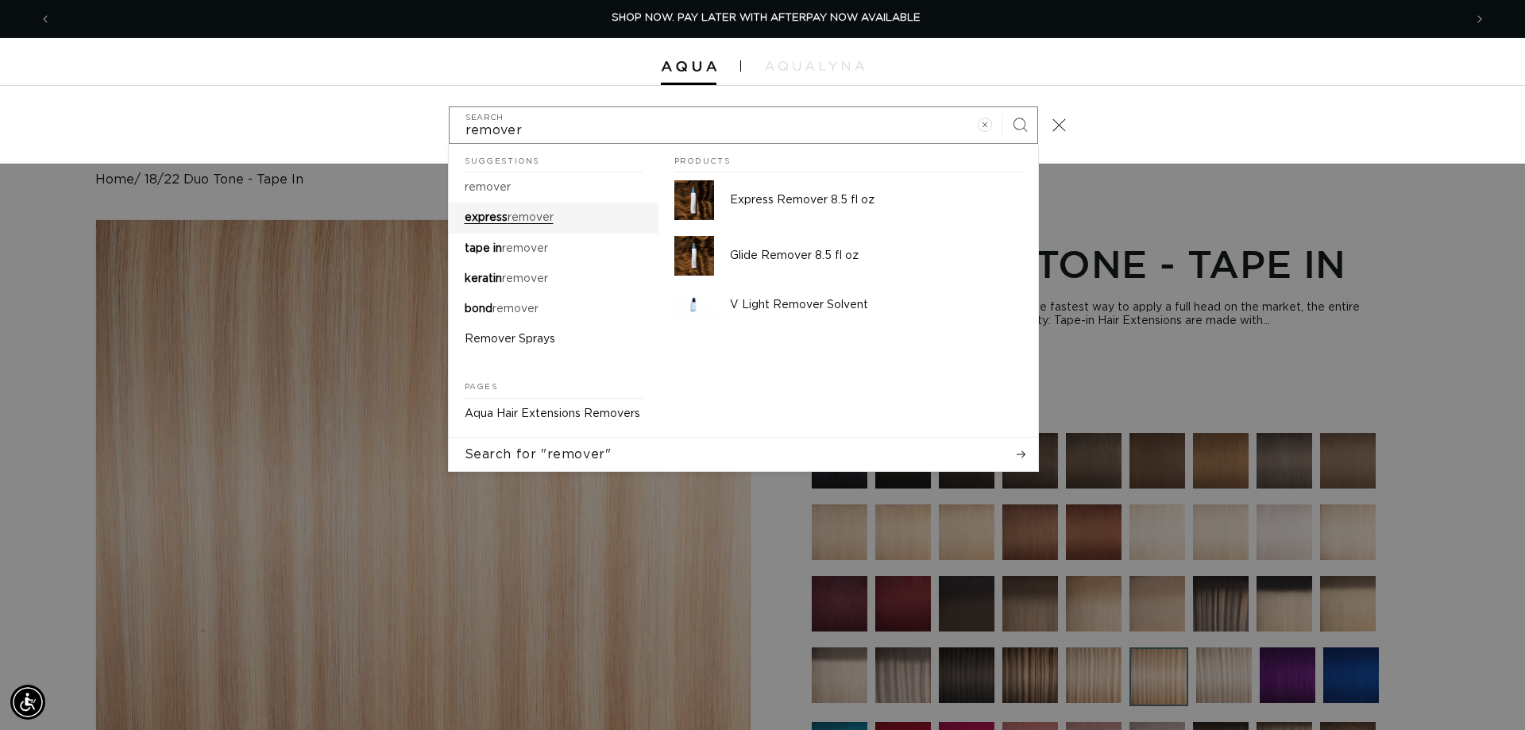
click at [508, 223] on mark "remover" at bounding box center [531, 217] width 46 height 11
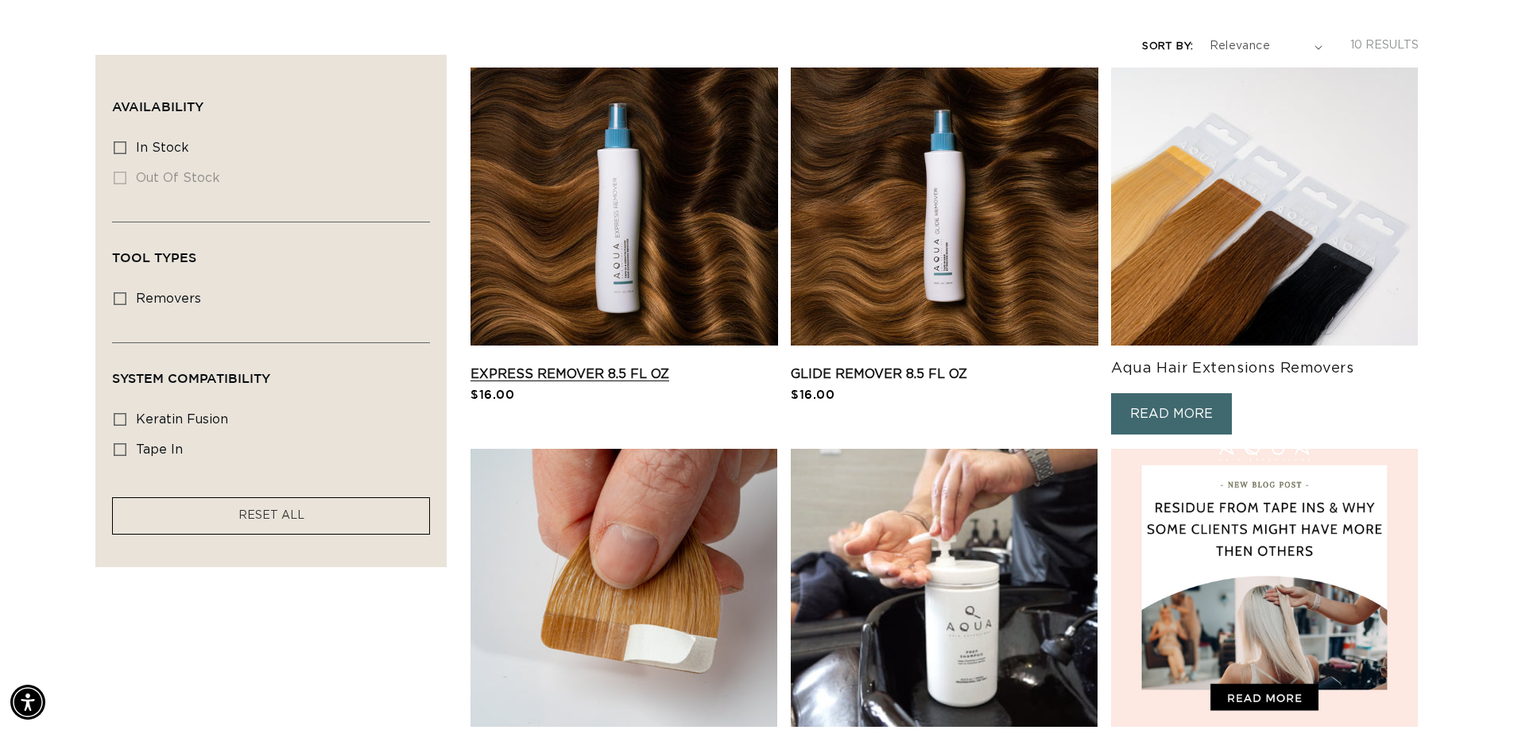
scroll to position [0, 2794]
click at [603, 365] on link "Express Remover 8.5 fl oz" at bounding box center [623, 374] width 307 height 19
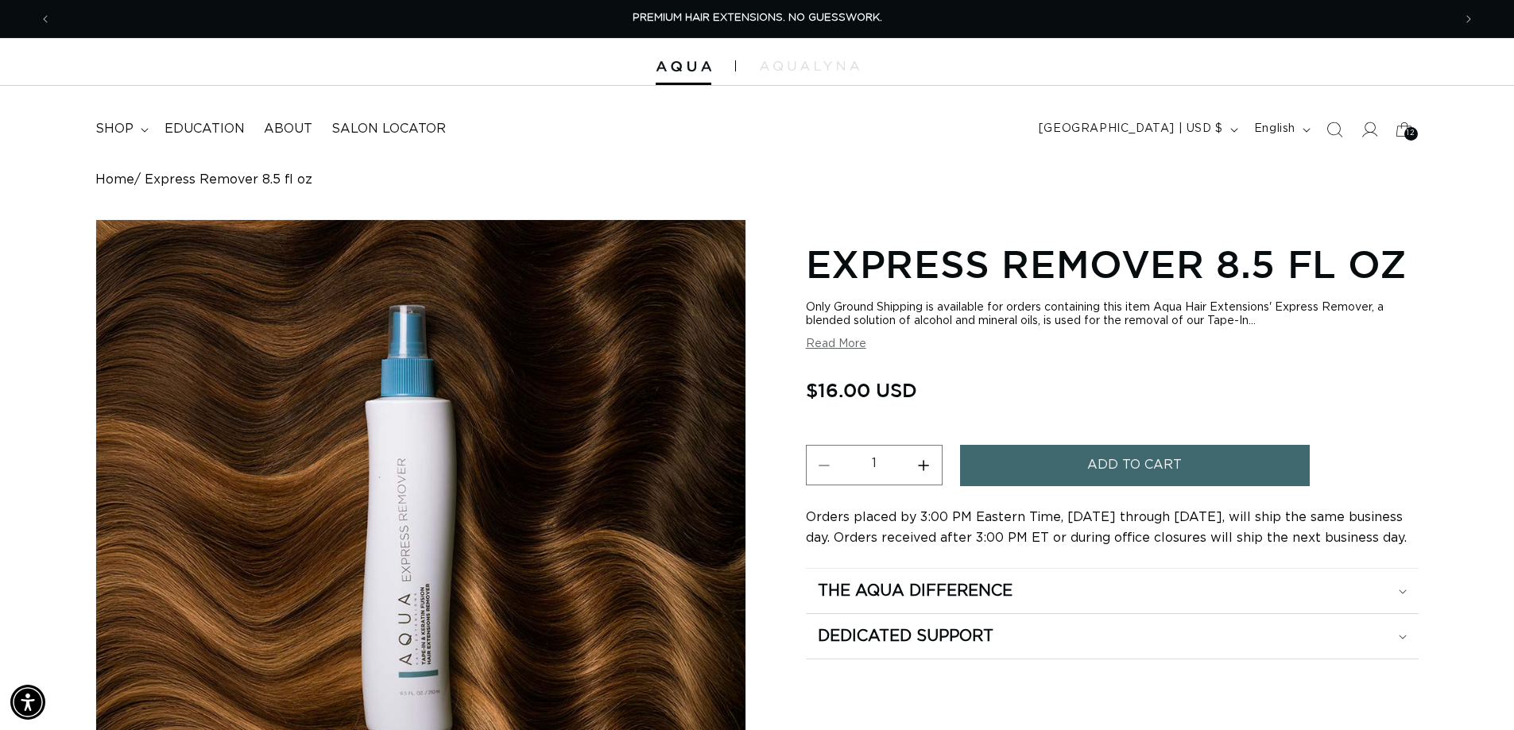
click at [1167, 485] on span "Add to cart" at bounding box center [1134, 465] width 95 height 41
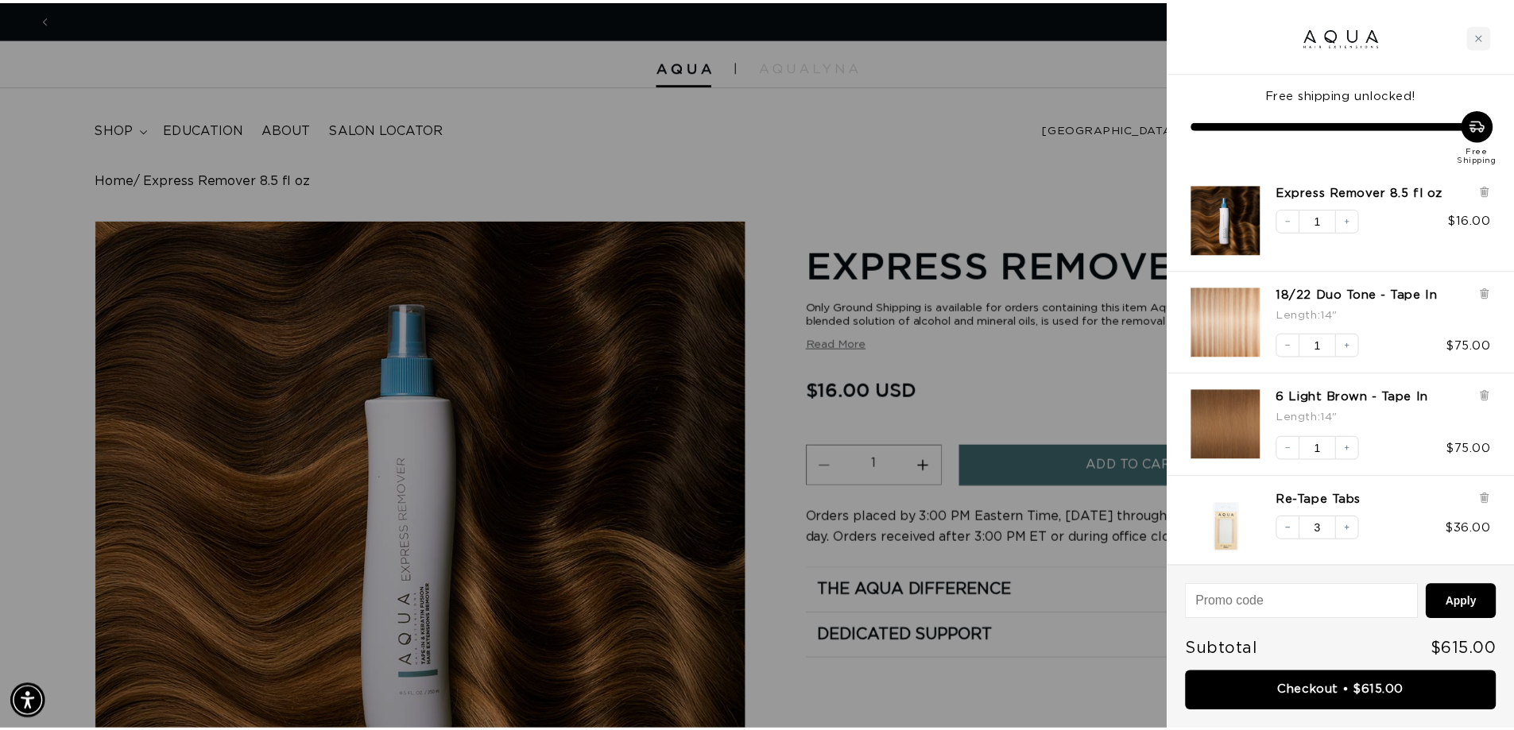
scroll to position [0, 1409]
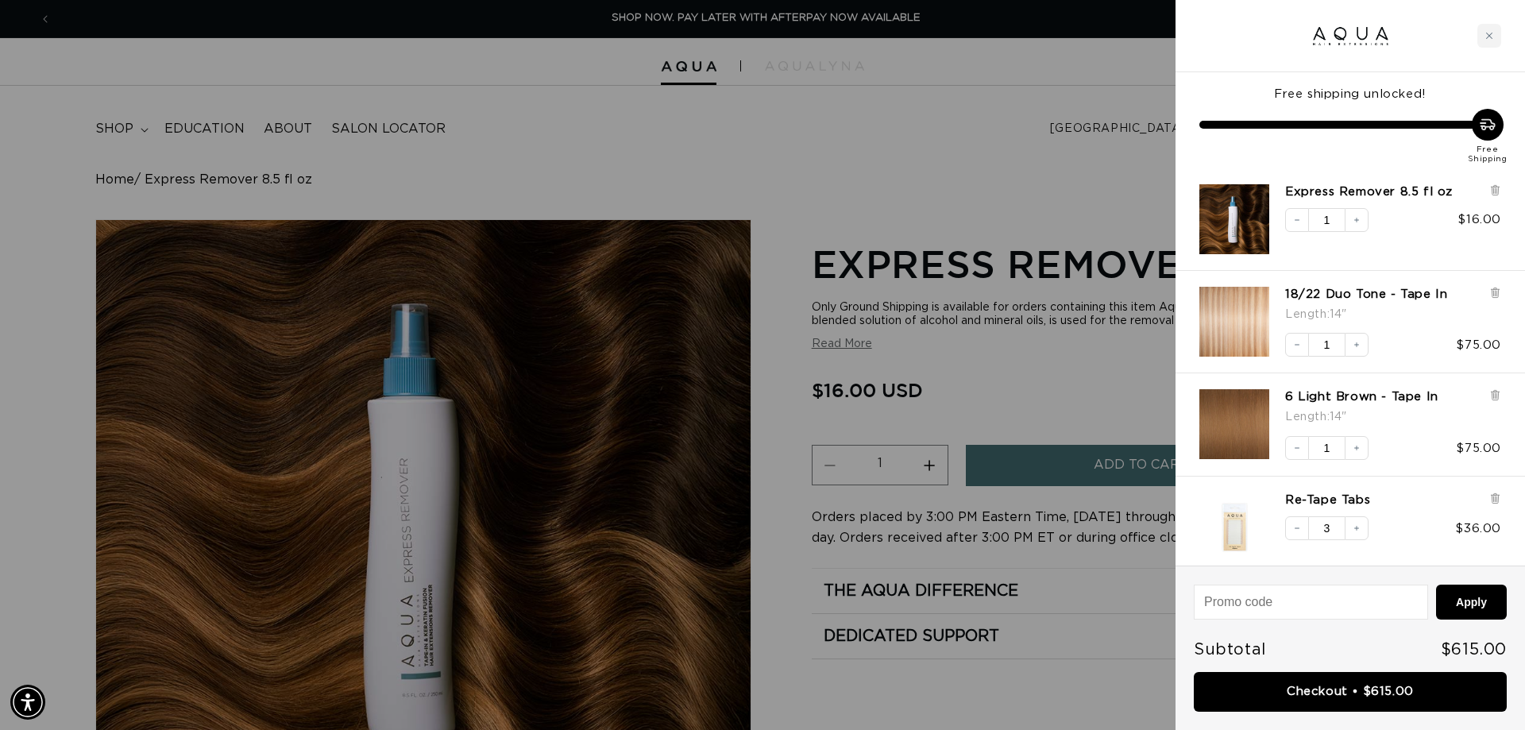
click at [733, 171] on div at bounding box center [762, 365] width 1525 height 730
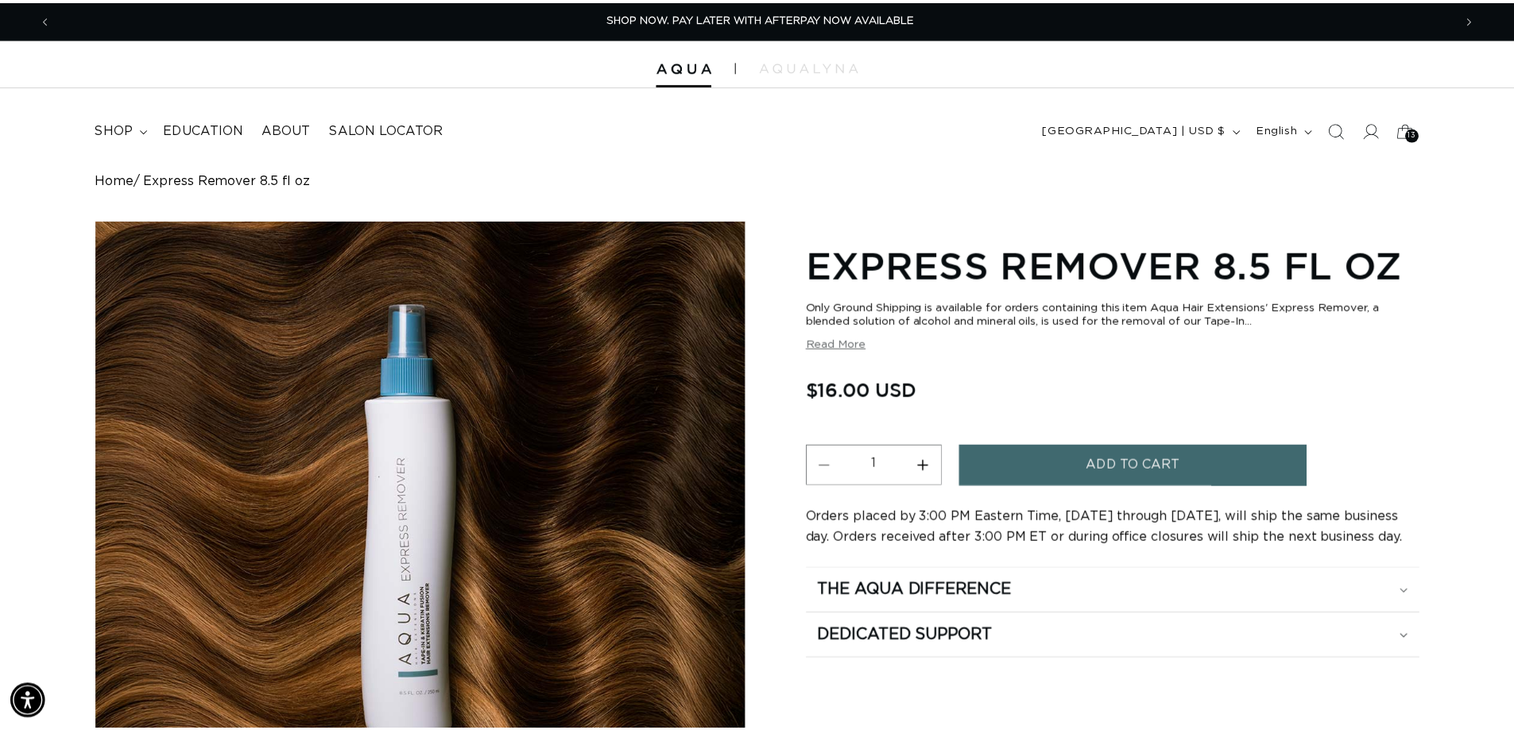
scroll to position [0, 1398]
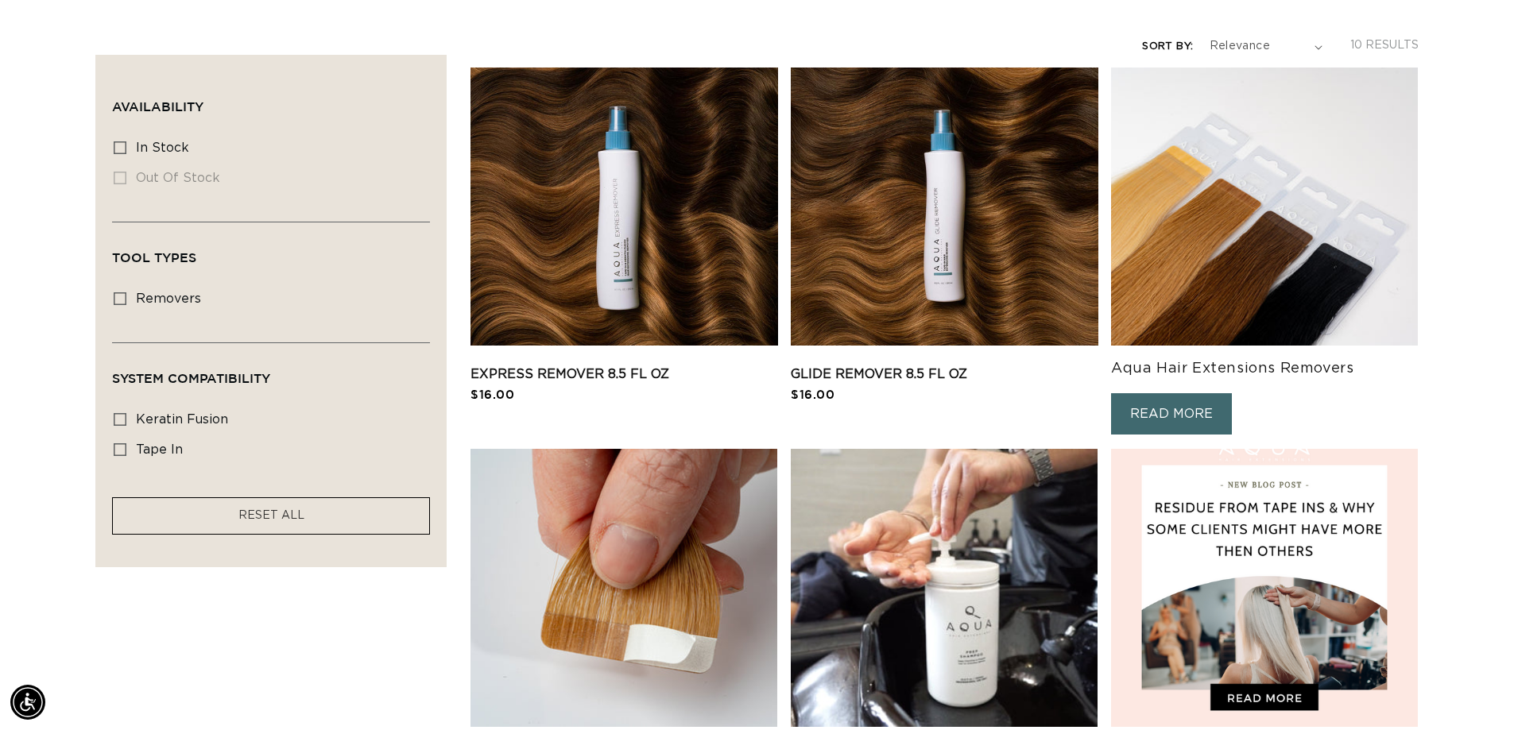
scroll to position [0, 1398]
click at [1284, 233] on img at bounding box center [1264, 207] width 307 height 278
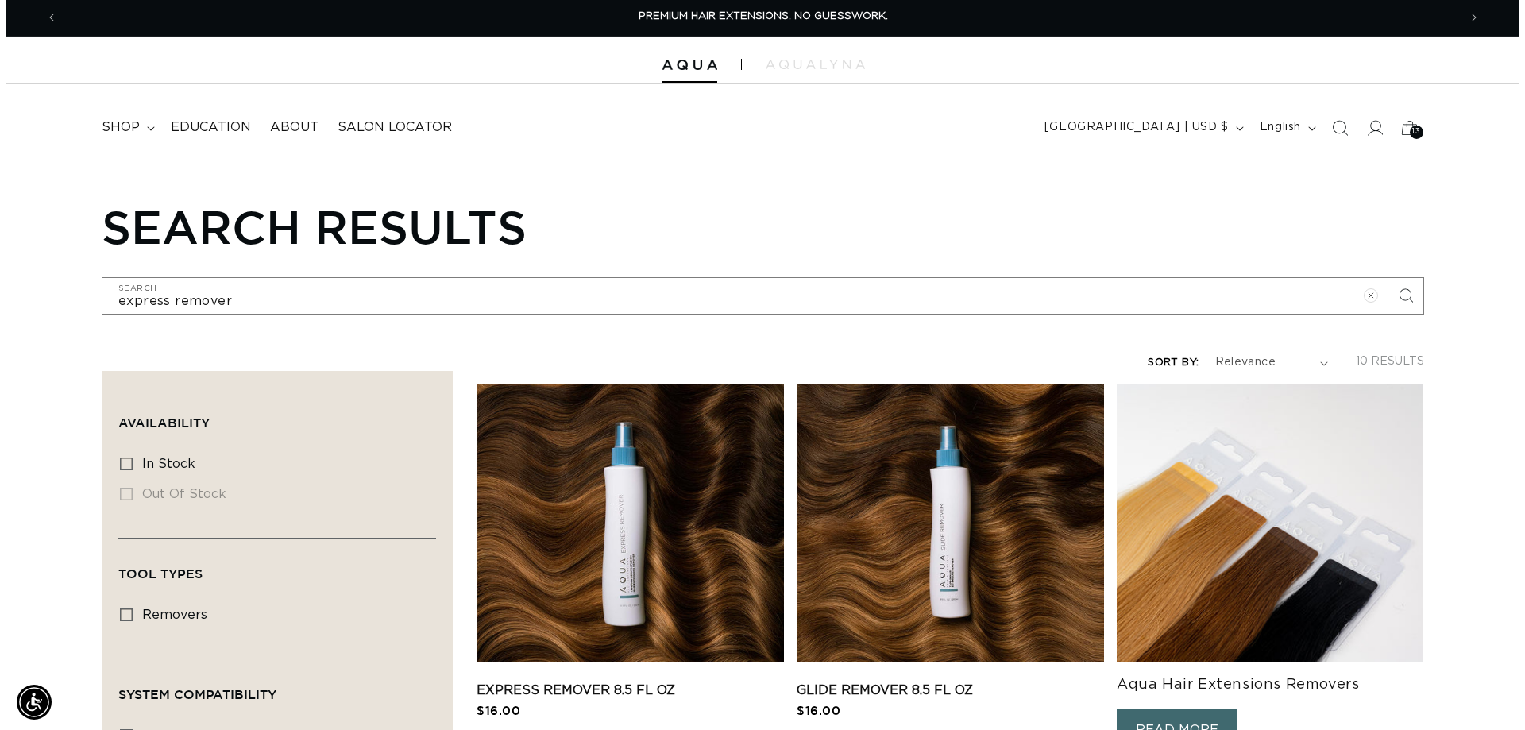
scroll to position [0, 0]
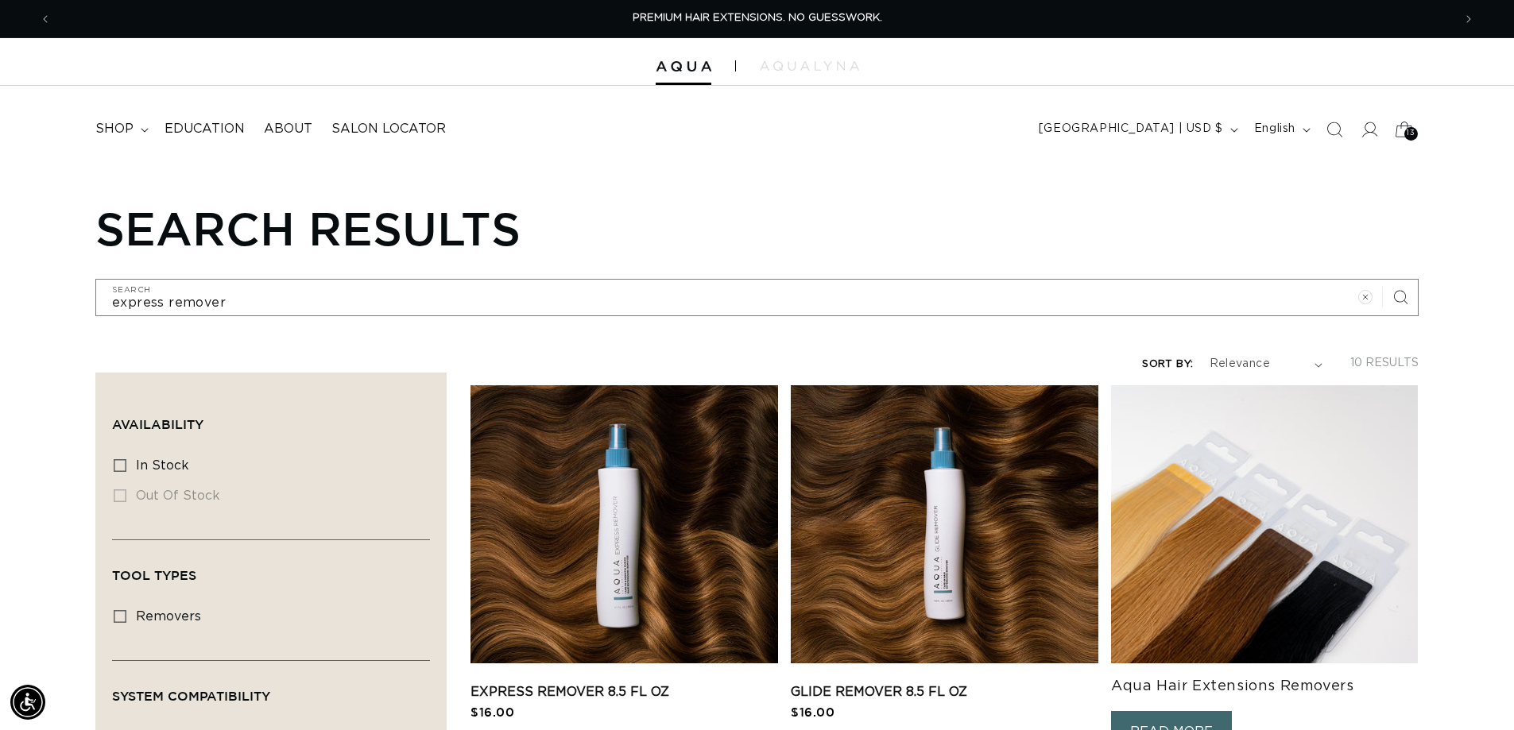
click at [1406, 138] on span "13" at bounding box center [1410, 134] width 8 height 14
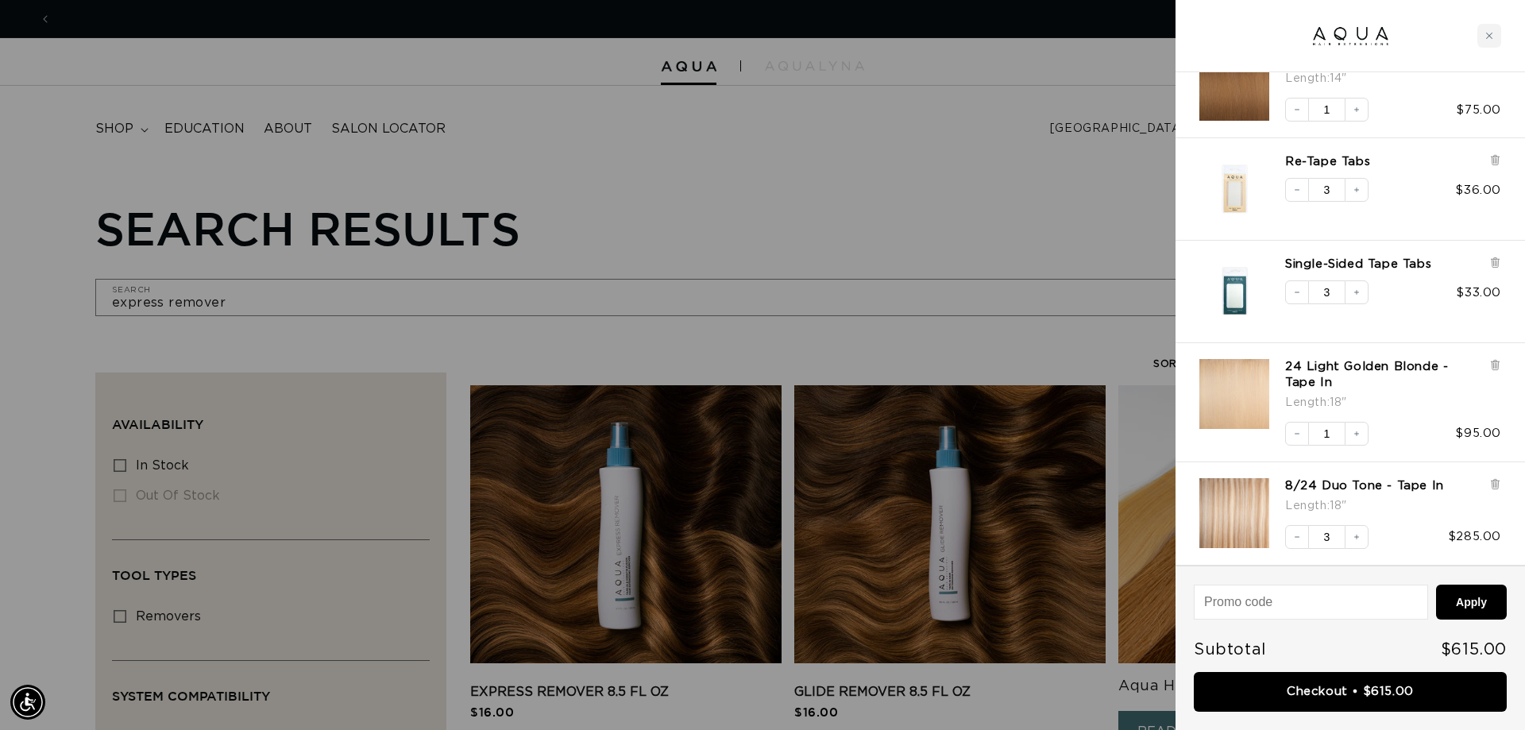
scroll to position [0, 2818]
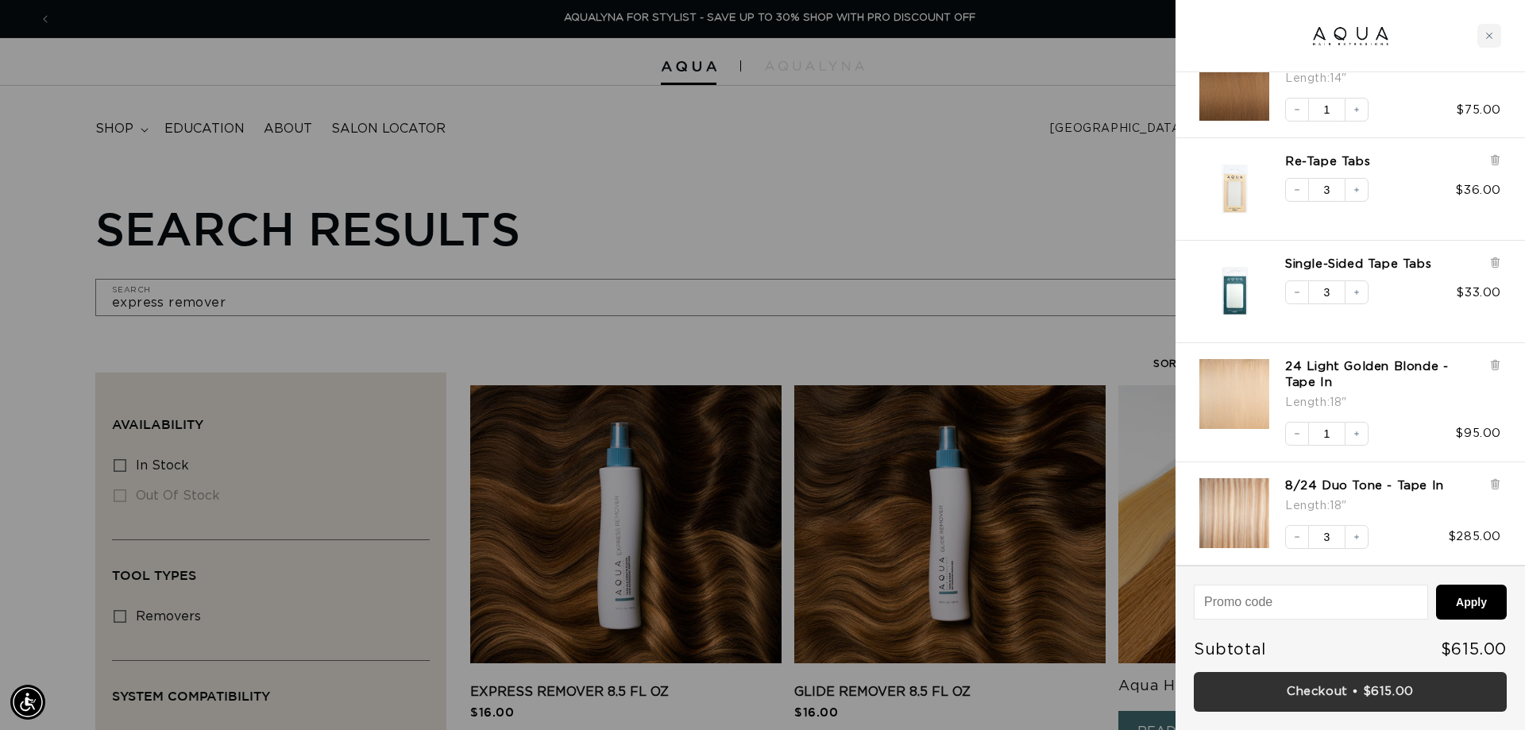
click at [1341, 694] on link "Checkout • $615.00" at bounding box center [1350, 692] width 313 height 41
